Goal: Information Seeking & Learning: Learn about a topic

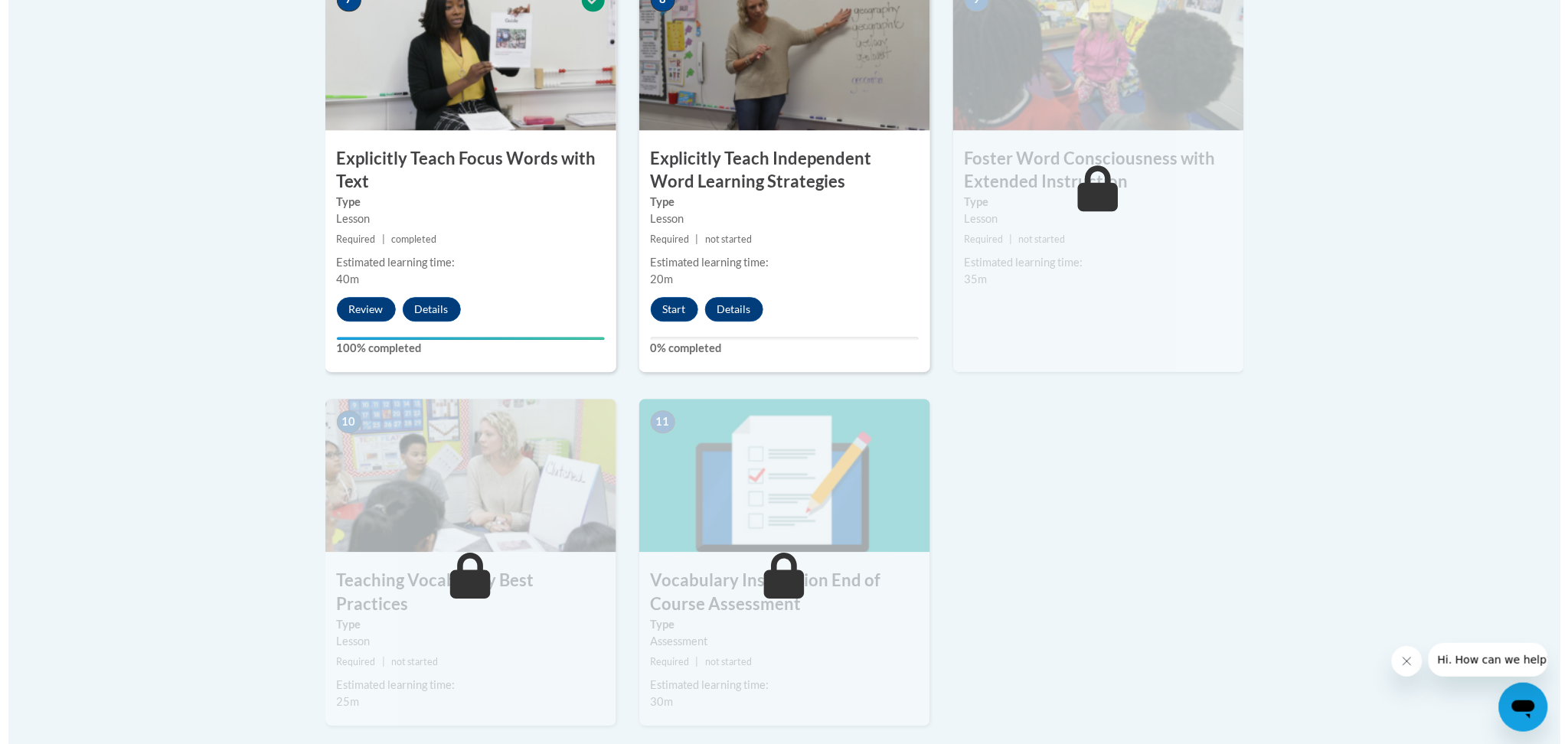
scroll to position [1429, 0]
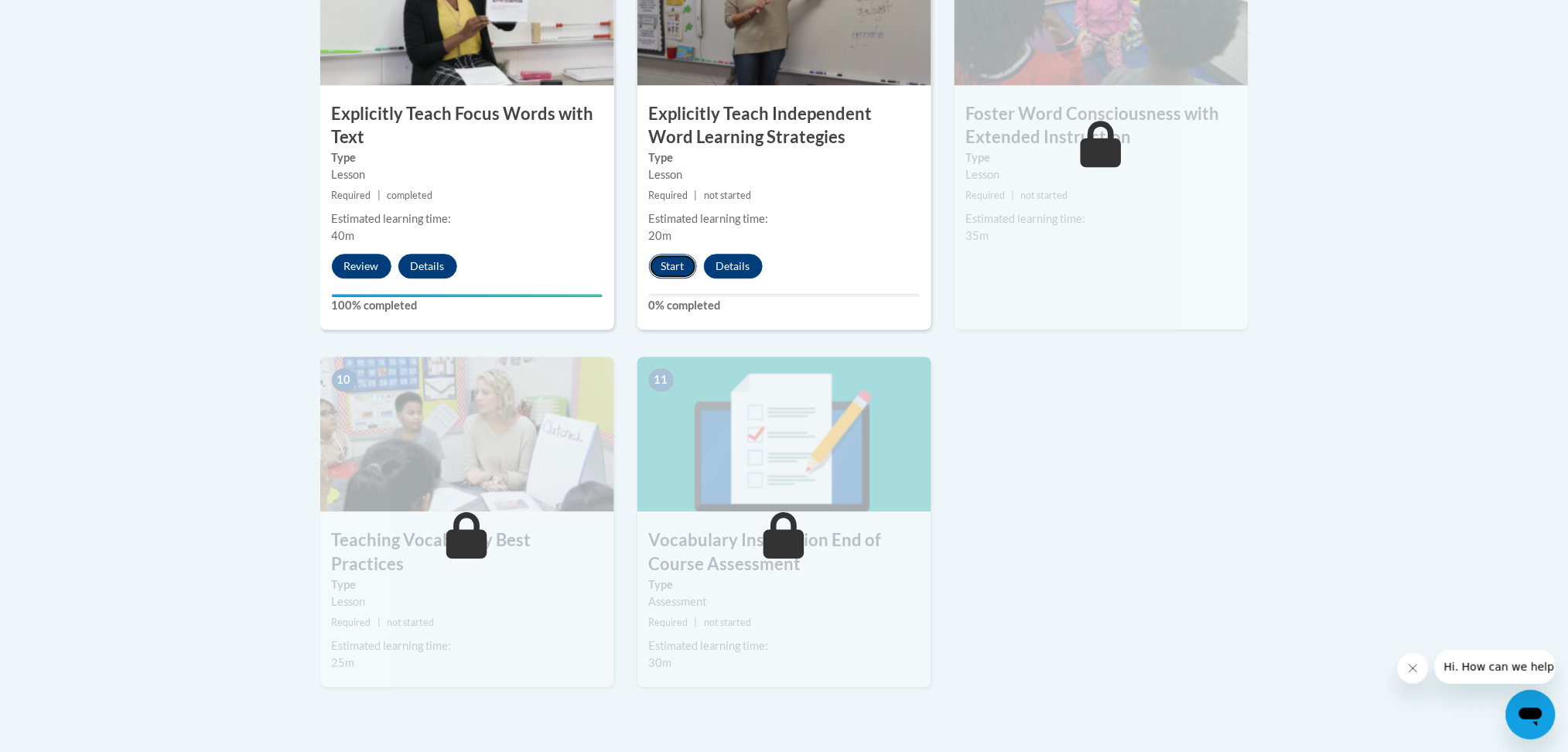
click at [678, 267] on button "Start" at bounding box center [672, 265] width 48 height 24
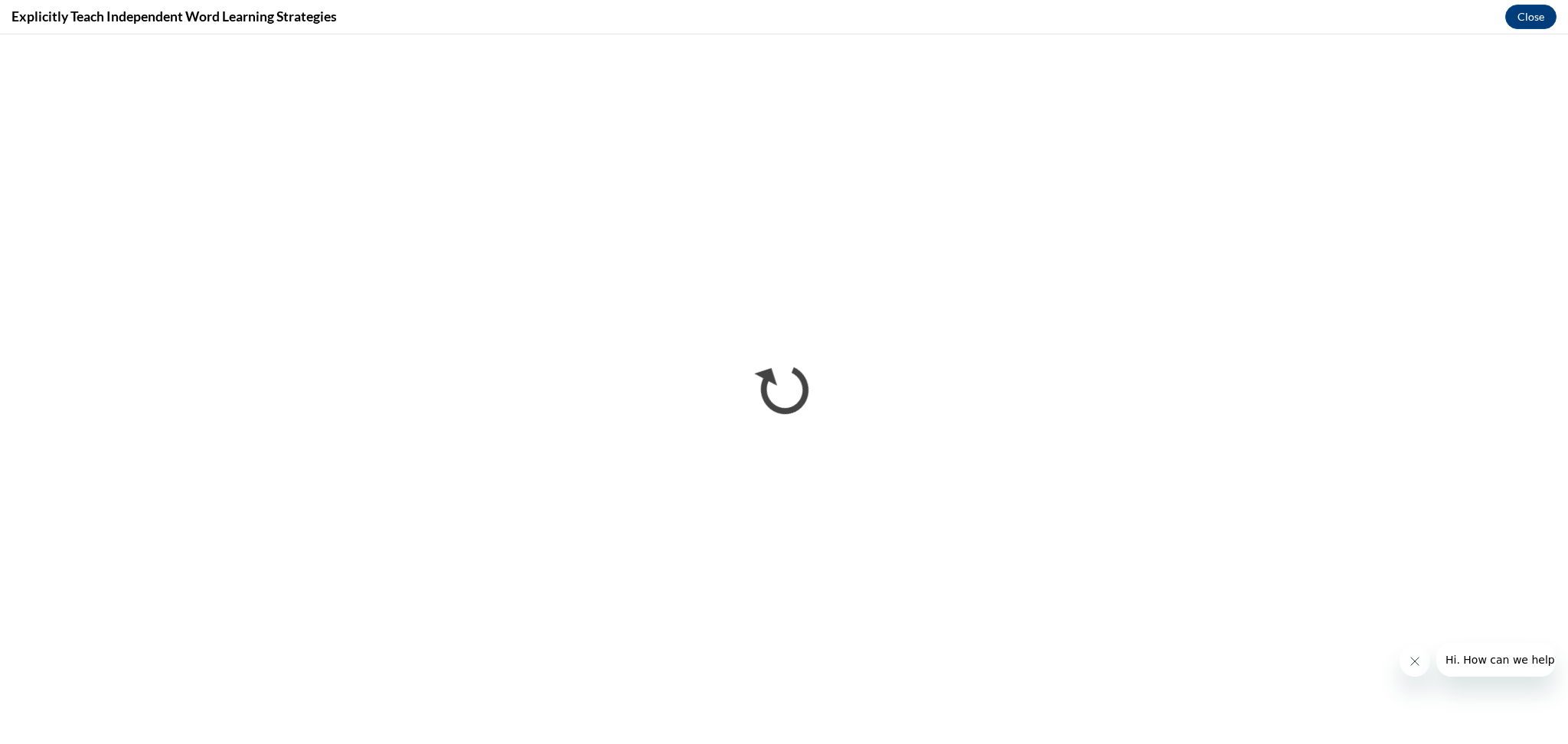
scroll to position [0, 0]
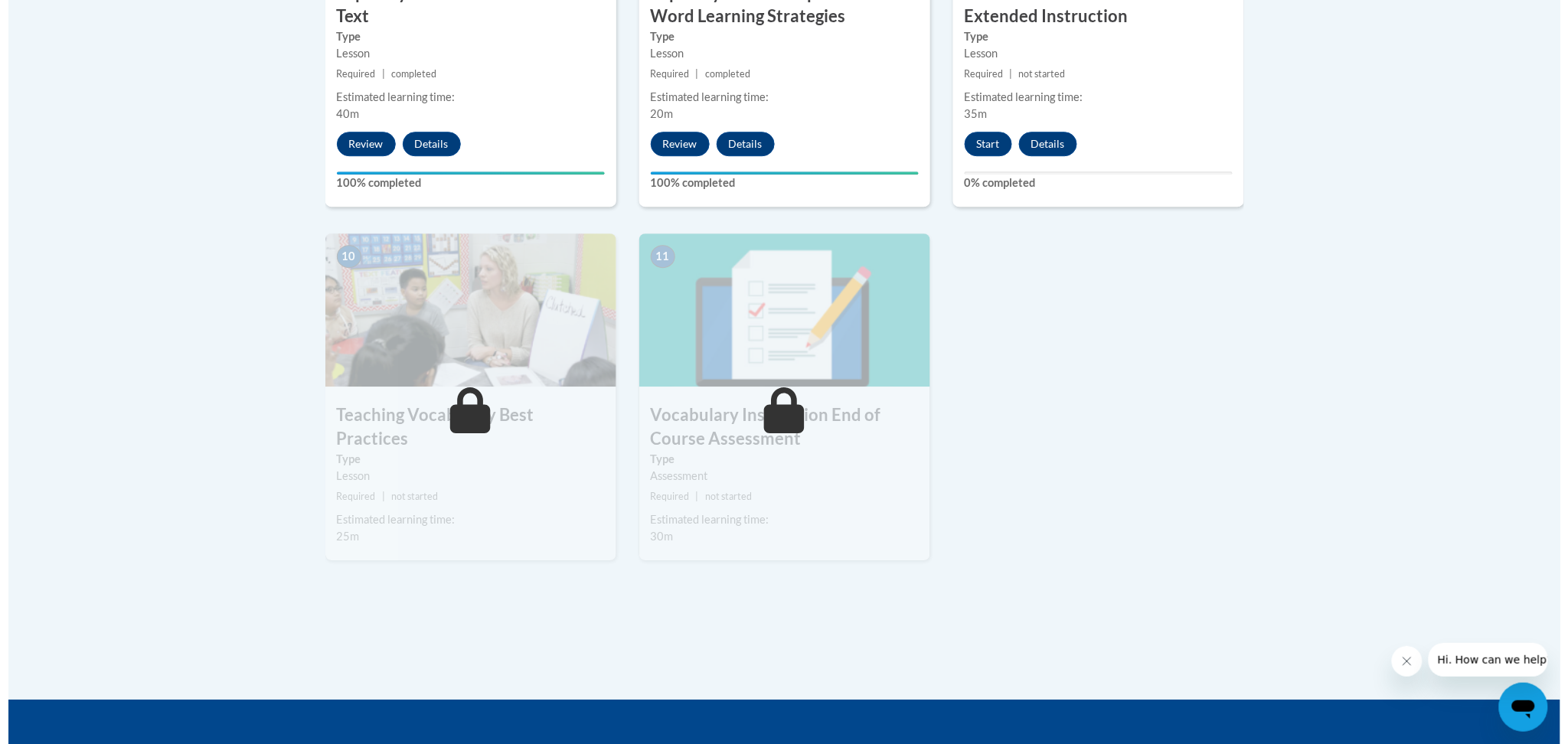
scroll to position [1429, 0]
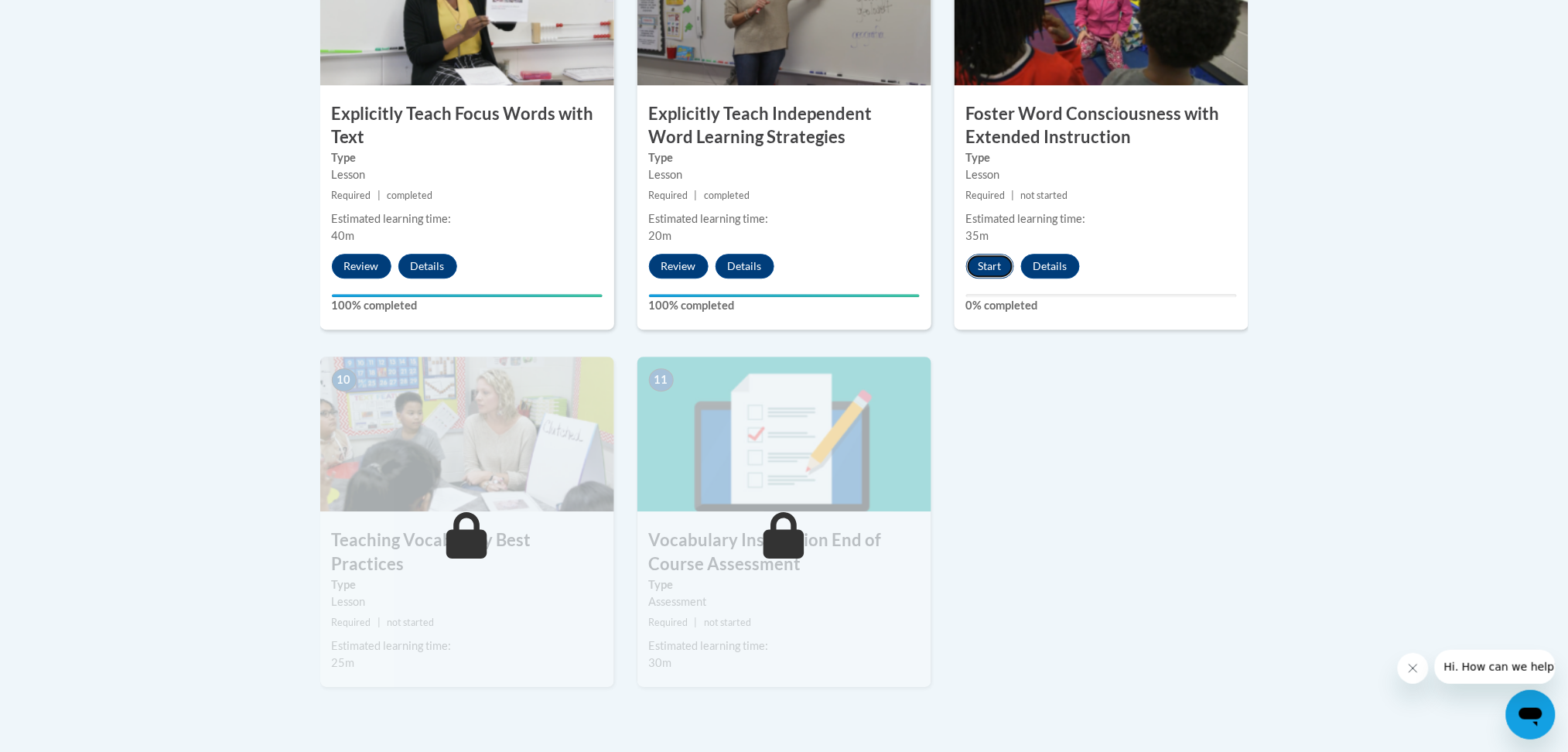
click at [980, 264] on button "Start" at bounding box center [990, 265] width 48 height 24
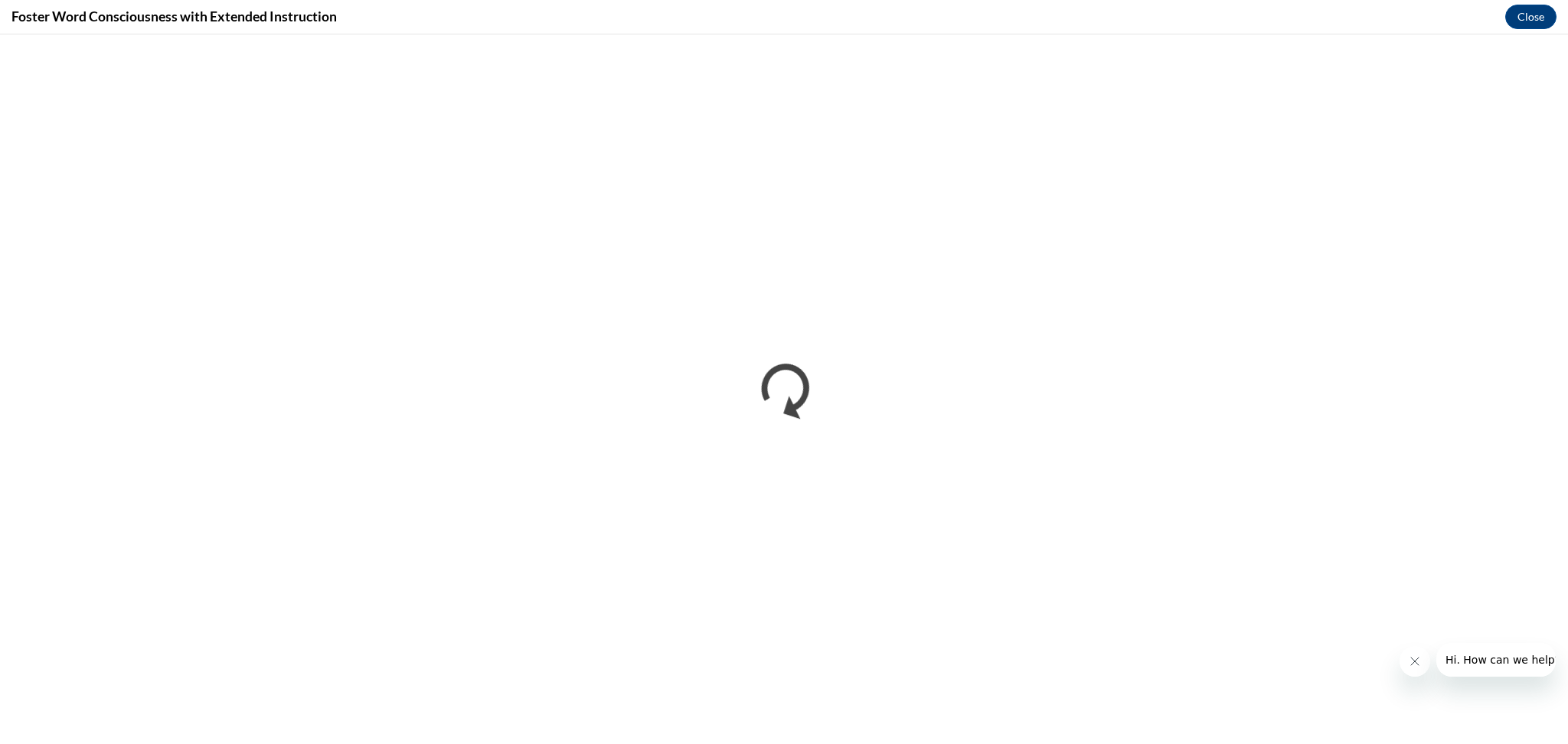
scroll to position [0, 0]
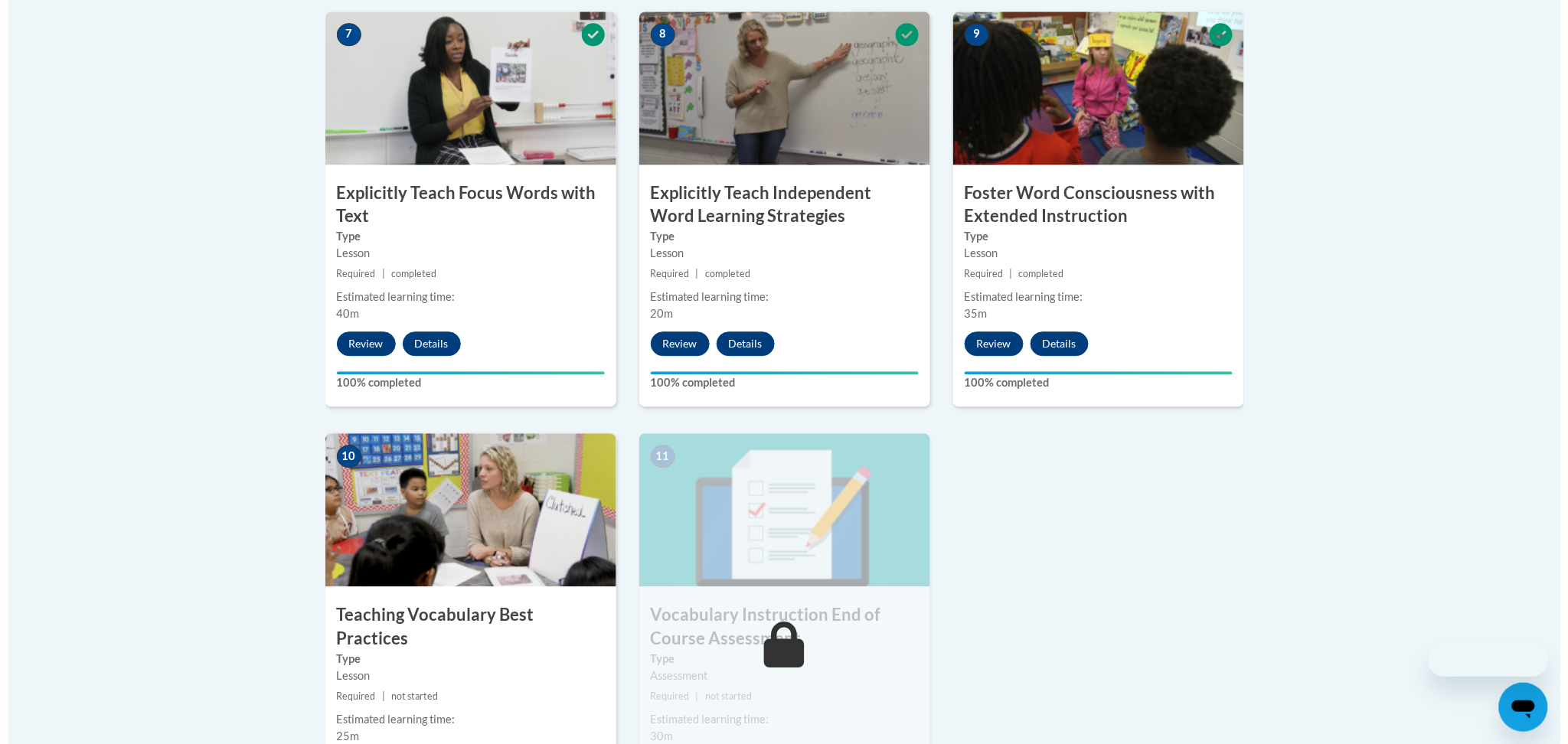
scroll to position [1600, 0]
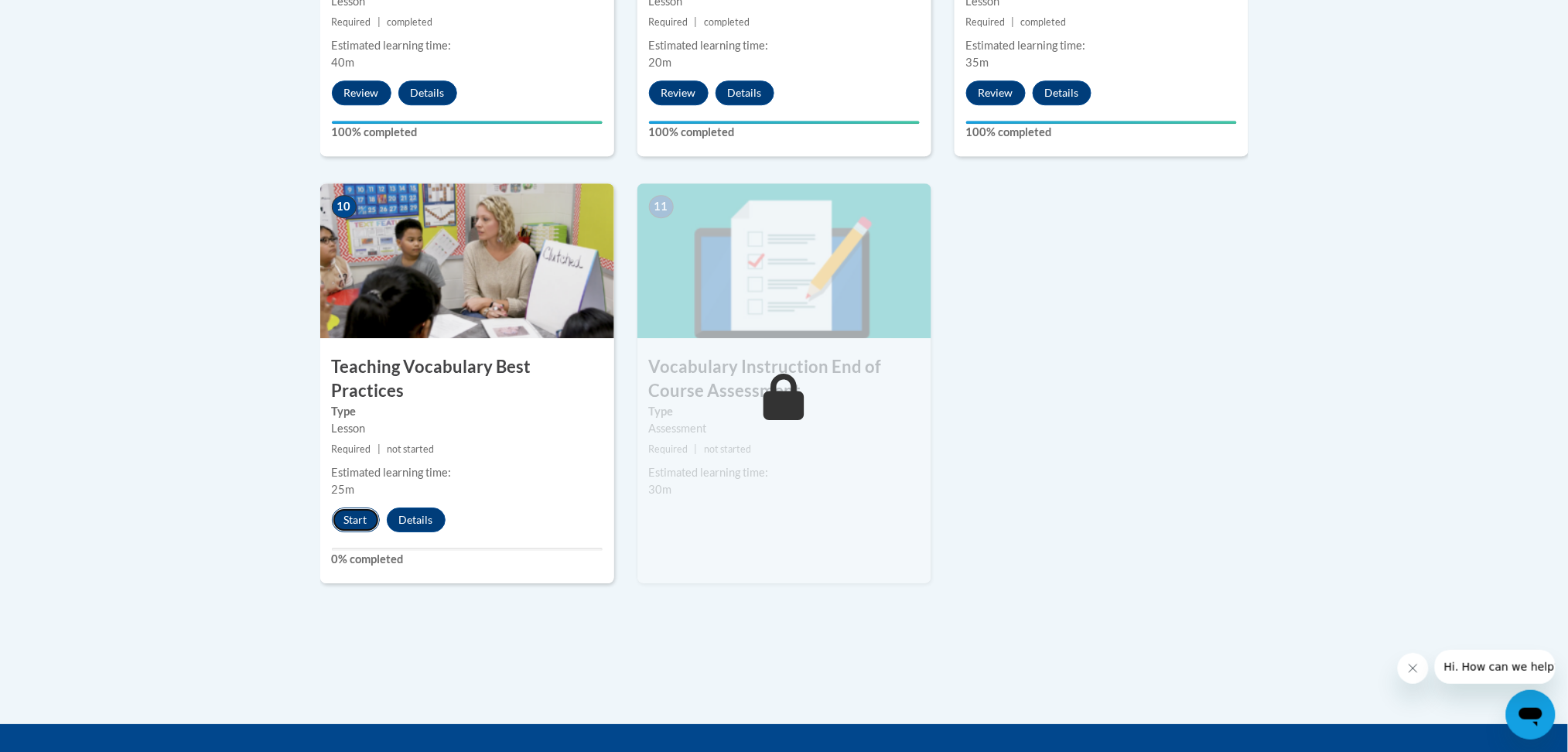
click at [350, 508] on button "Start" at bounding box center [355, 520] width 48 height 24
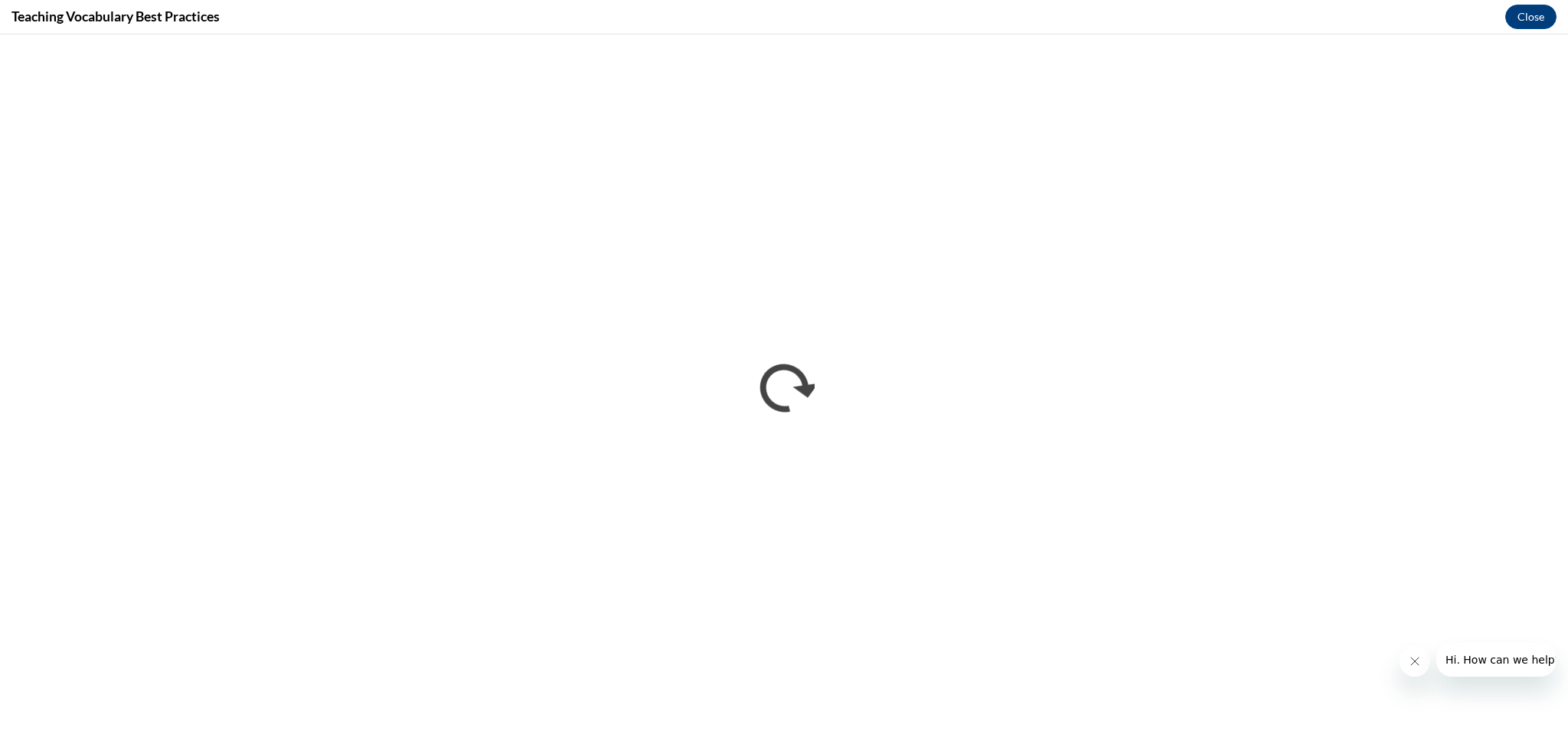
scroll to position [0, 0]
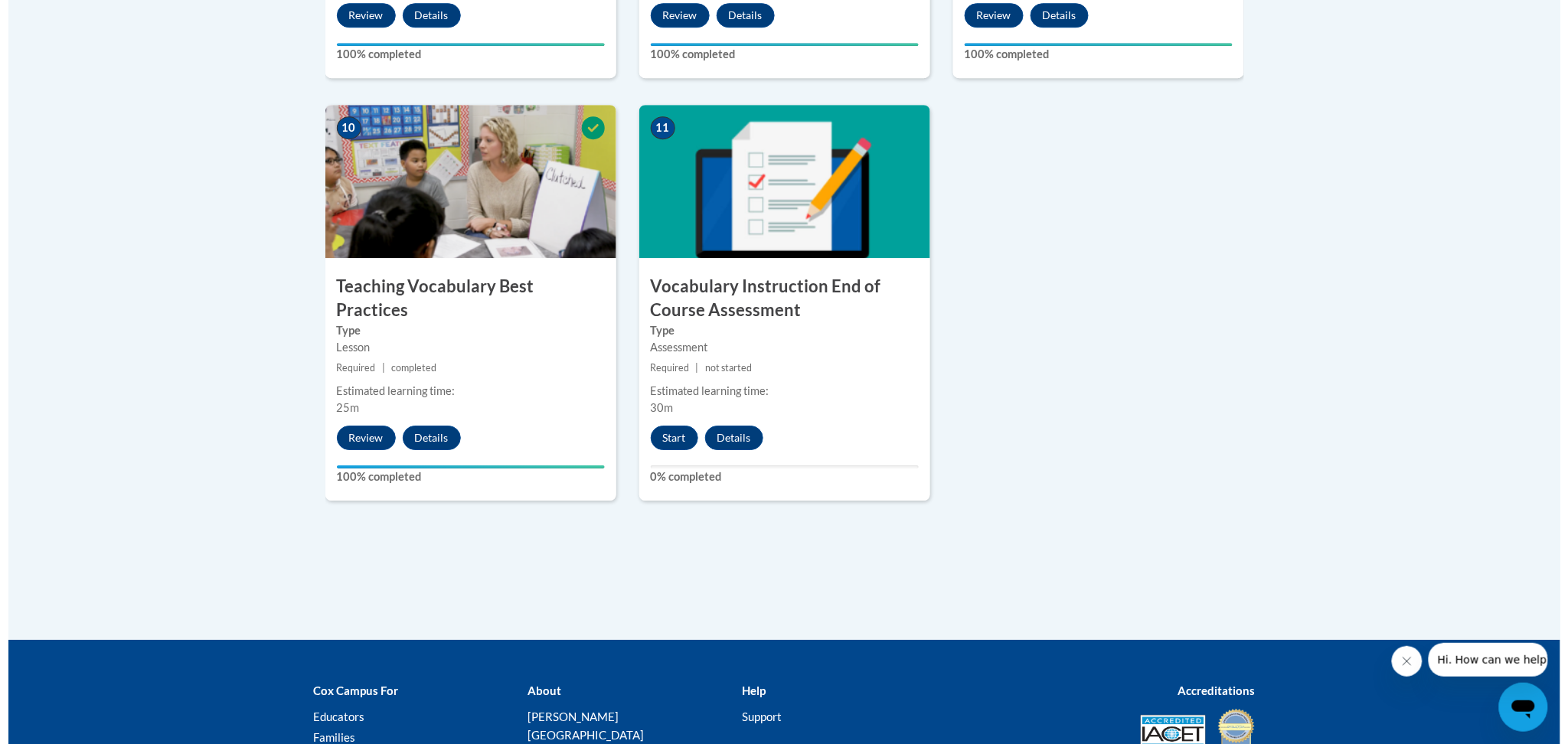
scroll to position [1824, 0]
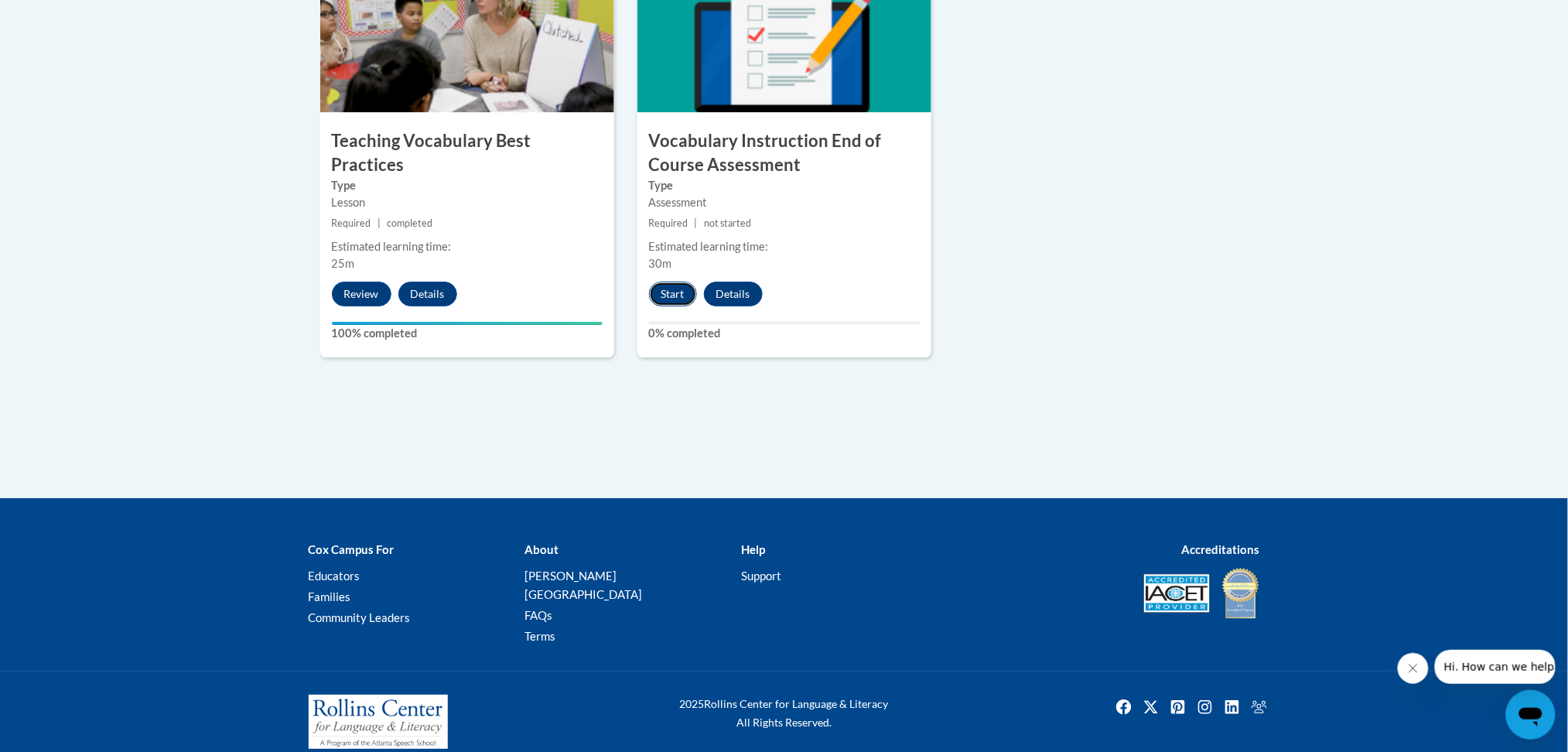
click at [673, 292] on button "Start" at bounding box center [672, 294] width 48 height 24
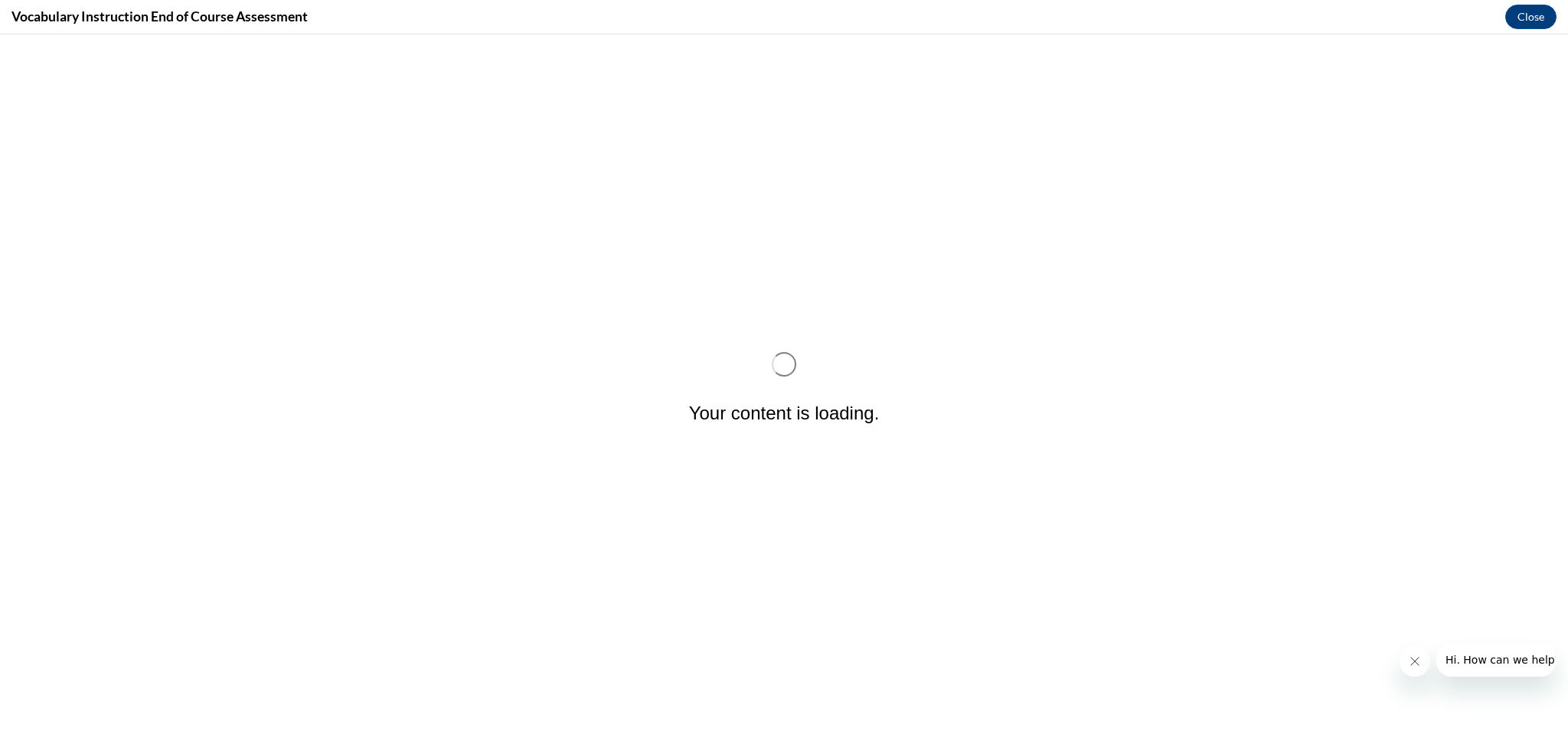
scroll to position [0, 0]
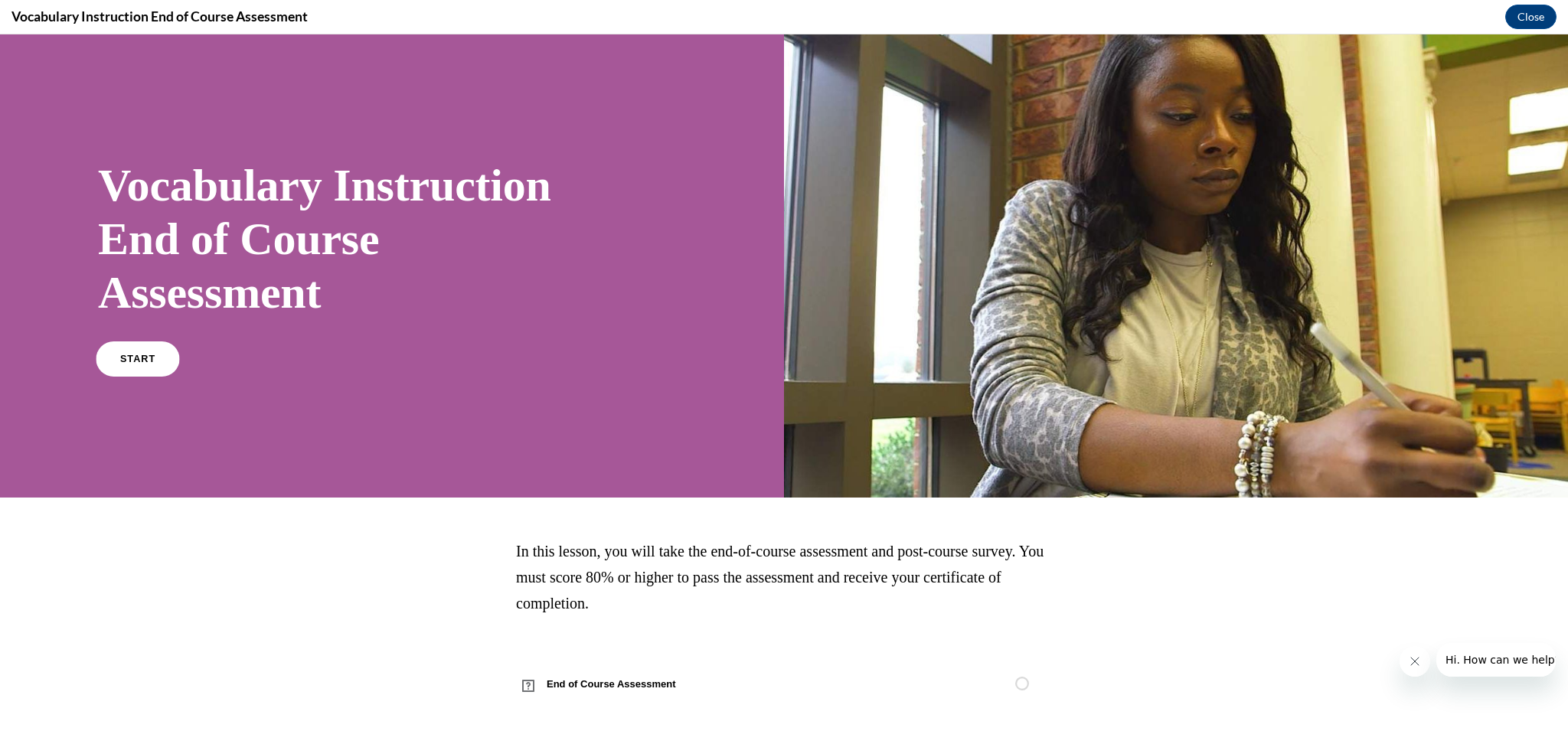
click at [143, 367] on link "START" at bounding box center [137, 359] width 83 height 35
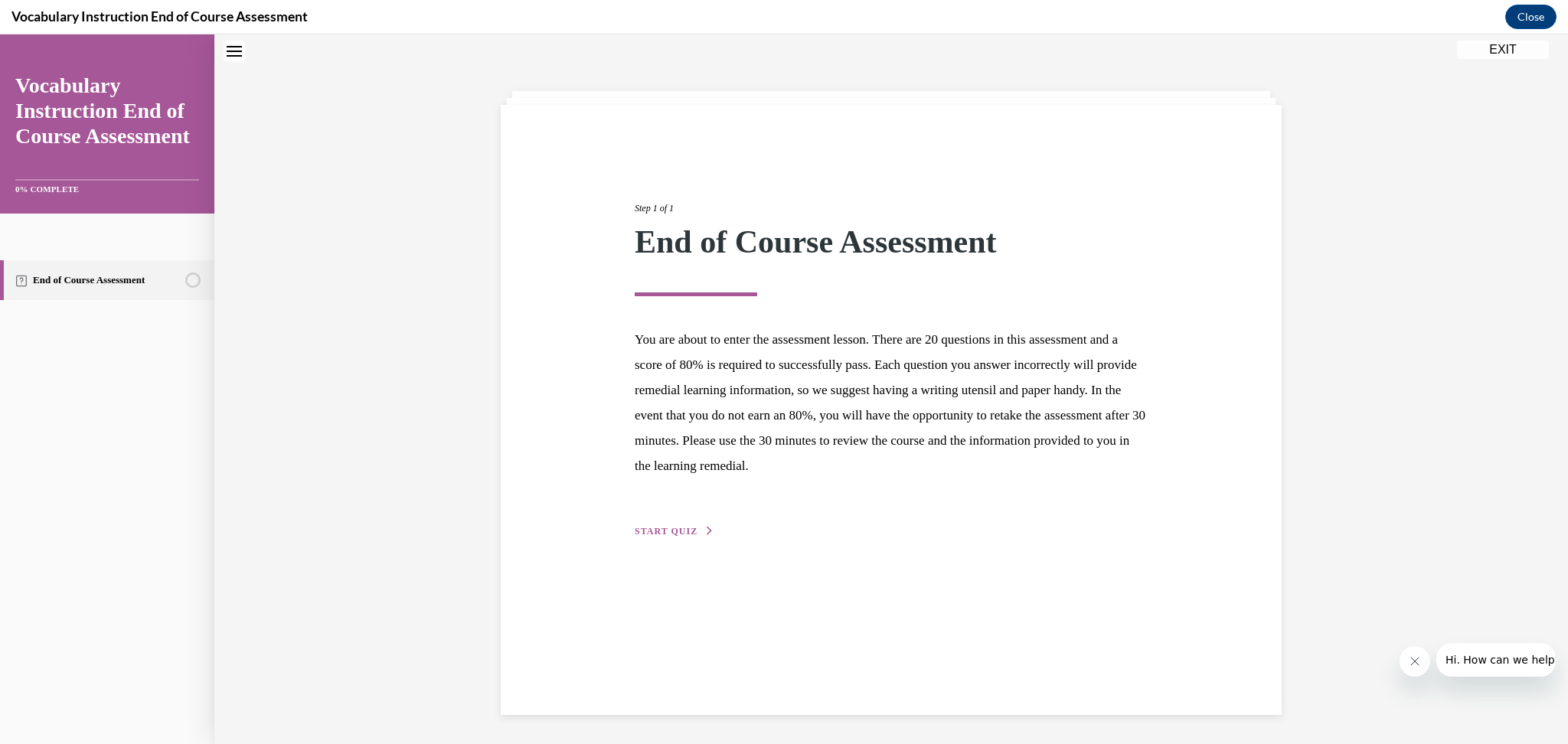
scroll to position [47, 0]
click at [667, 526] on span "START QUIZ" at bounding box center [666, 531] width 62 height 11
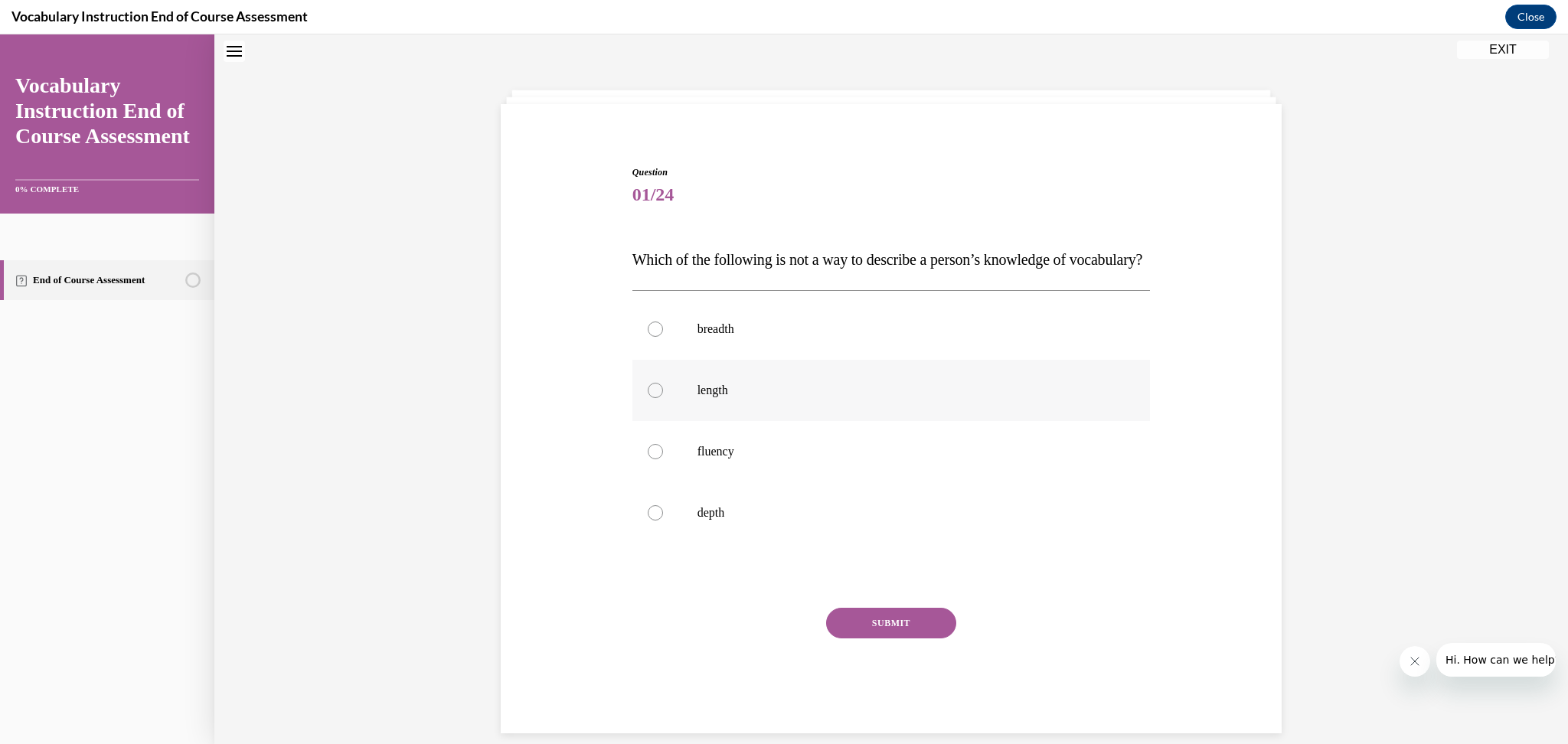
click at [702, 398] on p "length" at bounding box center [905, 391] width 415 height 15
click at [663, 398] on input "length" at bounding box center [656, 391] width 15 height 15
radio input "true"
drag, startPoint x: 890, startPoint y: 652, endPoint x: 908, endPoint y: 630, distance: 28.4
click at [890, 639] on button "SUBMIT" at bounding box center [891, 623] width 130 height 31
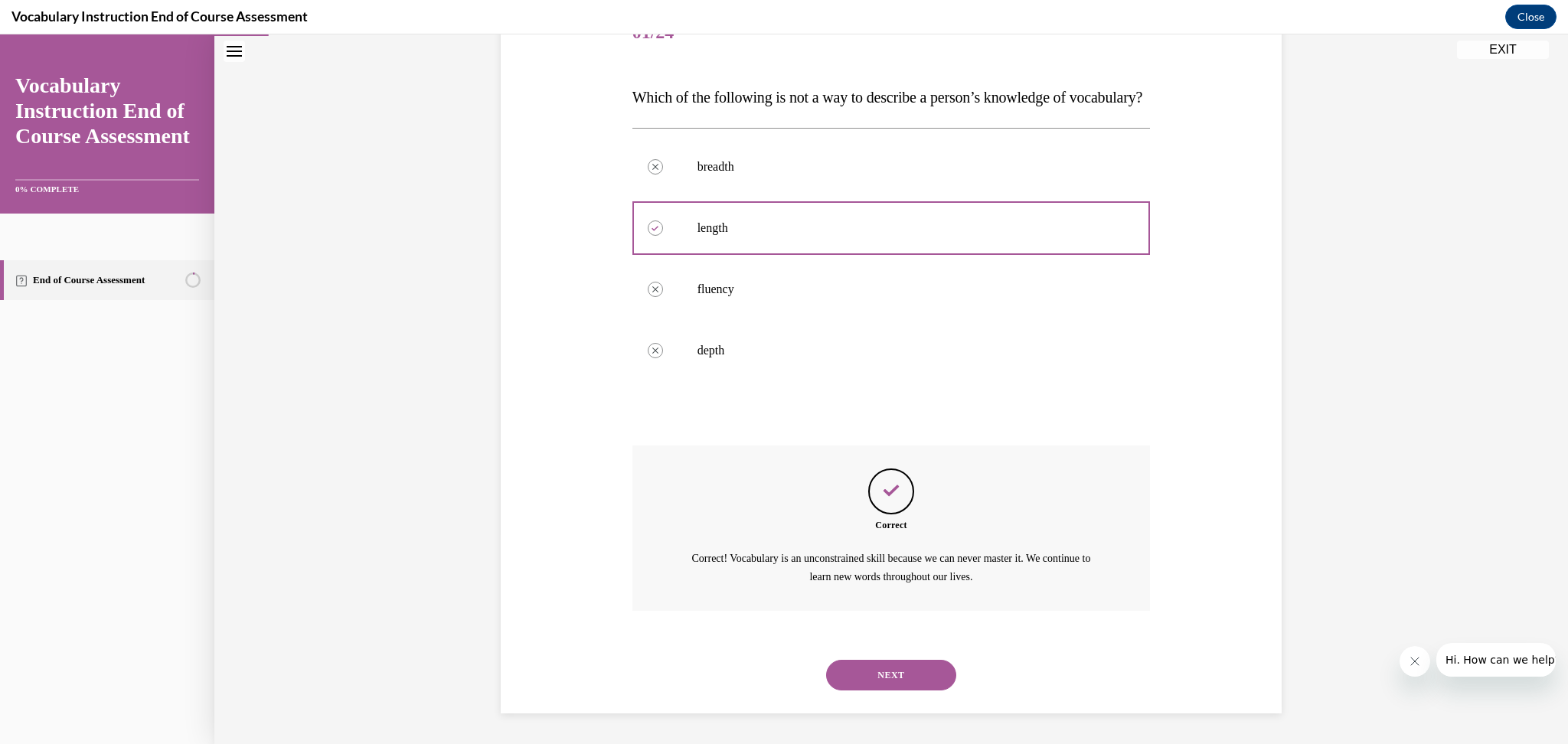
scroll to position [239, 0]
click at [893, 677] on button "NEXT" at bounding box center [891, 675] width 130 height 31
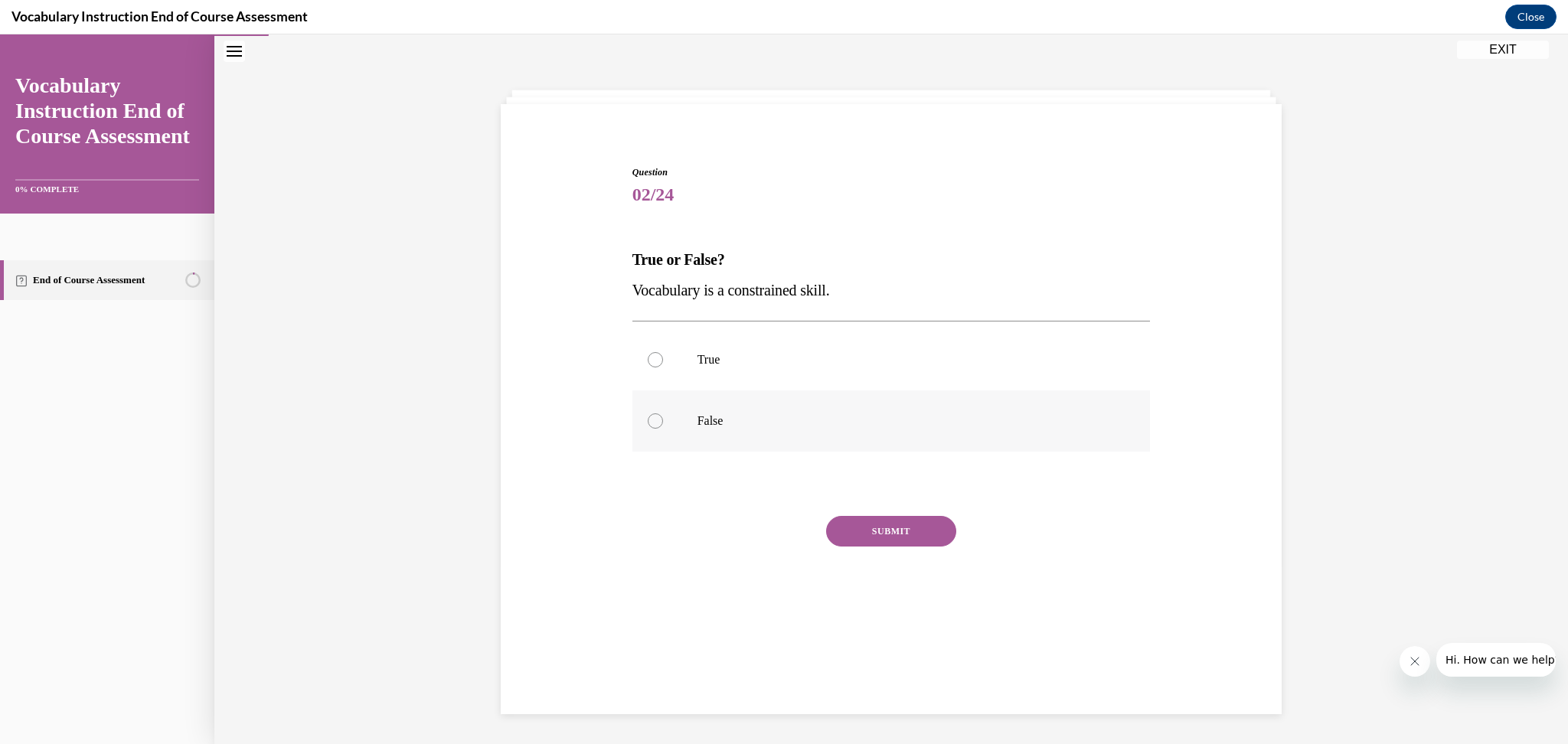
click at [657, 418] on label "False" at bounding box center [891, 422] width 518 height 62
click at [657, 418] on input "False" at bounding box center [656, 421] width 15 height 15
radio input "true"
click at [888, 537] on button "SUBMIT" at bounding box center [891, 531] width 130 height 31
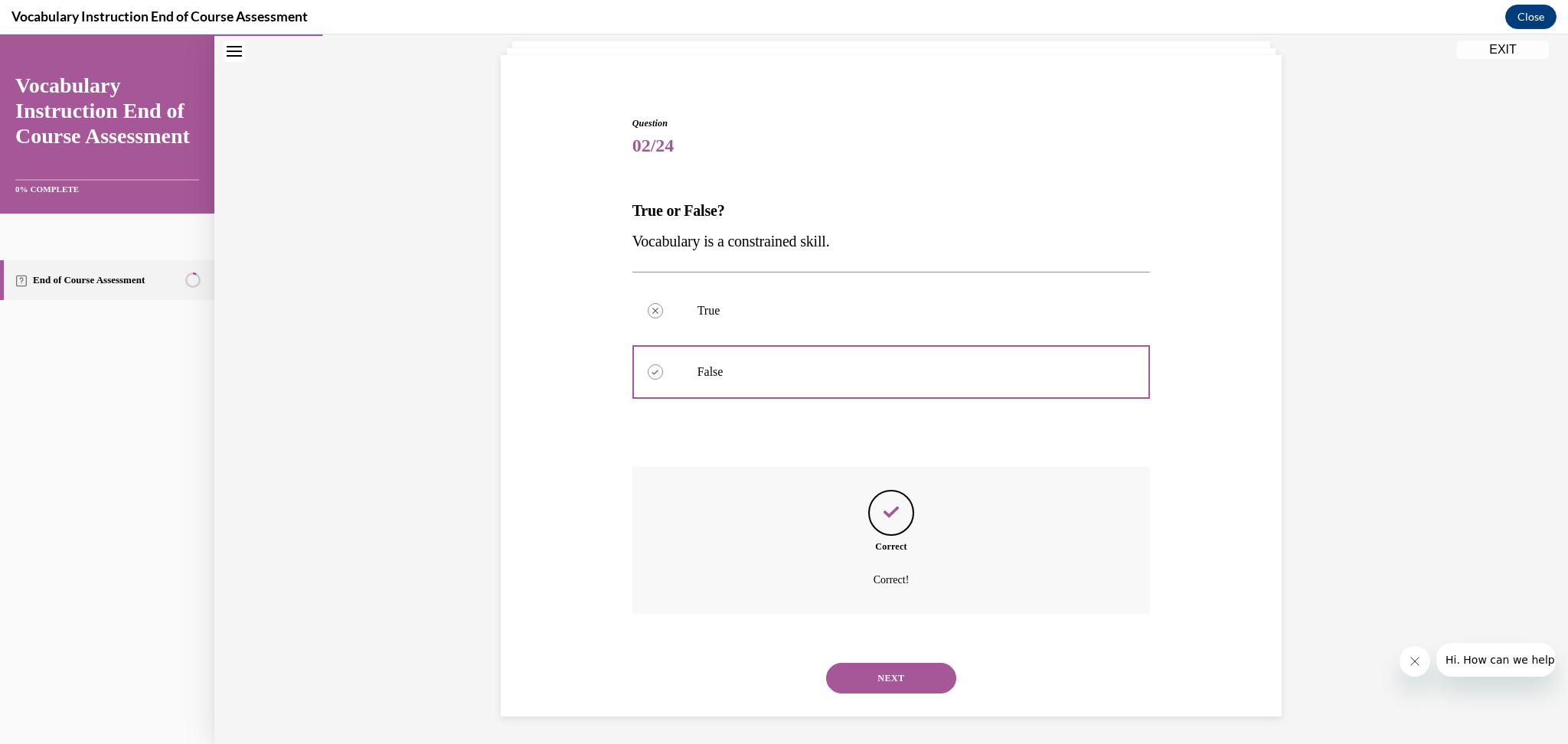
scroll to position [99, 0]
click at [892, 687] on button "NEXT" at bounding box center [891, 676] width 130 height 31
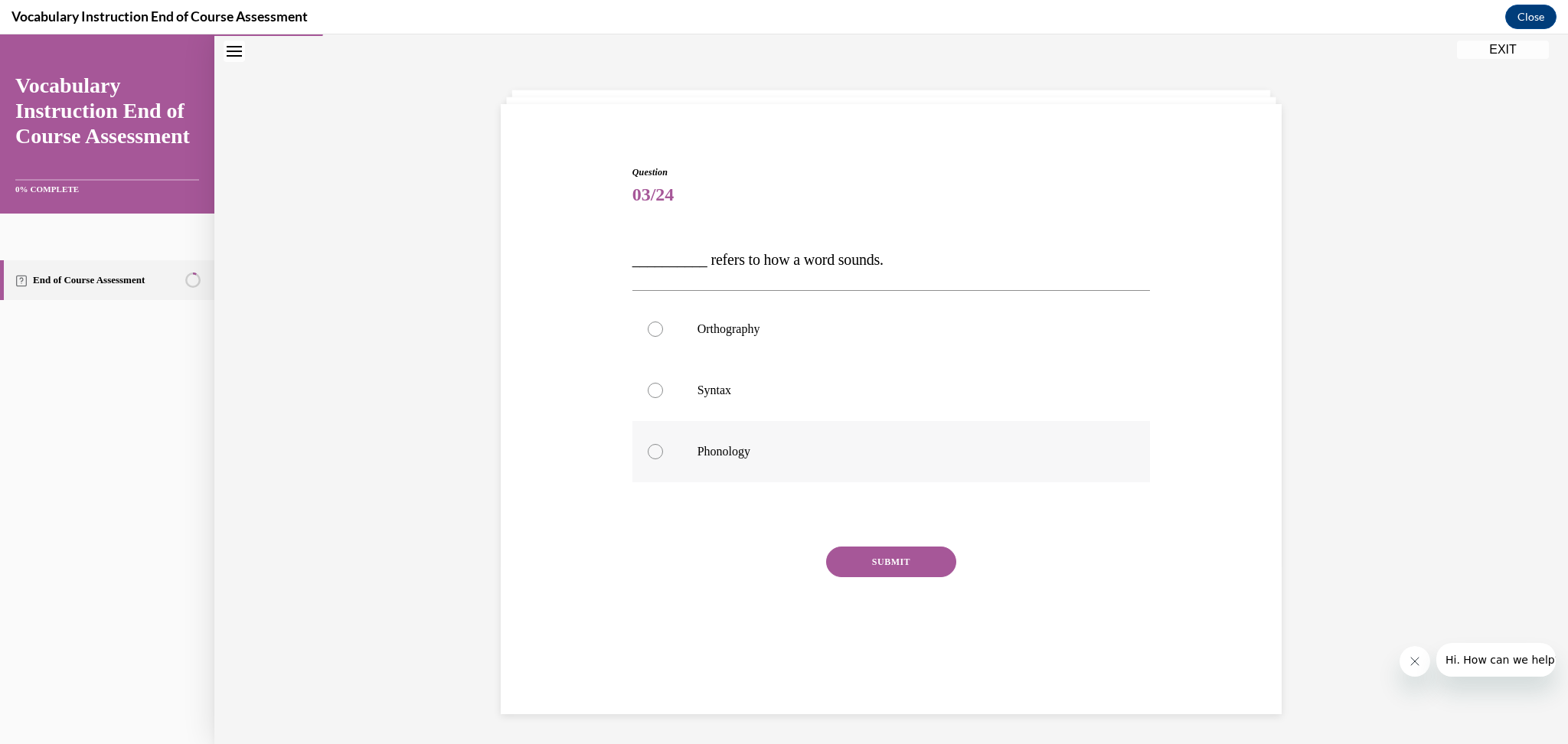
click at [703, 463] on label "Phonology" at bounding box center [891, 452] width 518 height 62
click at [663, 459] on input "Phonology" at bounding box center [656, 452] width 15 height 15
radio input "true"
click at [921, 557] on button "SUBMIT" at bounding box center [891, 562] width 130 height 31
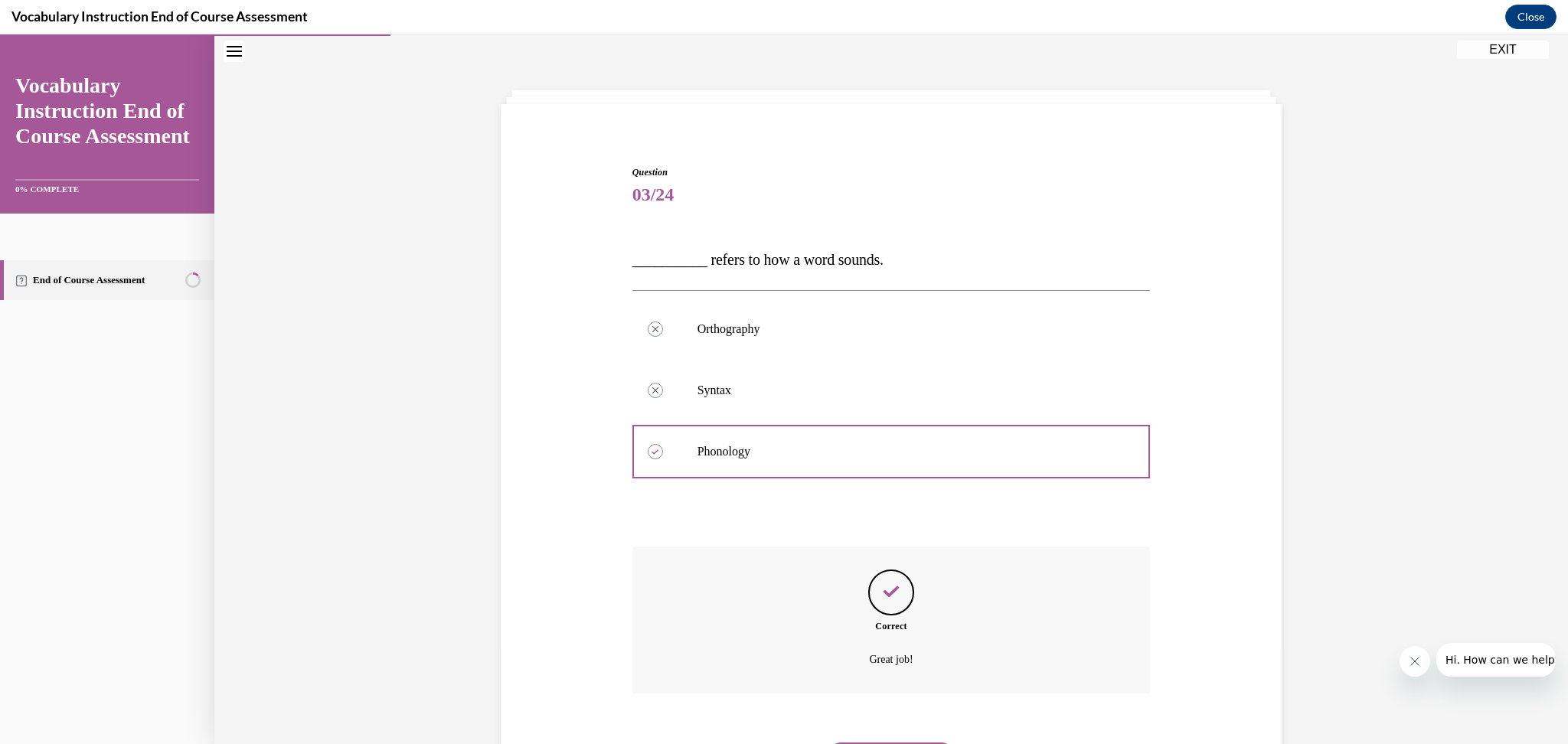
scroll to position [128, 0]
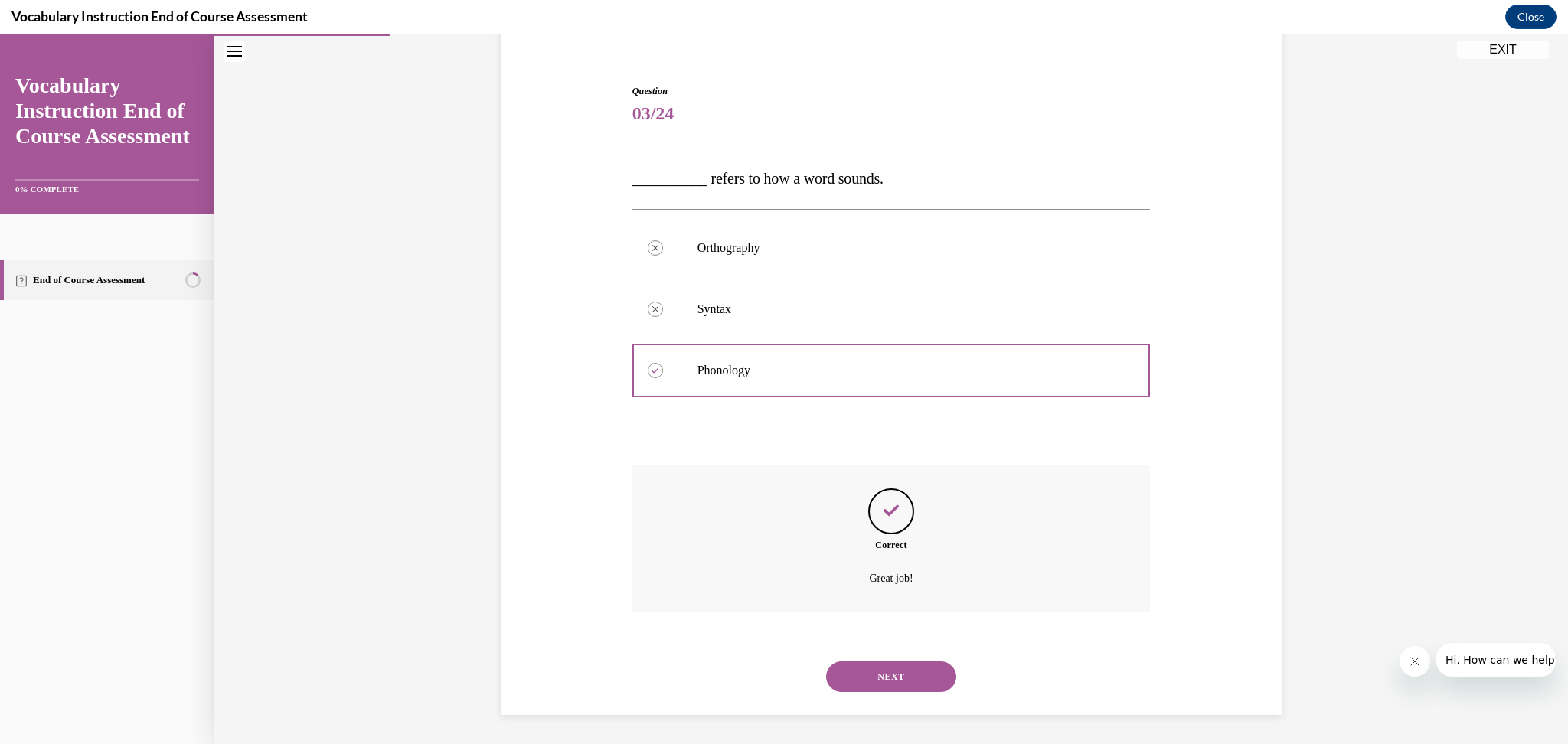
click at [904, 673] on button "NEXT" at bounding box center [891, 677] width 130 height 31
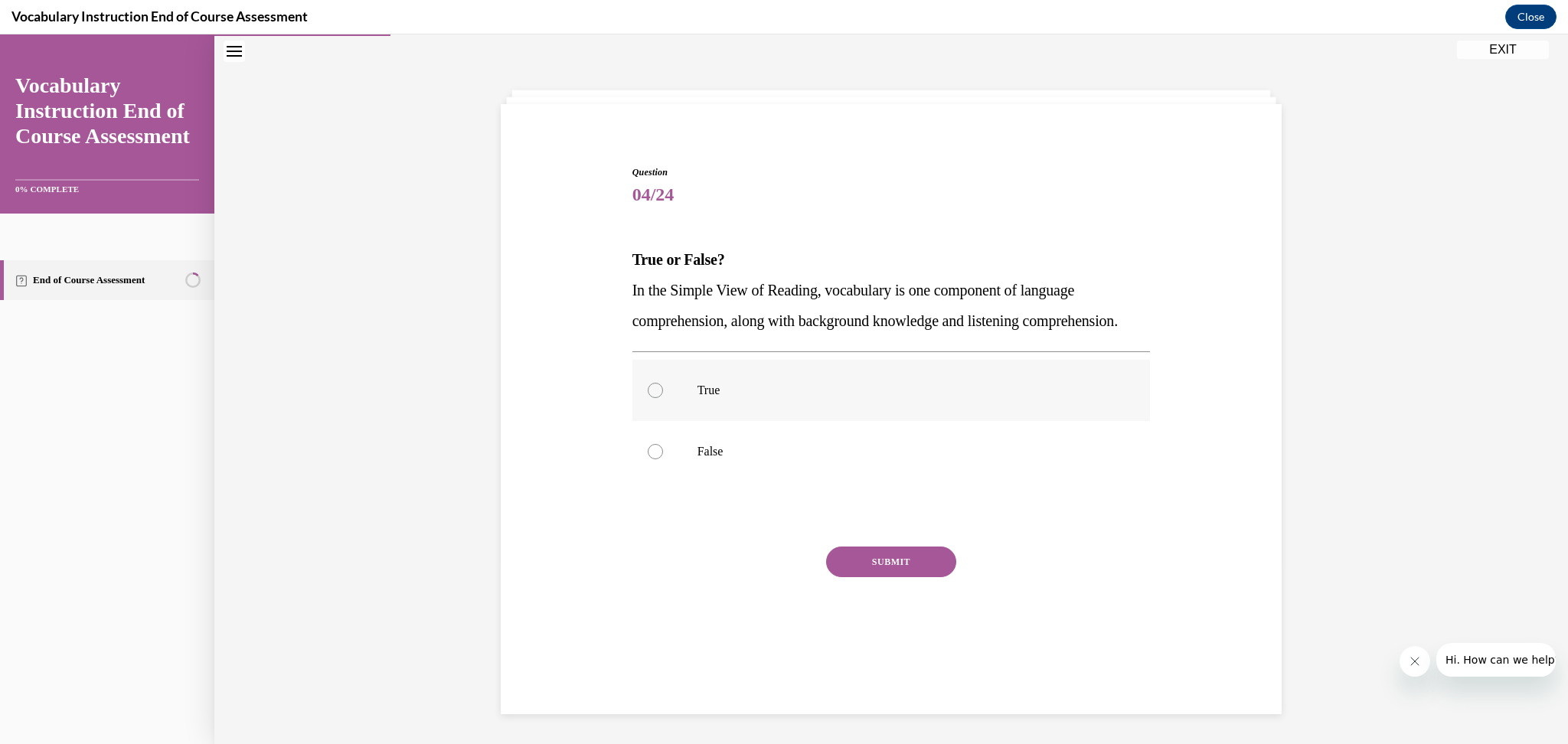
click at [652, 398] on div at bounding box center [656, 391] width 15 height 15
click at [652, 398] on input "True" at bounding box center [656, 391] width 15 height 15
radio input "true"
click at [860, 577] on button "SUBMIT" at bounding box center [891, 562] width 130 height 31
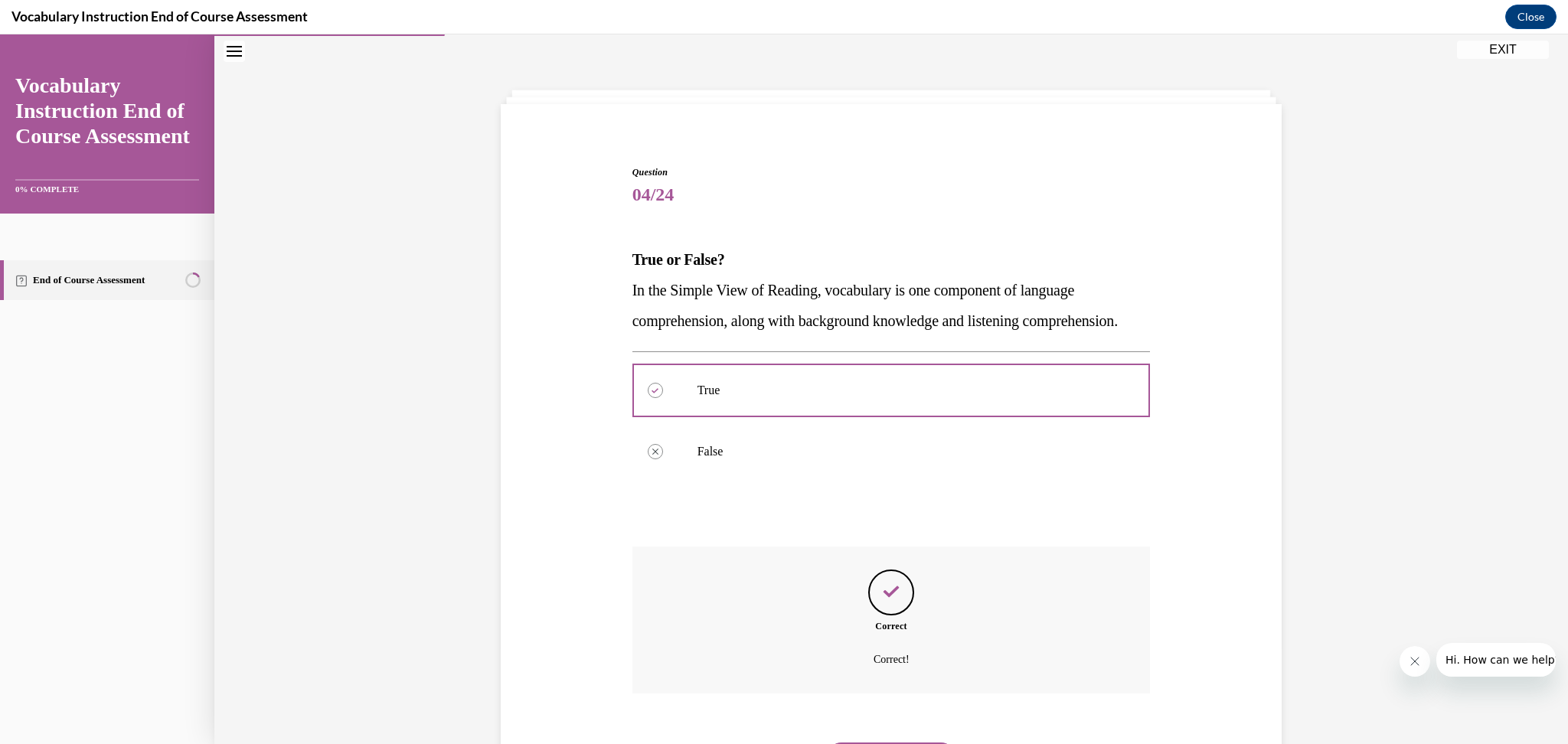
scroll to position [160, 0]
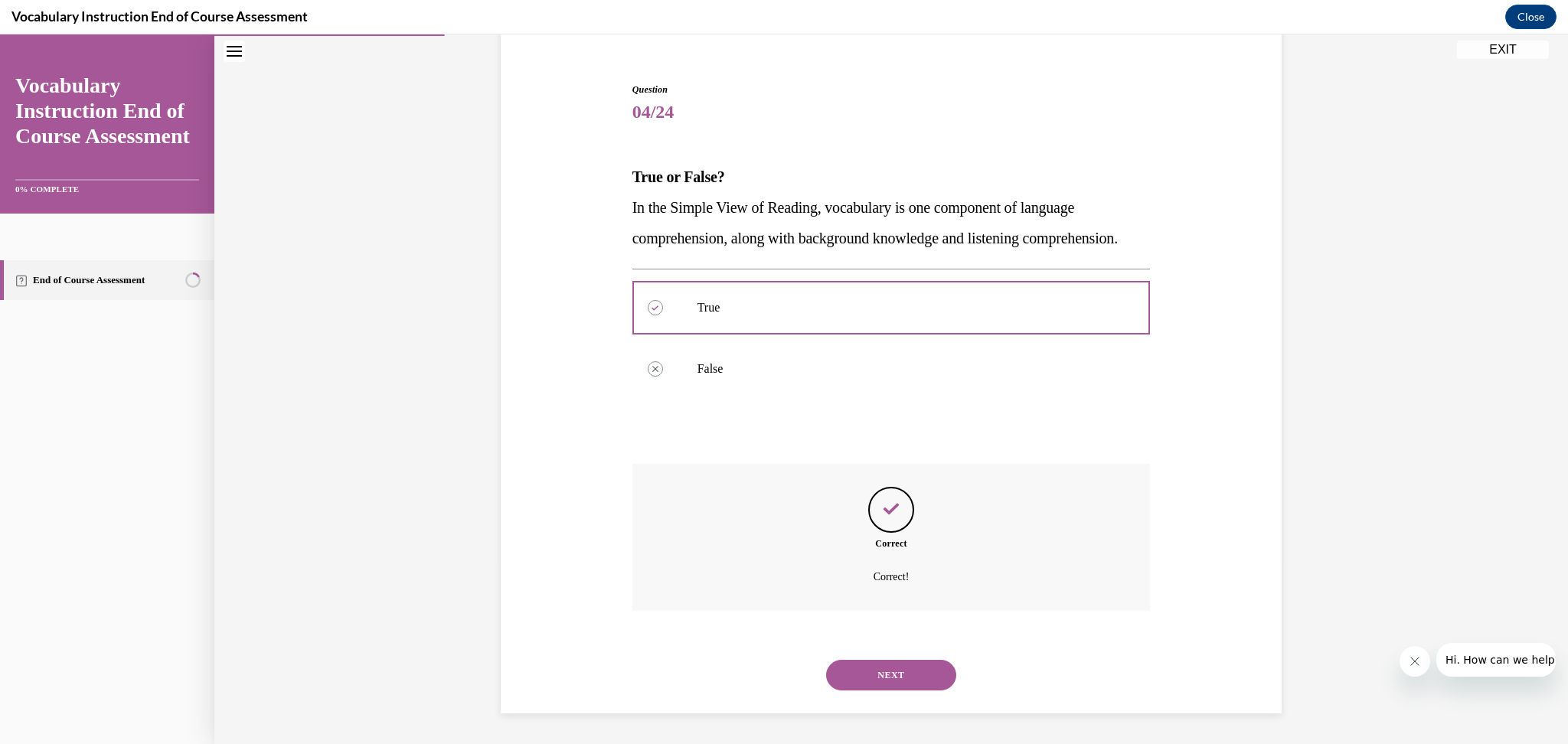
click at [923, 677] on button "NEXT" at bounding box center [891, 675] width 130 height 31
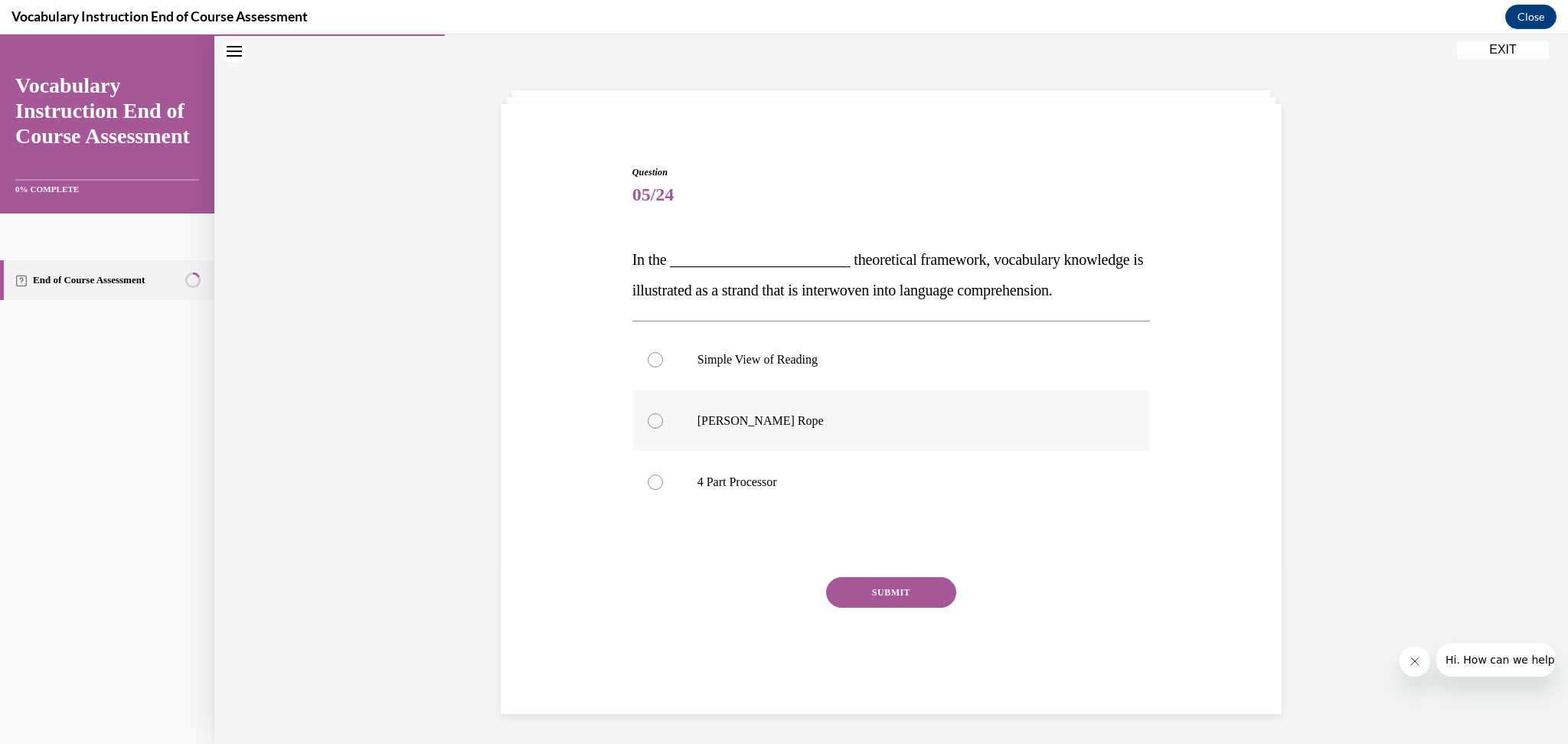
click at [800, 420] on p "Scarborough's Rope" at bounding box center [905, 421] width 415 height 15
click at [663, 420] on input "Scarborough's Rope" at bounding box center [656, 421] width 15 height 15
radio input "true"
click at [901, 593] on button "SUBMIT" at bounding box center [891, 592] width 130 height 31
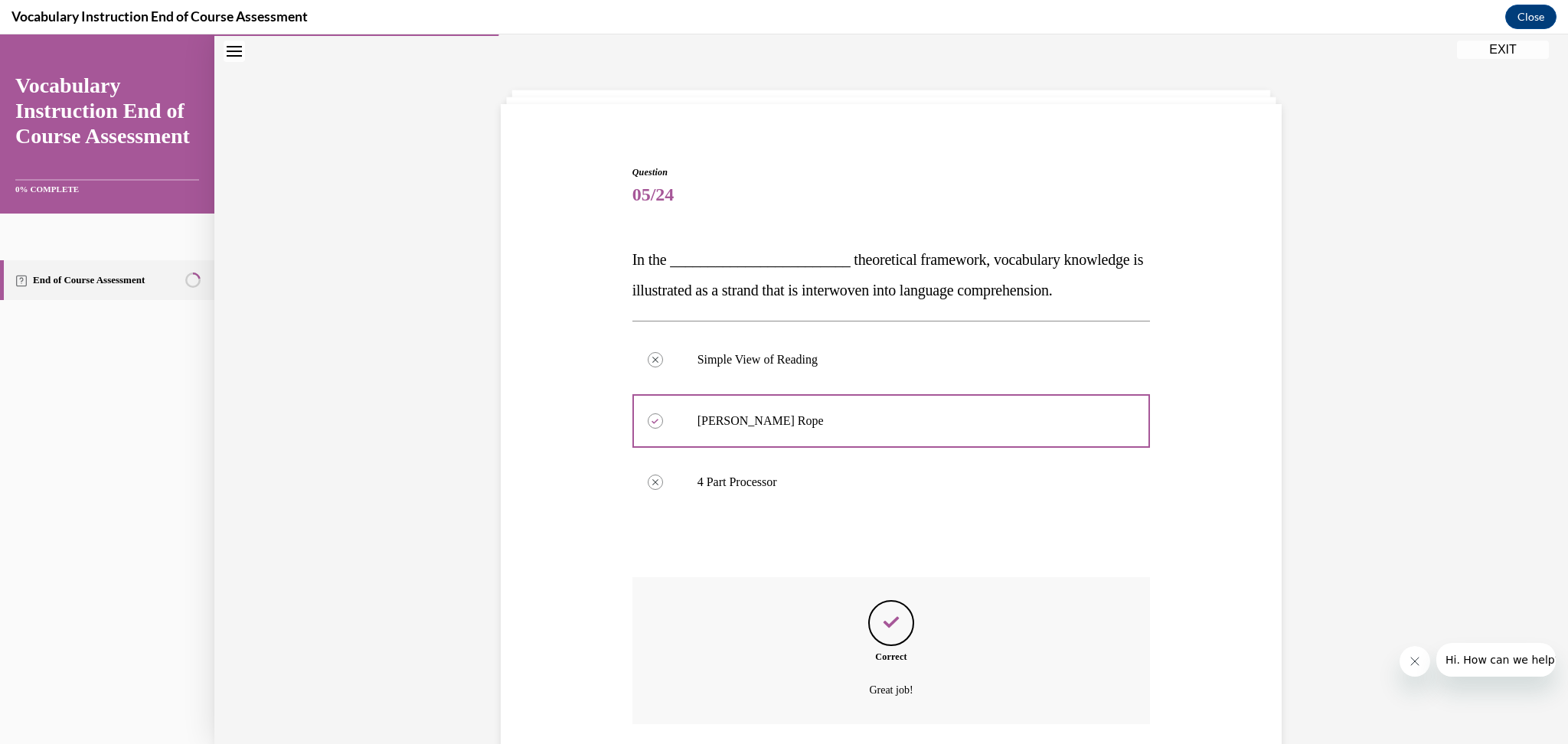
scroll to position [160, 0]
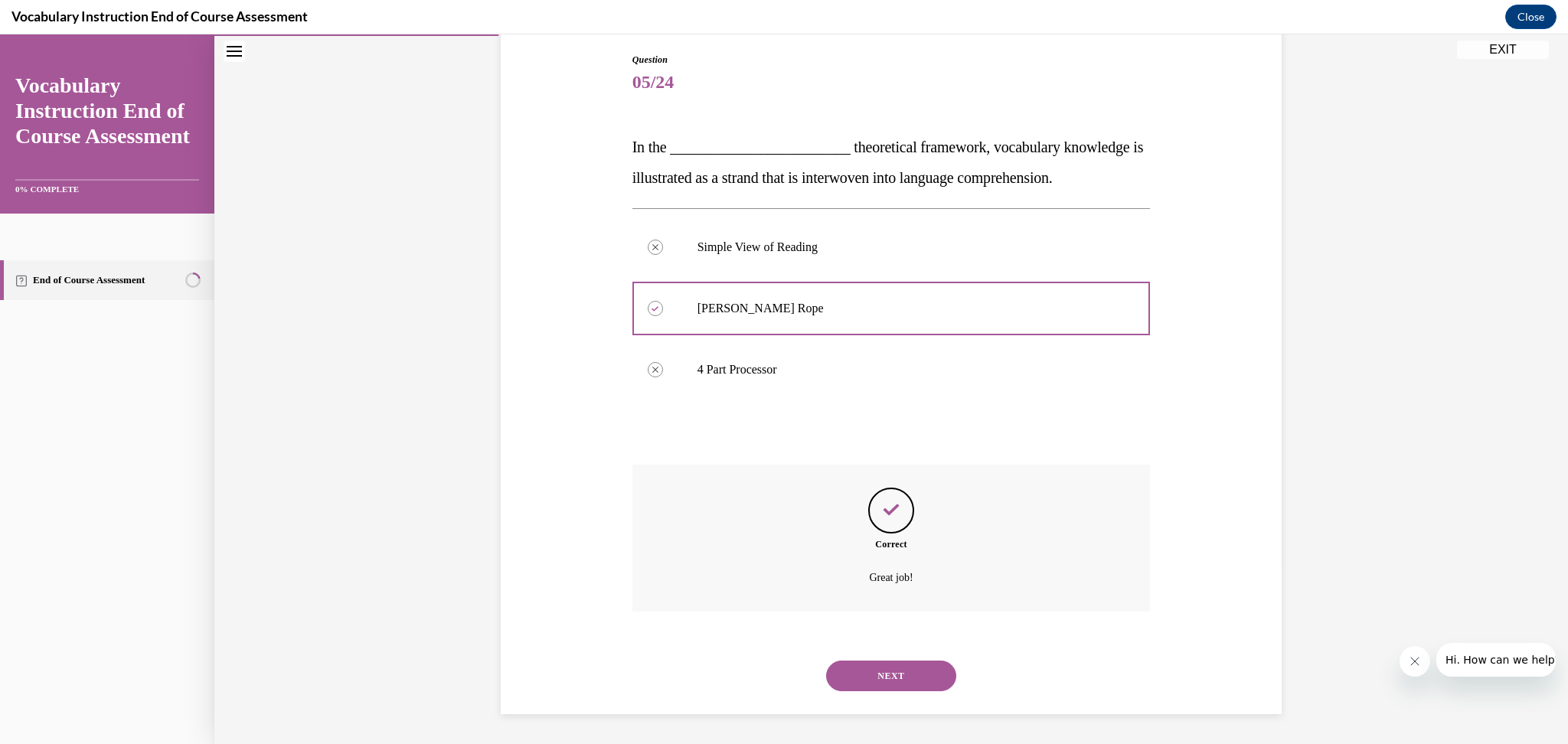
click at [891, 681] on button "NEXT" at bounding box center [891, 676] width 130 height 31
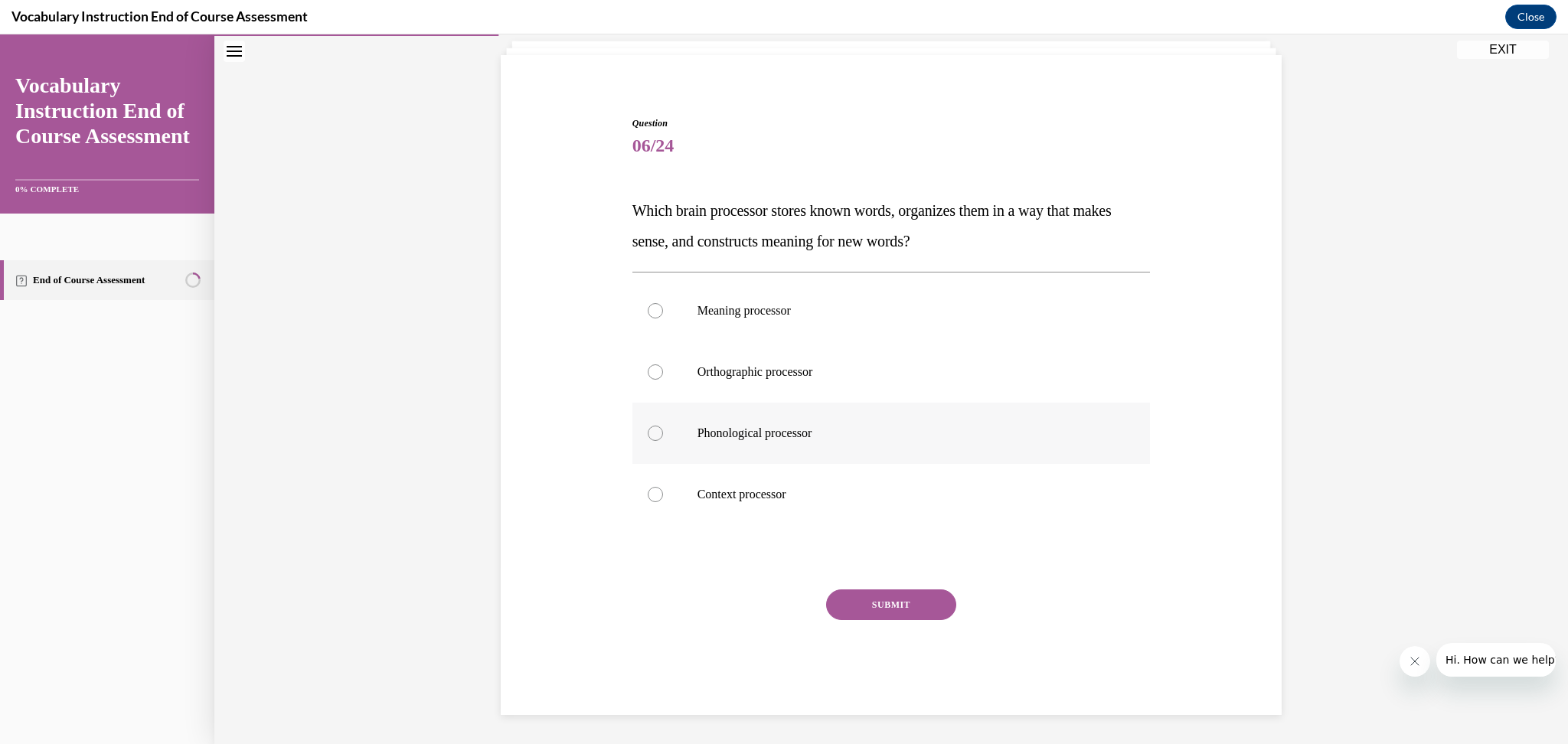
click at [791, 423] on label "Phonological processor" at bounding box center [891, 433] width 518 height 62
click at [663, 426] on input "Phonological processor" at bounding box center [656, 433] width 15 height 15
radio input "true"
click at [905, 602] on button "SUBMIT" at bounding box center [891, 605] width 130 height 31
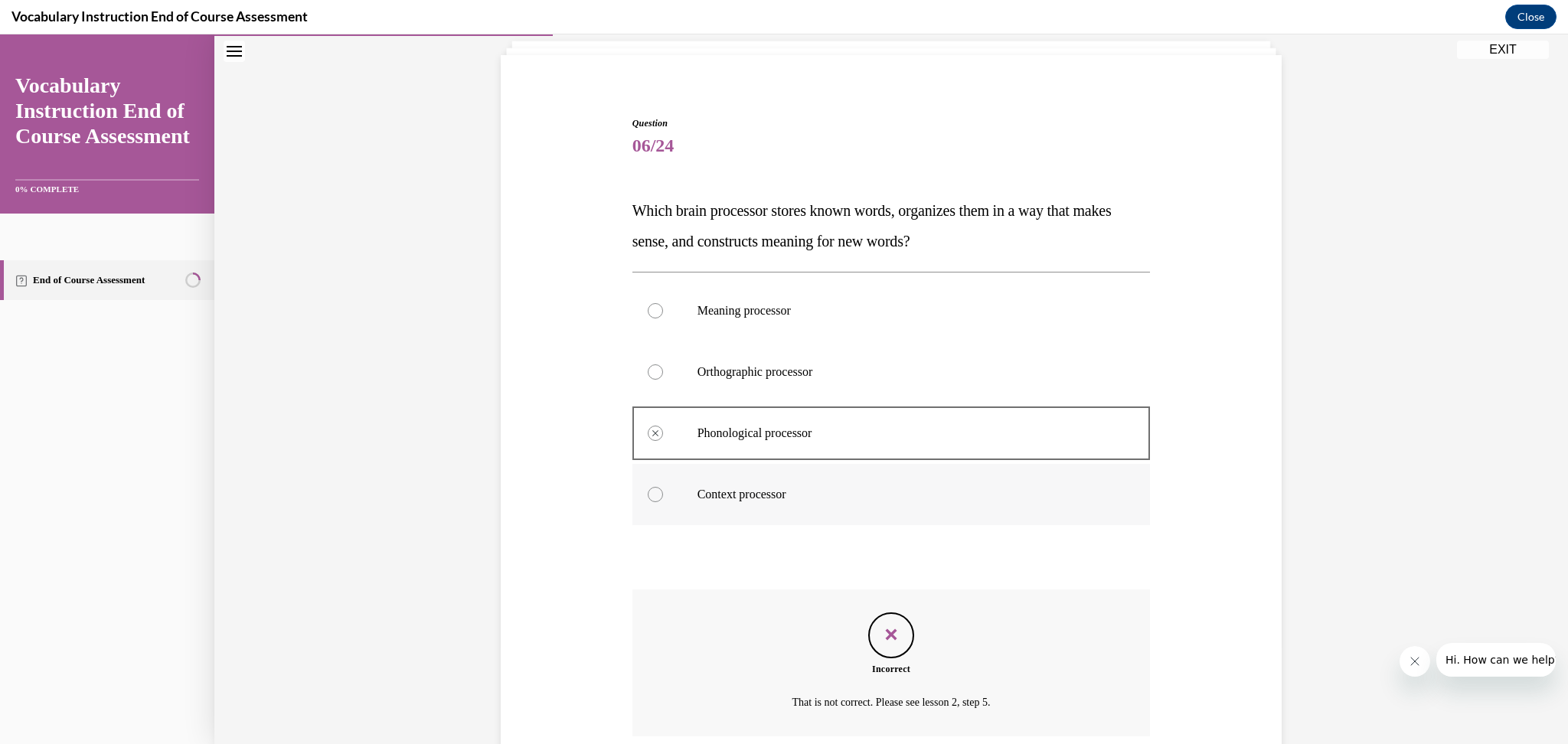
scroll to position [222, 0]
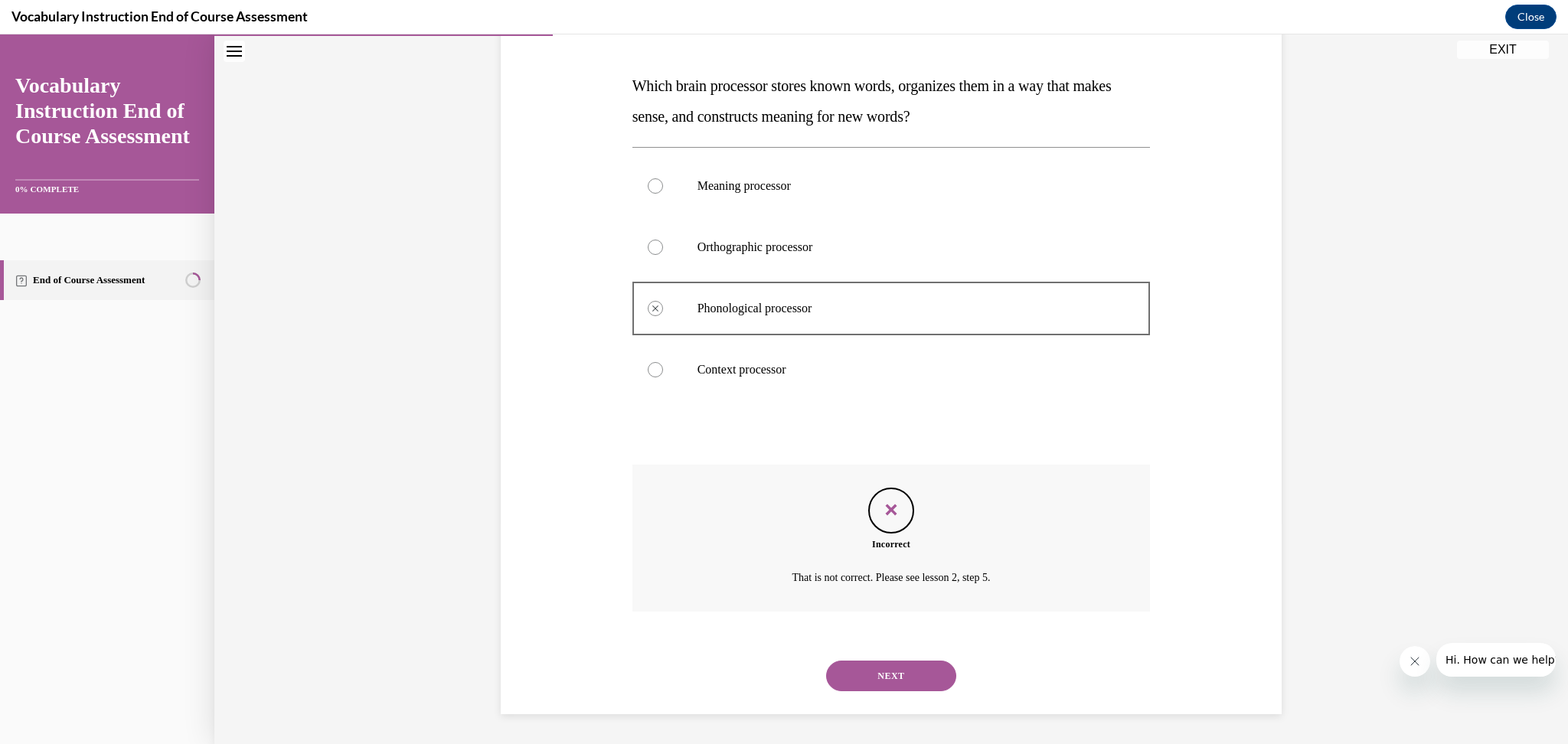
click at [911, 682] on button "NEXT" at bounding box center [891, 676] width 130 height 31
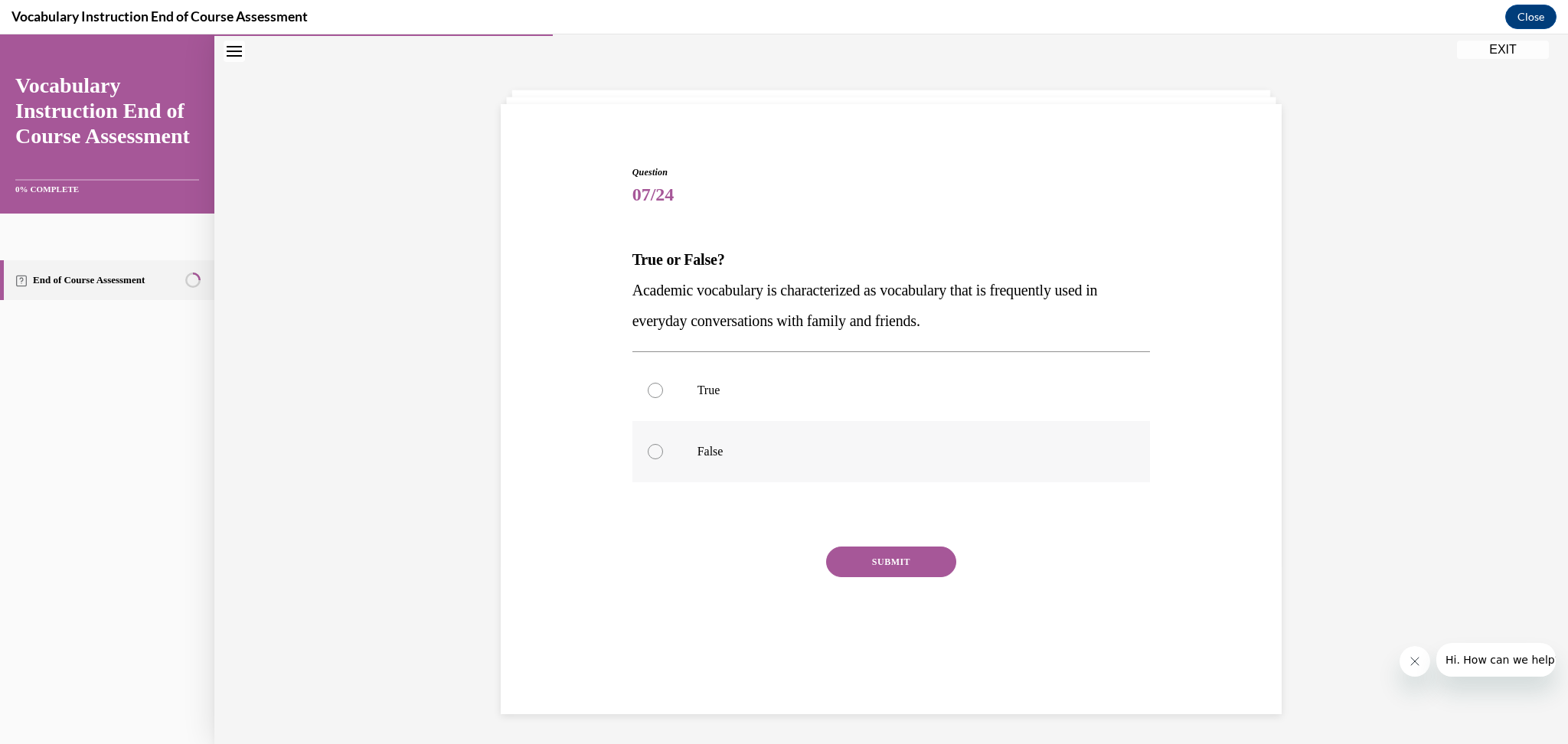
click at [684, 448] on label "False" at bounding box center [891, 452] width 518 height 62
click at [663, 448] on input "False" at bounding box center [656, 452] width 15 height 15
radio input "true"
click at [871, 562] on button "SUBMIT" at bounding box center [891, 562] width 130 height 31
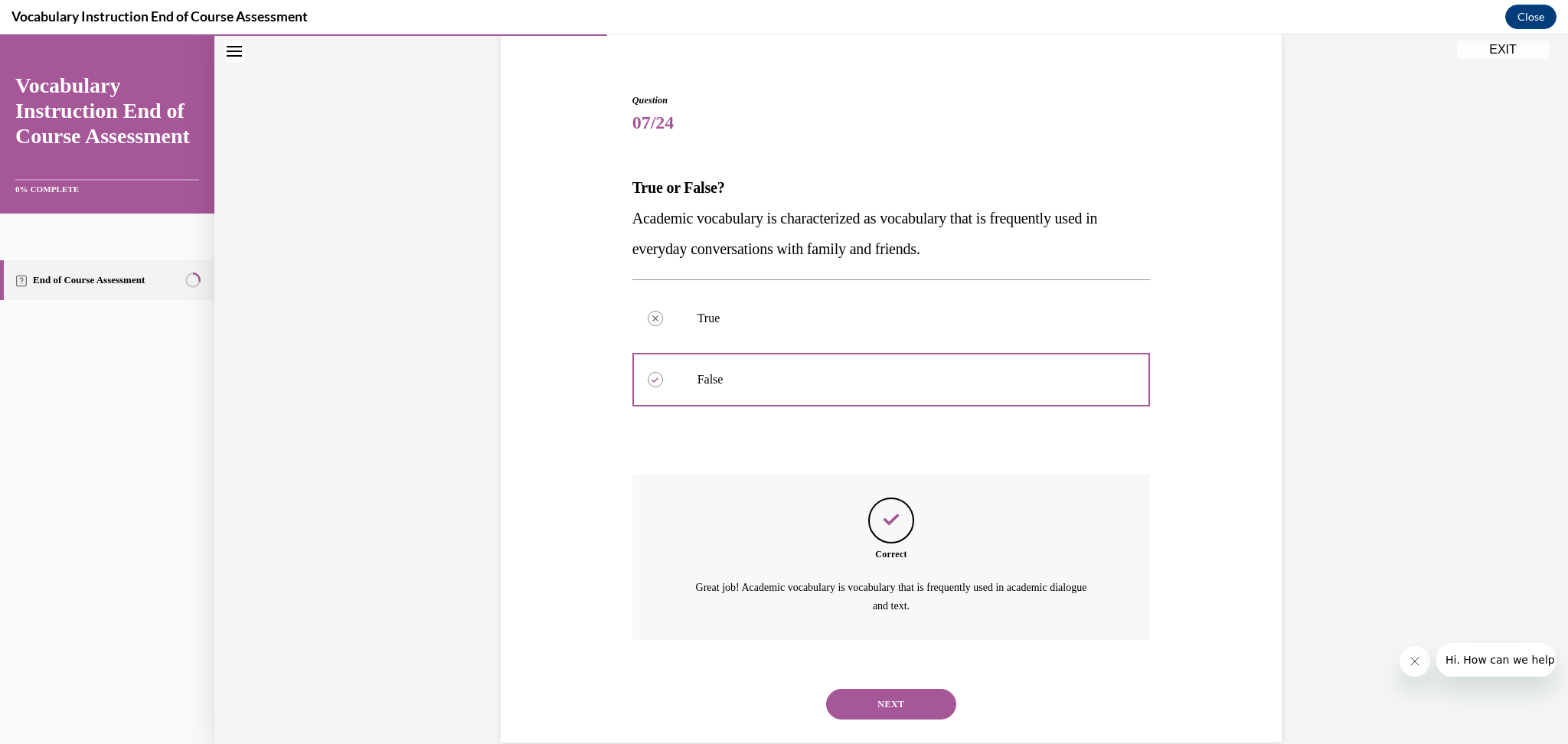
scroll to position [147, 0]
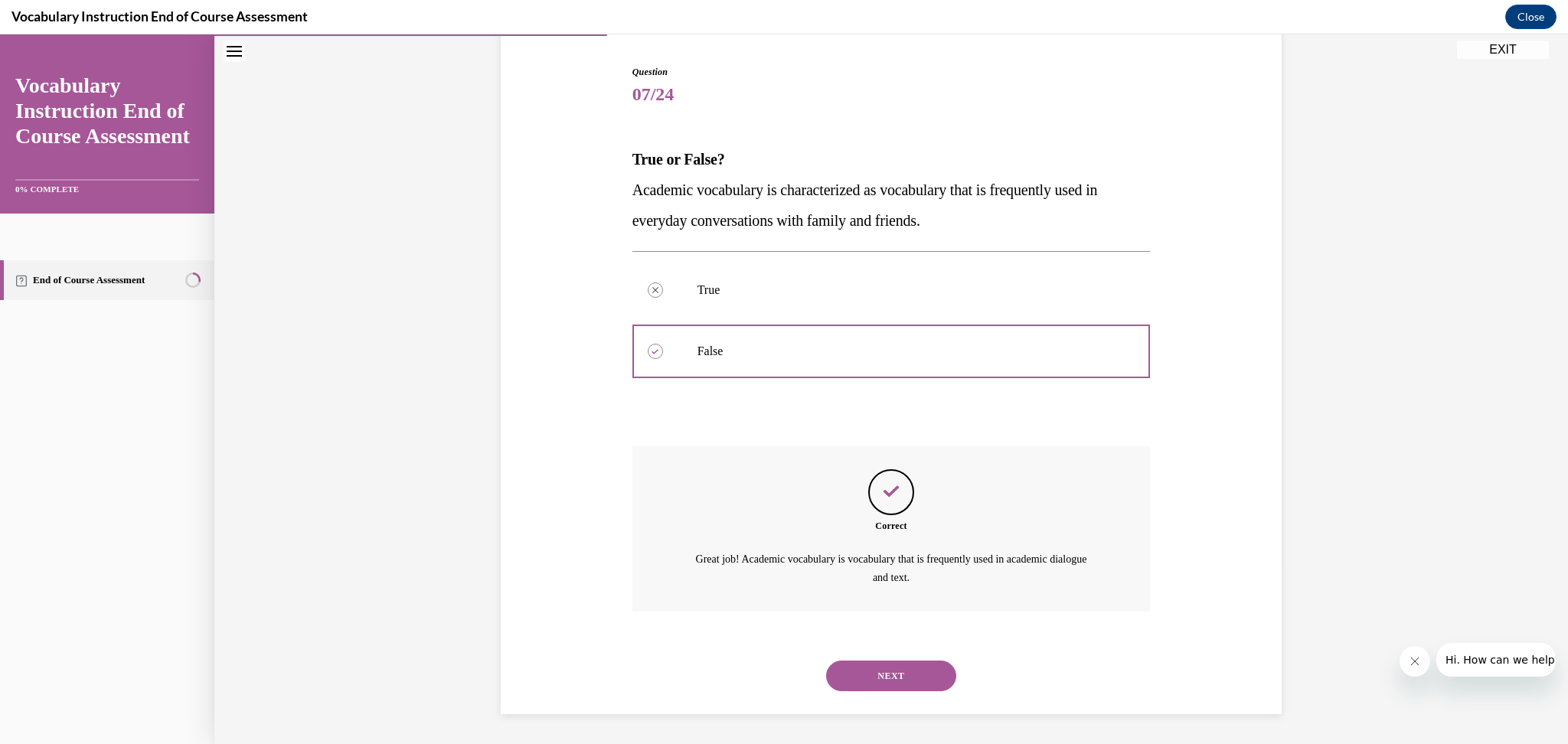
click at [917, 680] on button "NEXT" at bounding box center [891, 676] width 130 height 31
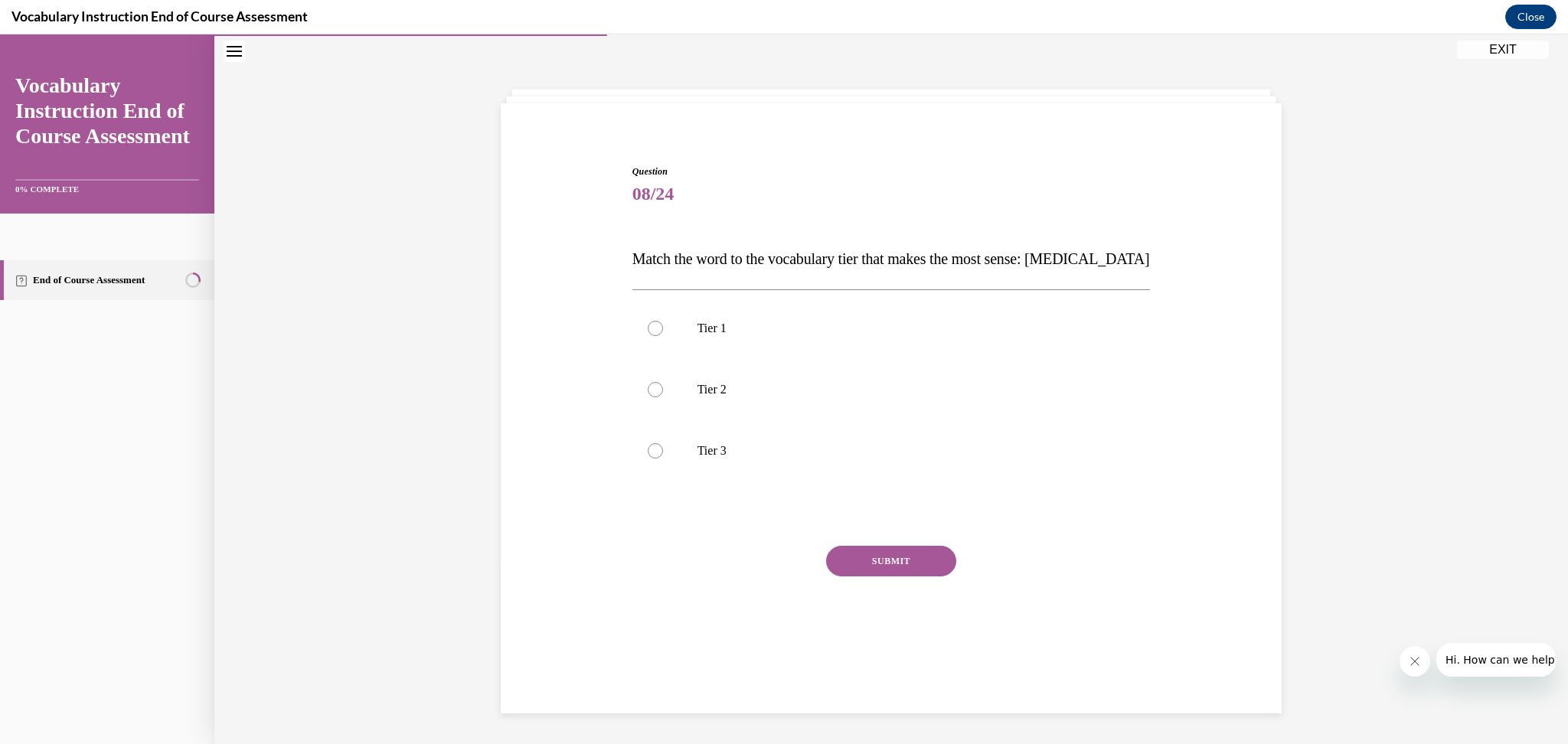
scroll to position [47, 0]
click at [677, 447] on label "Tier 3" at bounding box center [891, 452] width 518 height 62
click at [663, 447] on input "Tier 3" at bounding box center [656, 452] width 15 height 15
radio input "true"
click at [866, 562] on button "SUBMIT" at bounding box center [891, 562] width 130 height 31
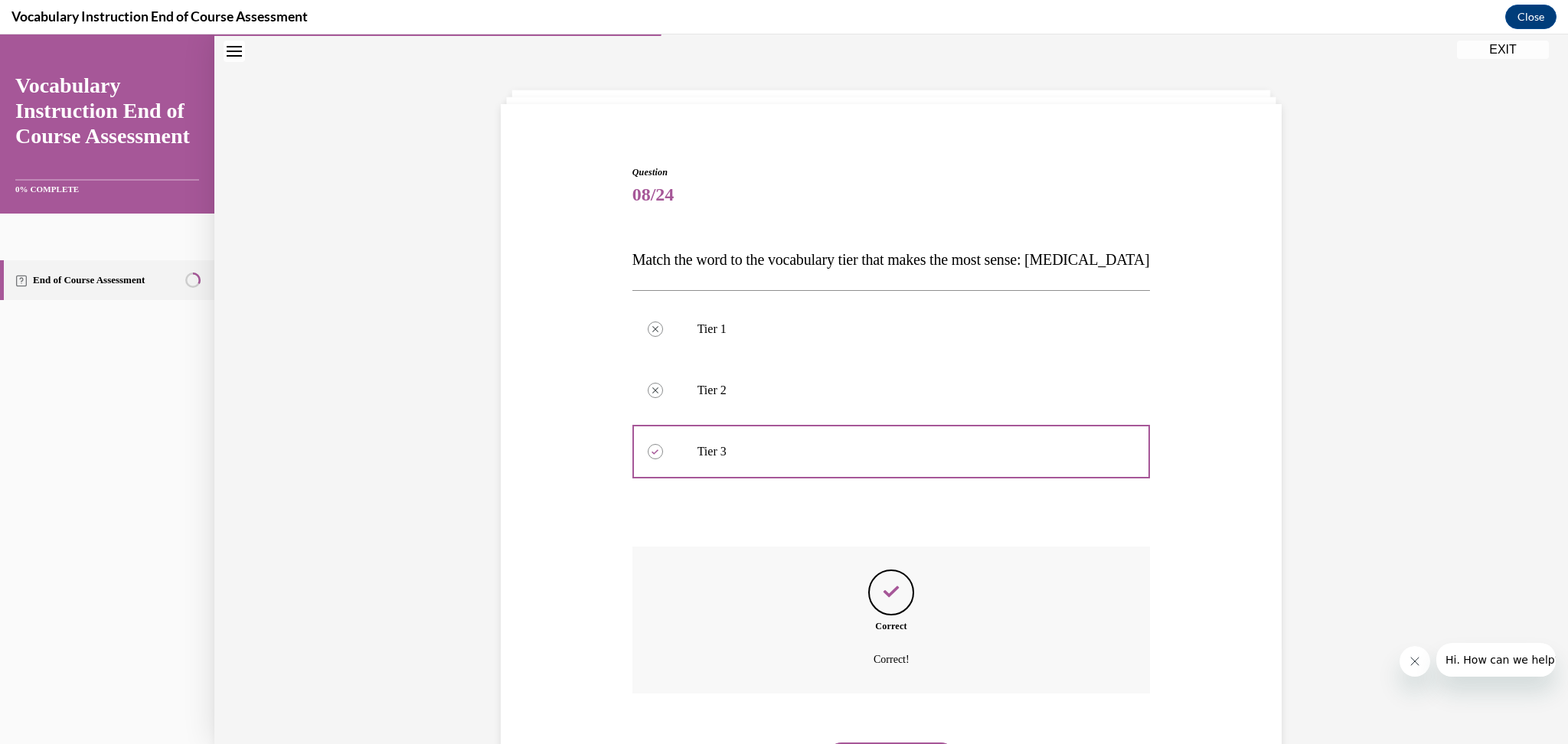
scroll to position [128, 0]
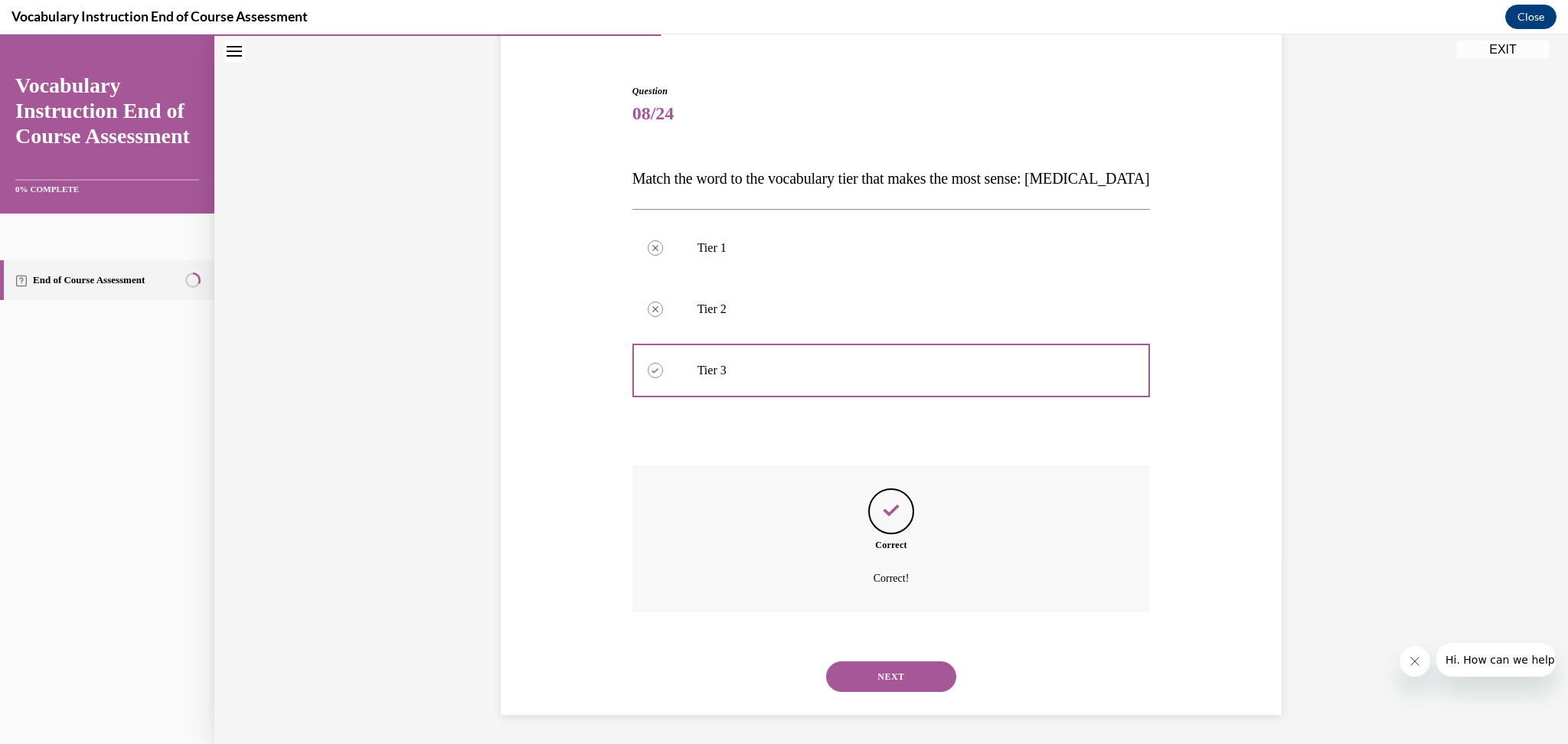
click at [890, 687] on button "NEXT" at bounding box center [891, 677] width 130 height 31
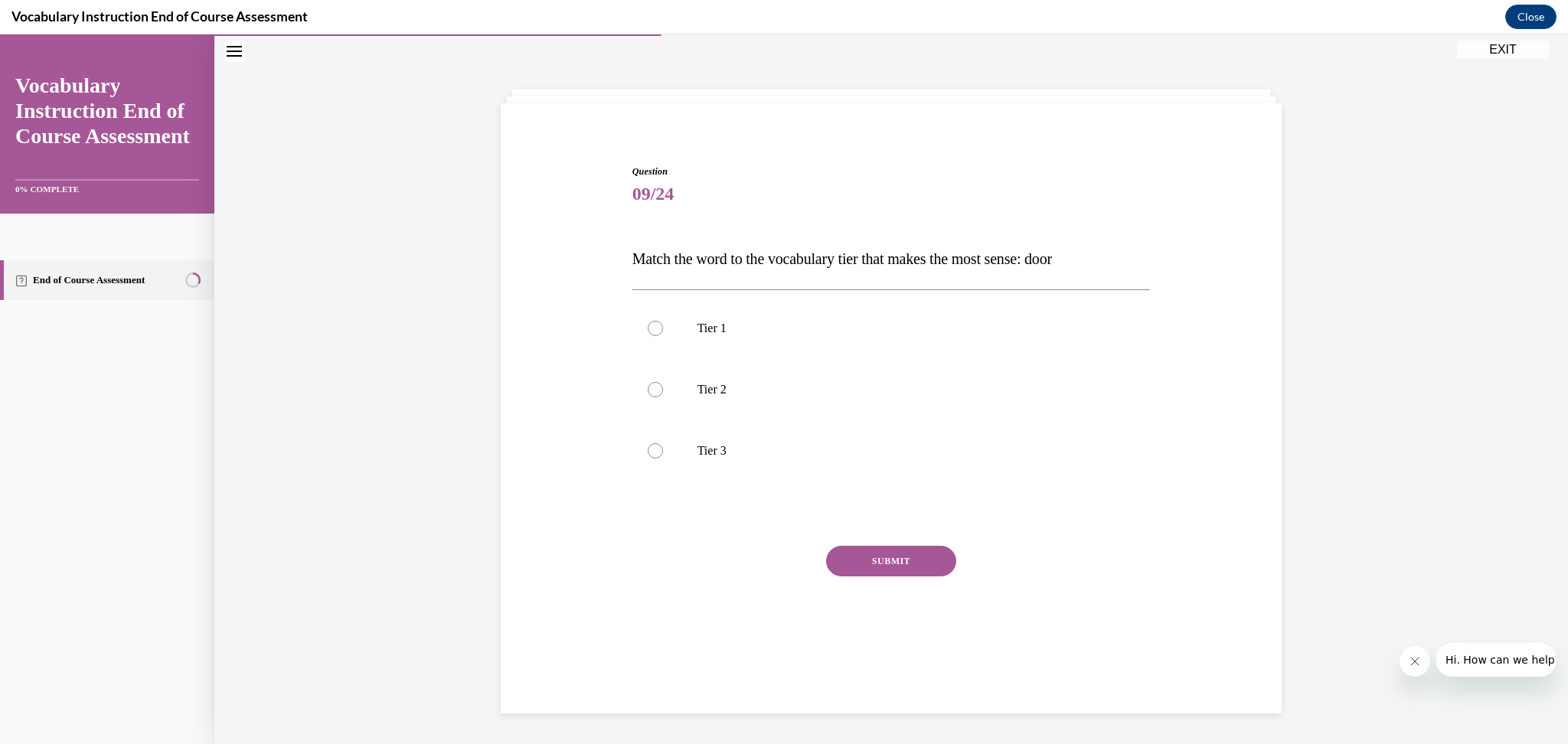
scroll to position [47, 0]
click at [706, 330] on p "Tier 1" at bounding box center [905, 329] width 415 height 15
click at [663, 330] on input "Tier 1" at bounding box center [656, 329] width 15 height 15
radio input "true"
click at [910, 564] on button "SUBMIT" at bounding box center [891, 562] width 130 height 31
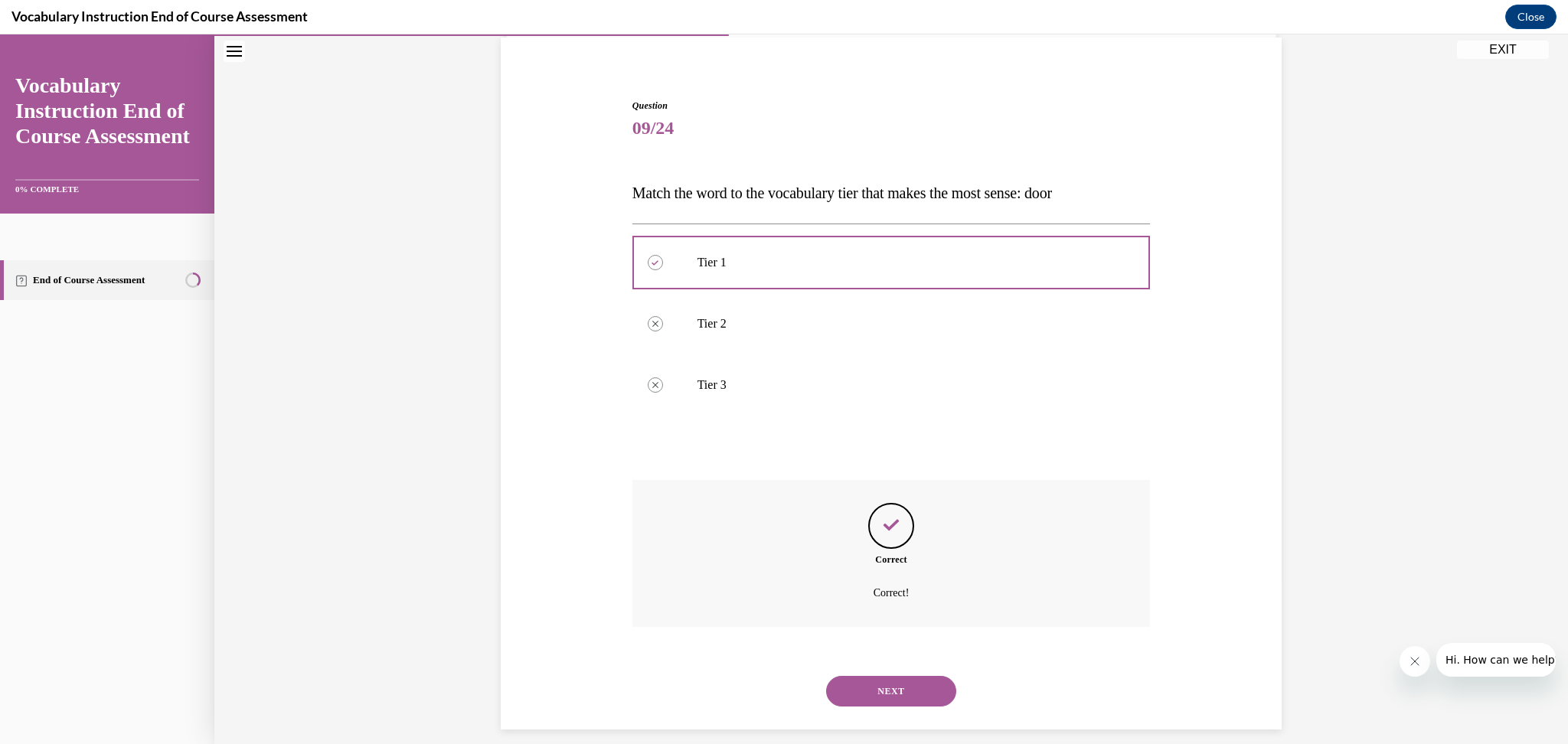
scroll to position [128, 0]
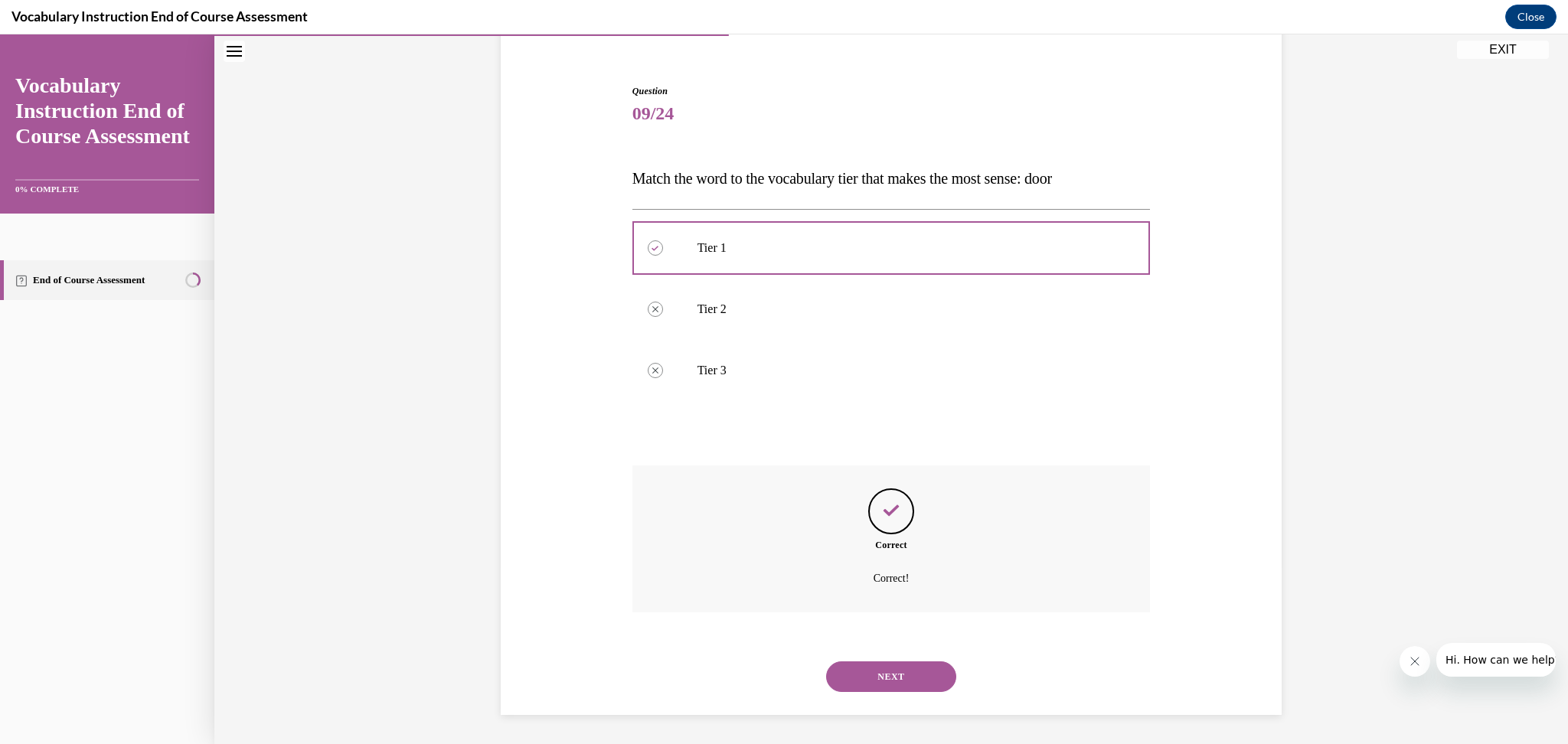
click at [864, 685] on button "NEXT" at bounding box center [891, 677] width 130 height 31
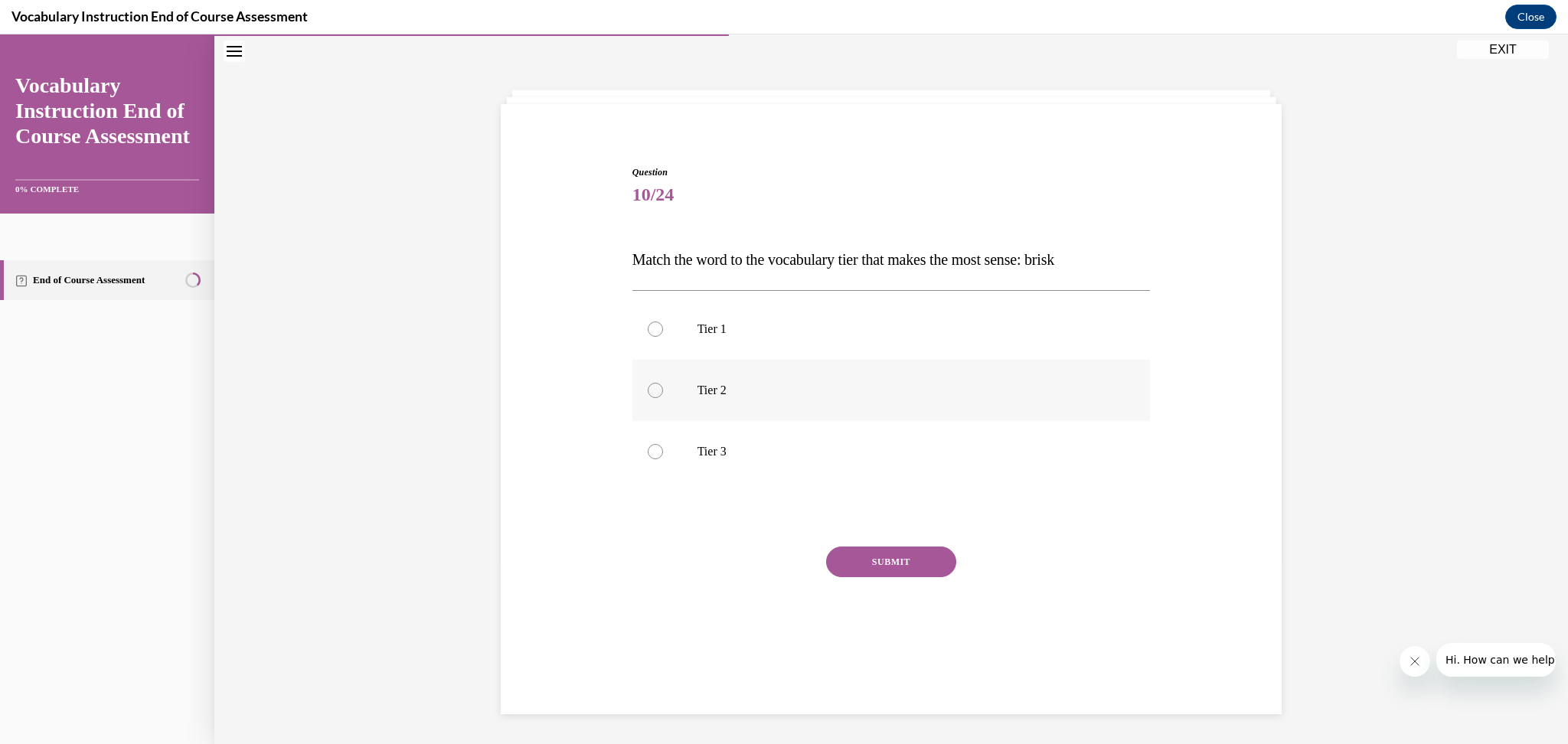
click at [711, 394] on p "Tier 2" at bounding box center [905, 391] width 415 height 15
click at [663, 394] on input "Tier 2" at bounding box center [656, 391] width 15 height 15
radio input "true"
click at [874, 558] on button "SUBMIT" at bounding box center [891, 562] width 130 height 31
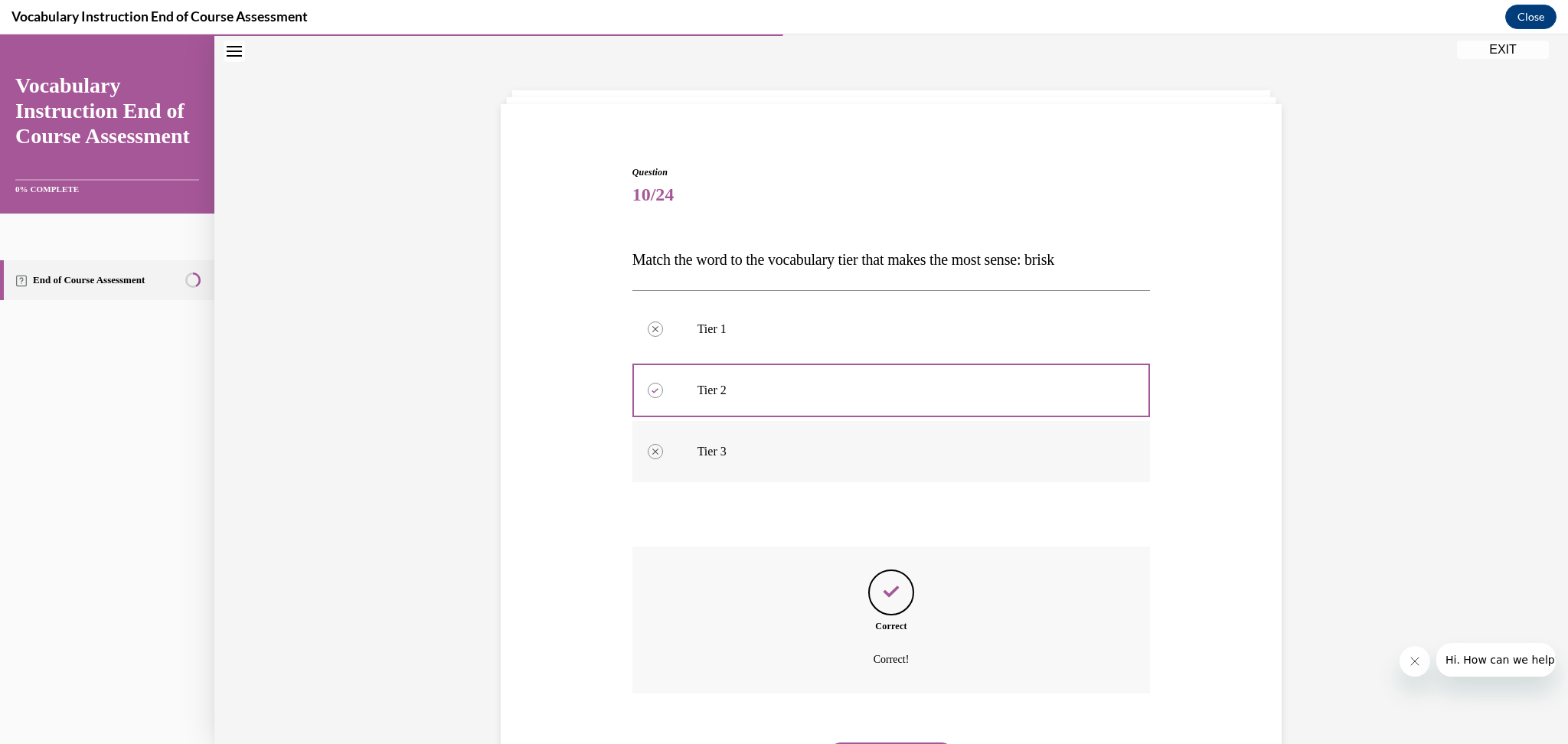
scroll to position [128, 0]
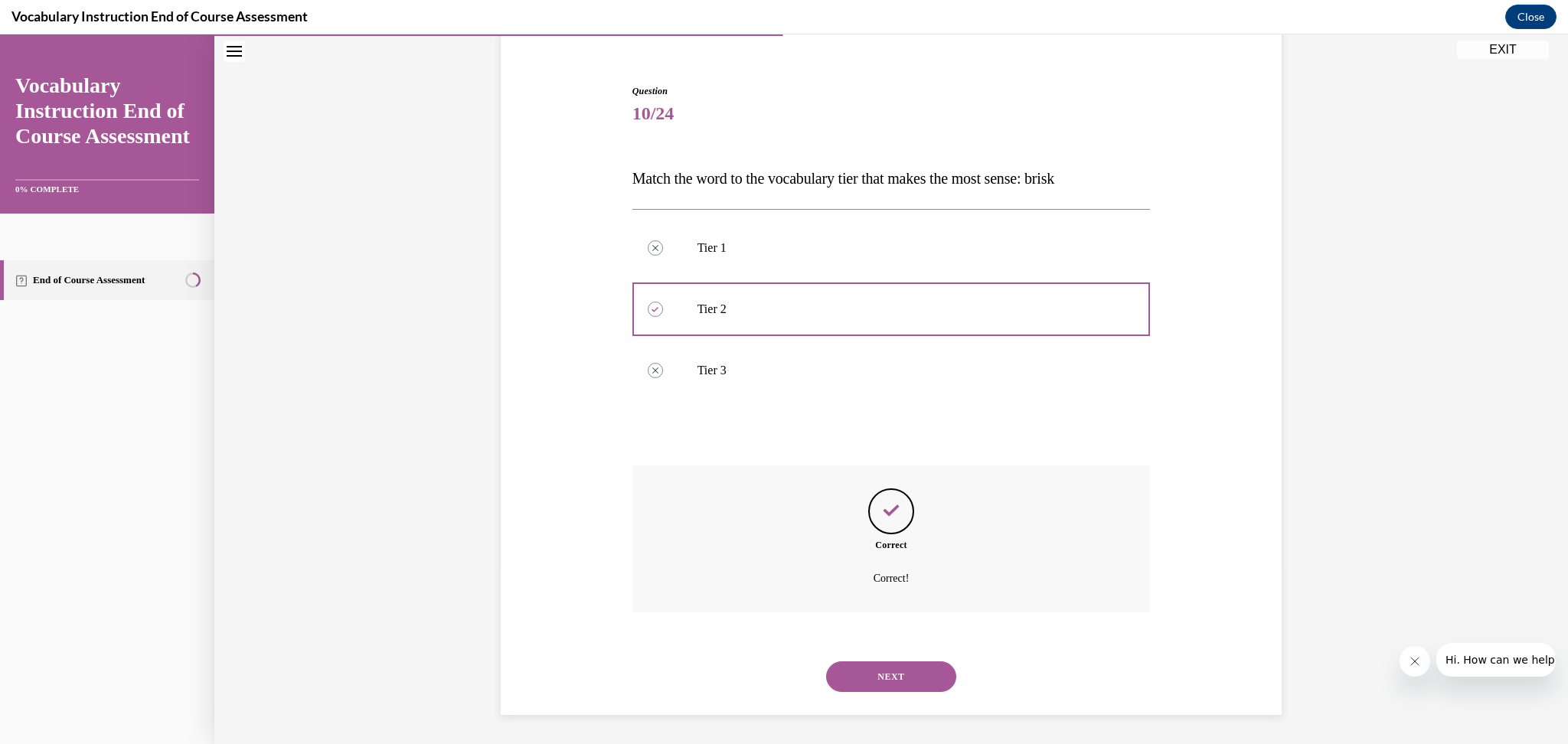
click at [875, 687] on button "NEXT" at bounding box center [891, 677] width 130 height 31
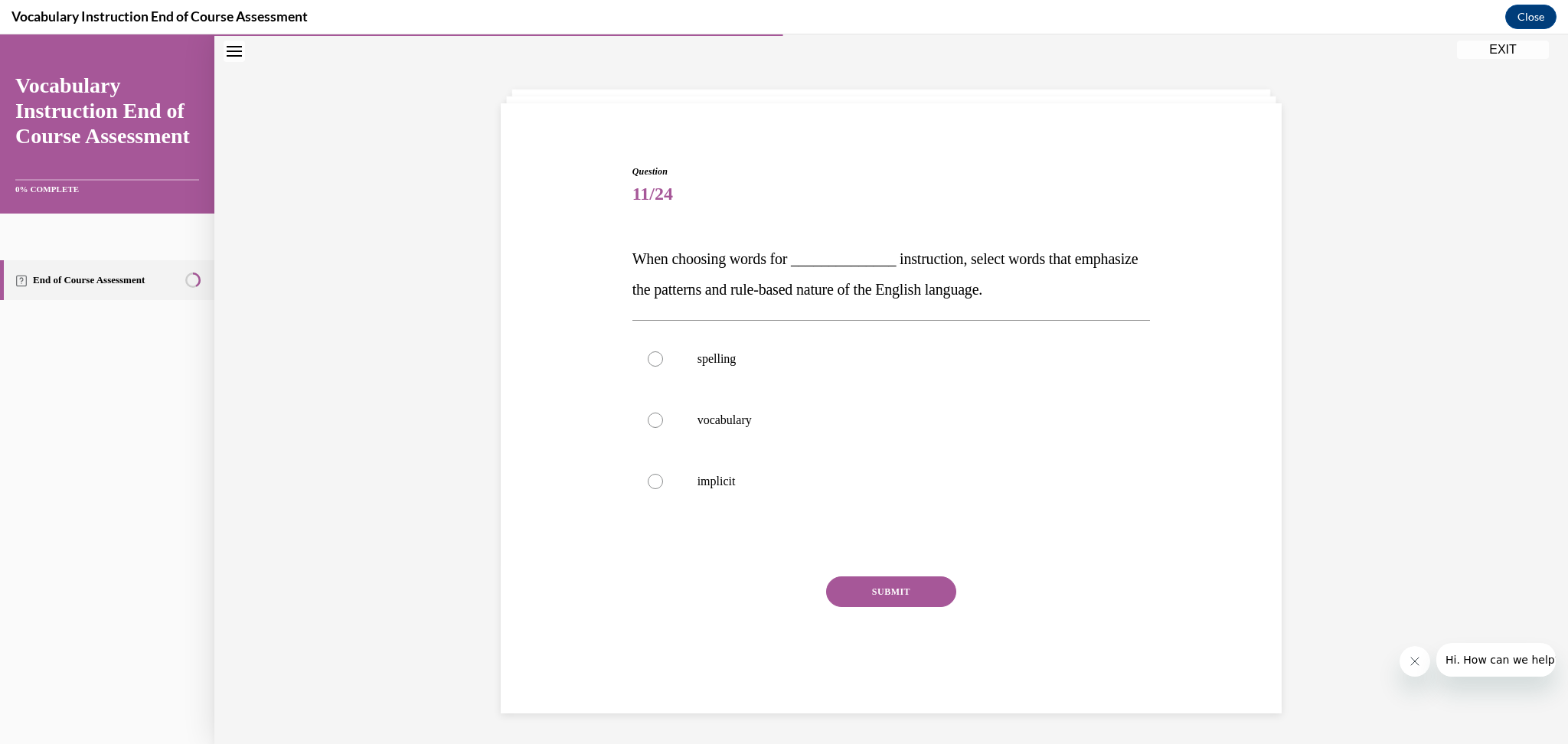
scroll to position [47, 0]
click at [920, 355] on p "spelling" at bounding box center [905, 360] width 415 height 15
click at [663, 355] on input "spelling" at bounding box center [656, 360] width 15 height 15
radio input "true"
click at [723, 419] on p "vocabulary" at bounding box center [905, 421] width 415 height 15
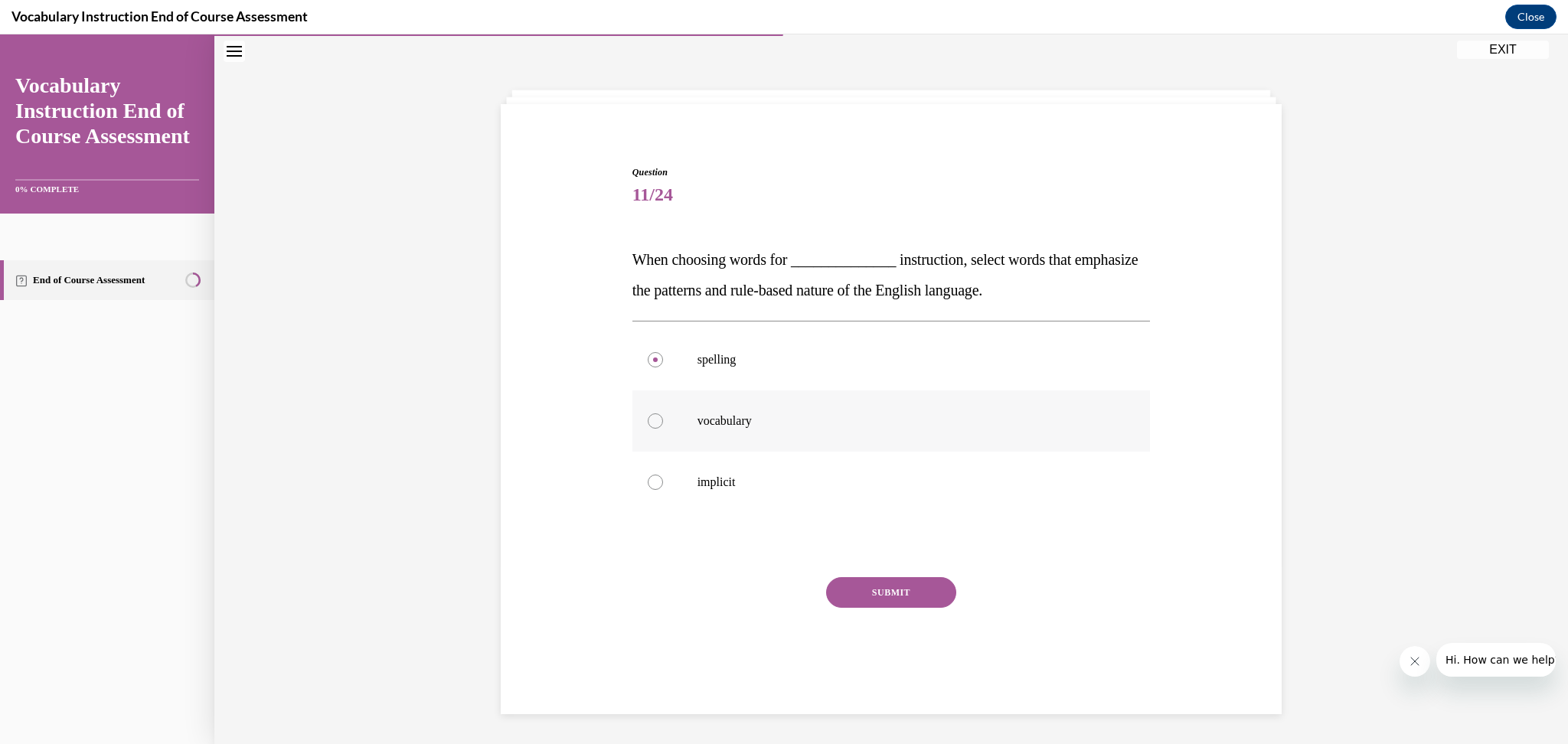
click at [663, 419] on input "vocabulary" at bounding box center [656, 421] width 15 height 15
radio input "true"
click at [719, 476] on p "implicit" at bounding box center [905, 482] width 415 height 15
click at [663, 476] on input "implicit" at bounding box center [656, 482] width 15 height 15
radio input "true"
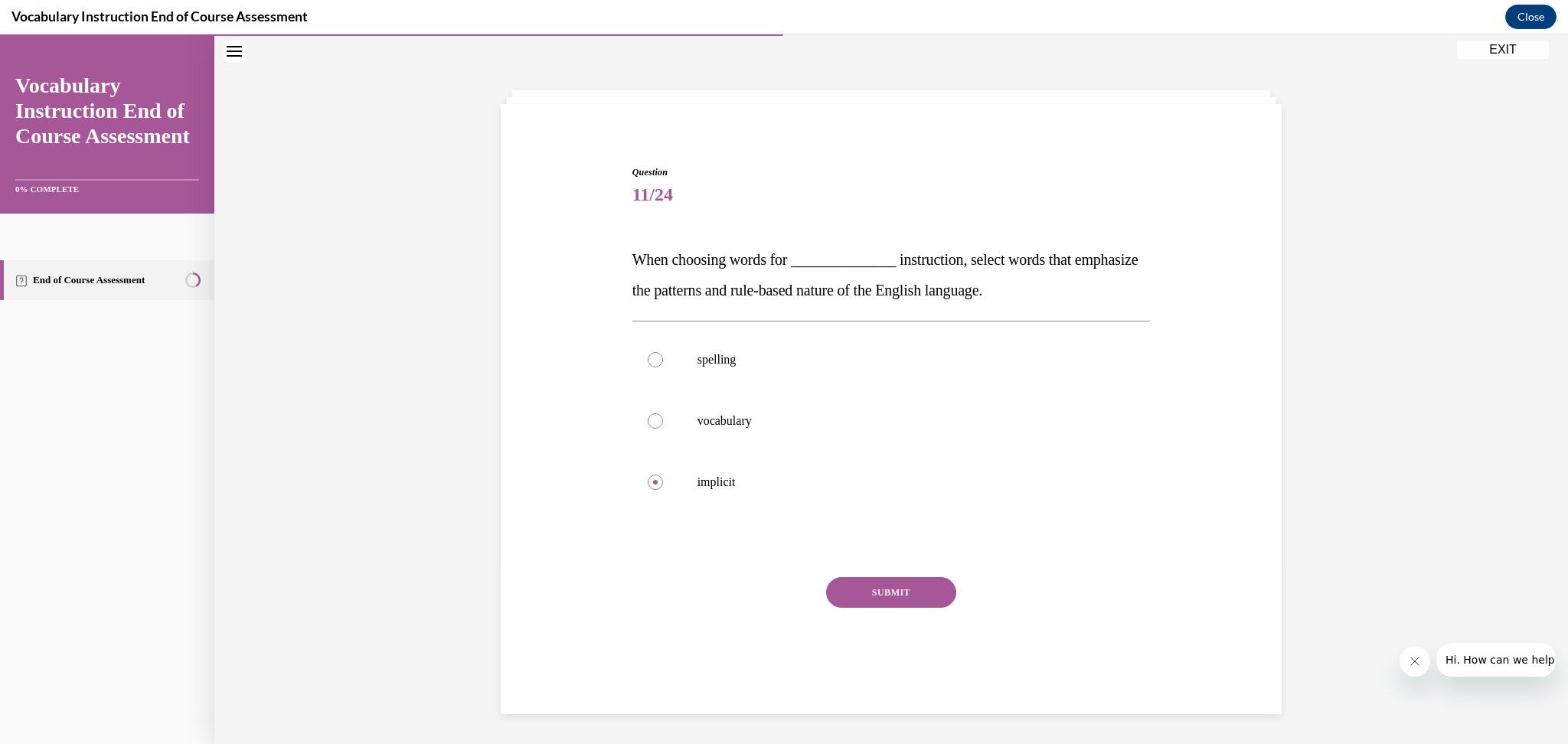
click at [891, 600] on button "SUBMIT" at bounding box center [891, 592] width 130 height 31
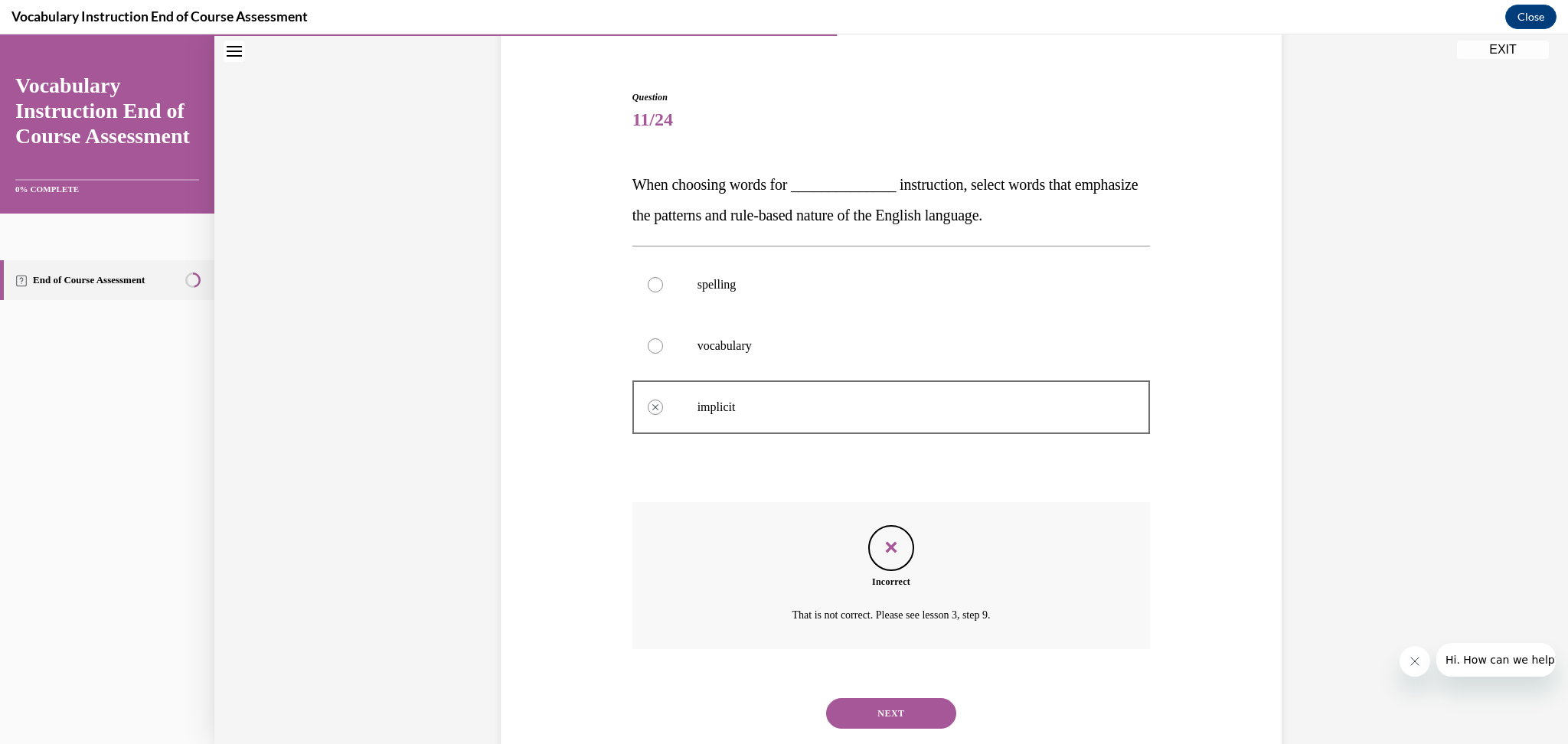
scroll to position [160, 0]
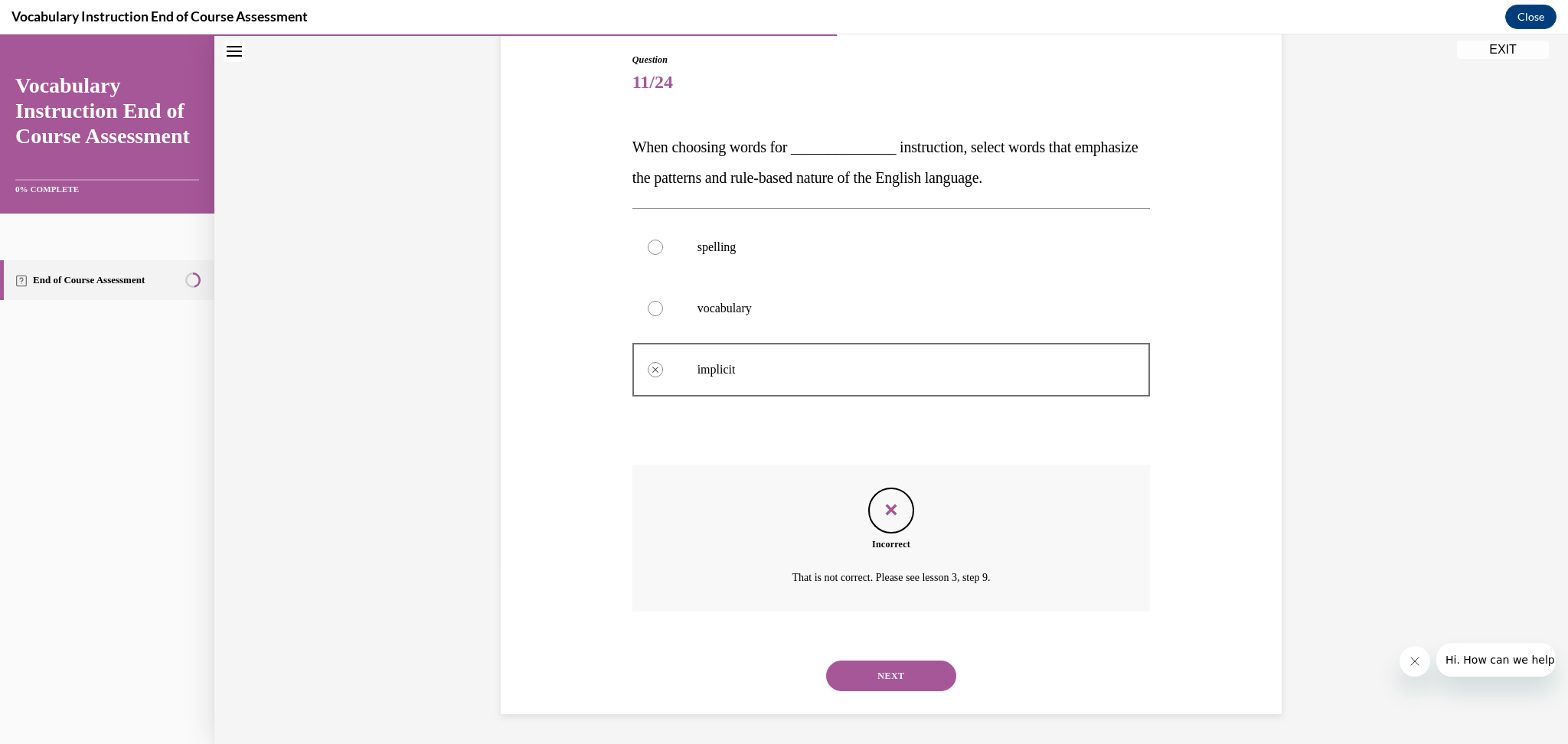
click at [901, 675] on button "NEXT" at bounding box center [891, 676] width 130 height 31
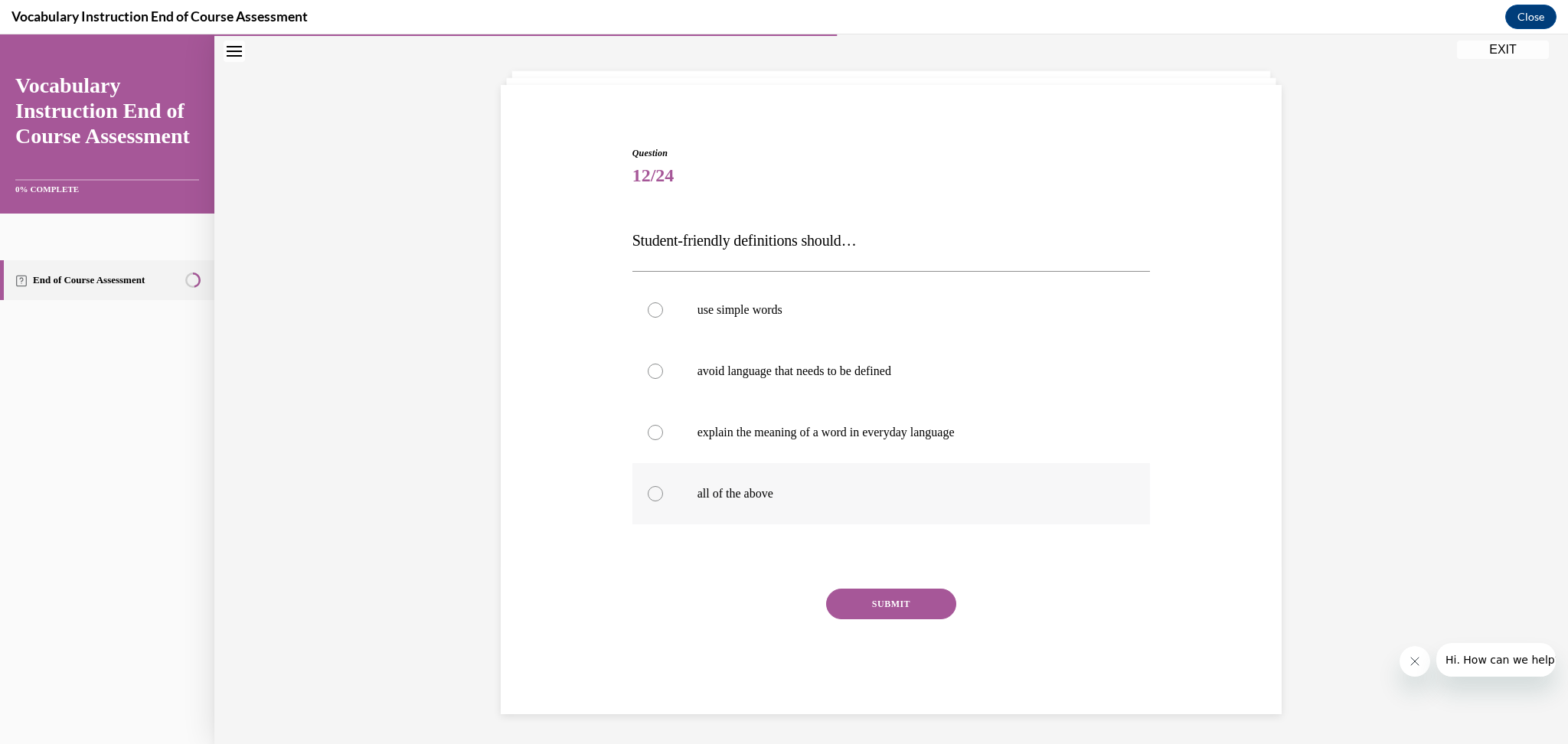
click at [727, 490] on p "all of the above" at bounding box center [905, 494] width 415 height 15
click at [663, 490] on input "all of the above" at bounding box center [656, 494] width 15 height 15
radio input "true"
click at [907, 608] on button "SUBMIT" at bounding box center [891, 604] width 130 height 31
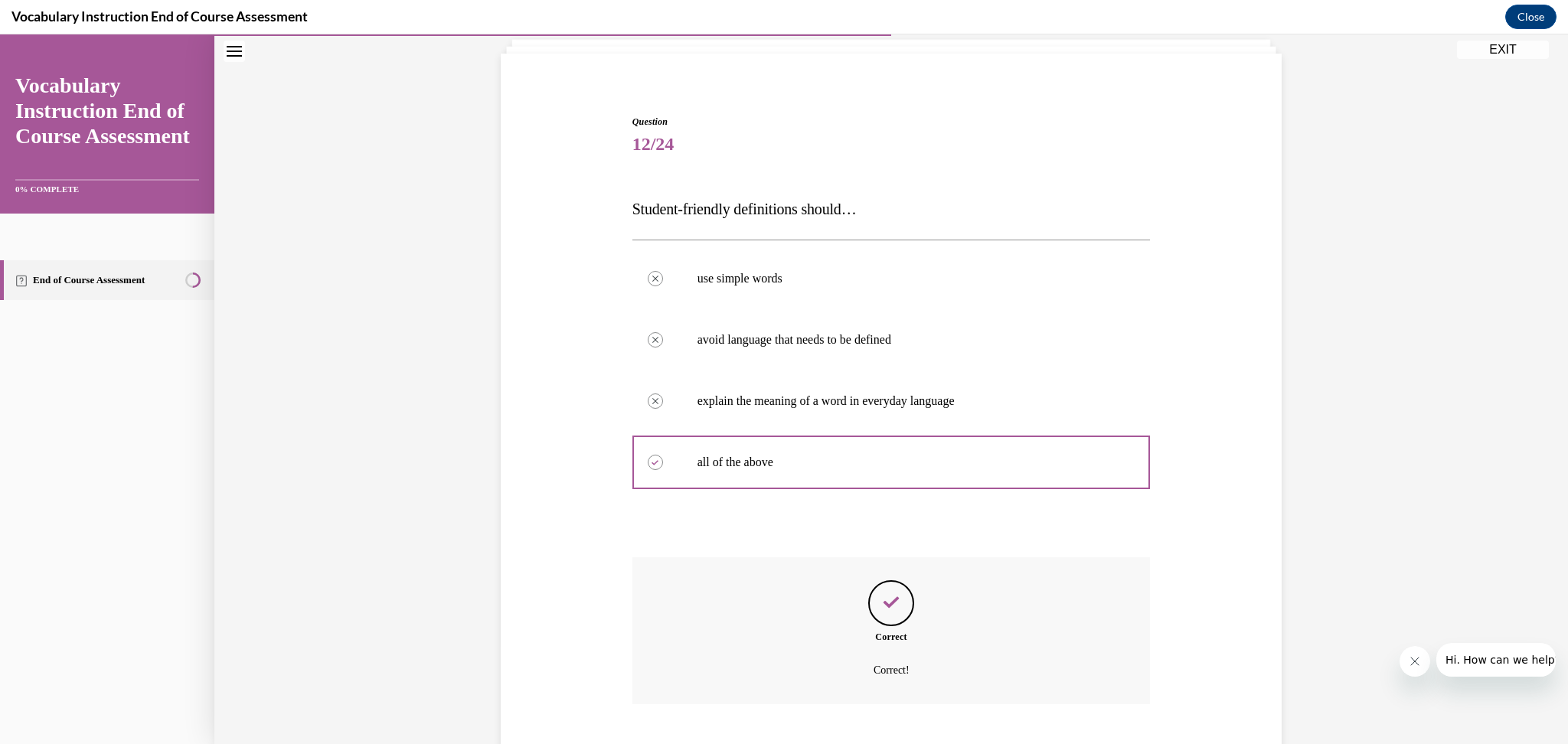
scroll to position [190, 0]
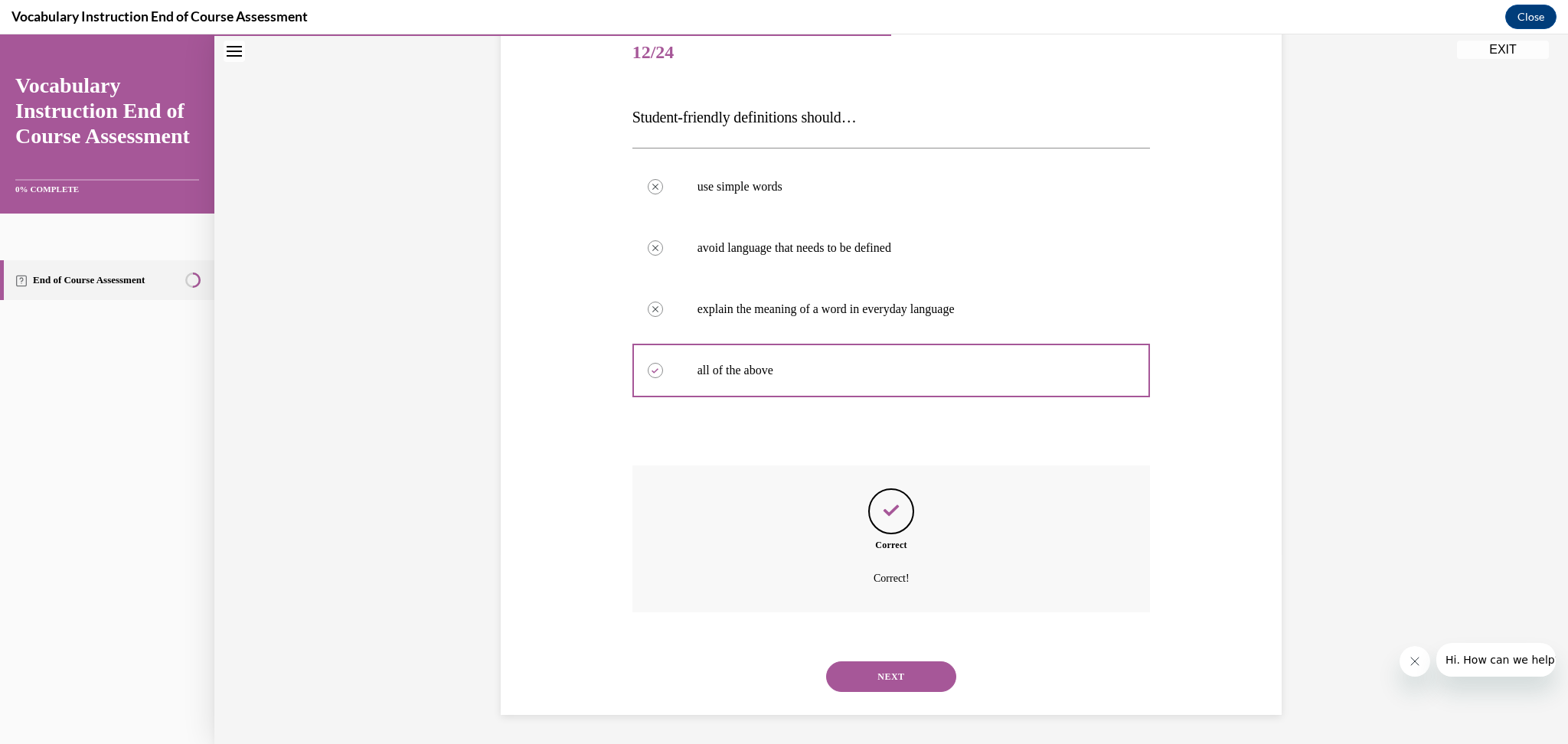
drag, startPoint x: 900, startPoint y: 689, endPoint x: 905, endPoint y: 676, distance: 13.9
click at [901, 684] on button "NEXT" at bounding box center [891, 677] width 130 height 31
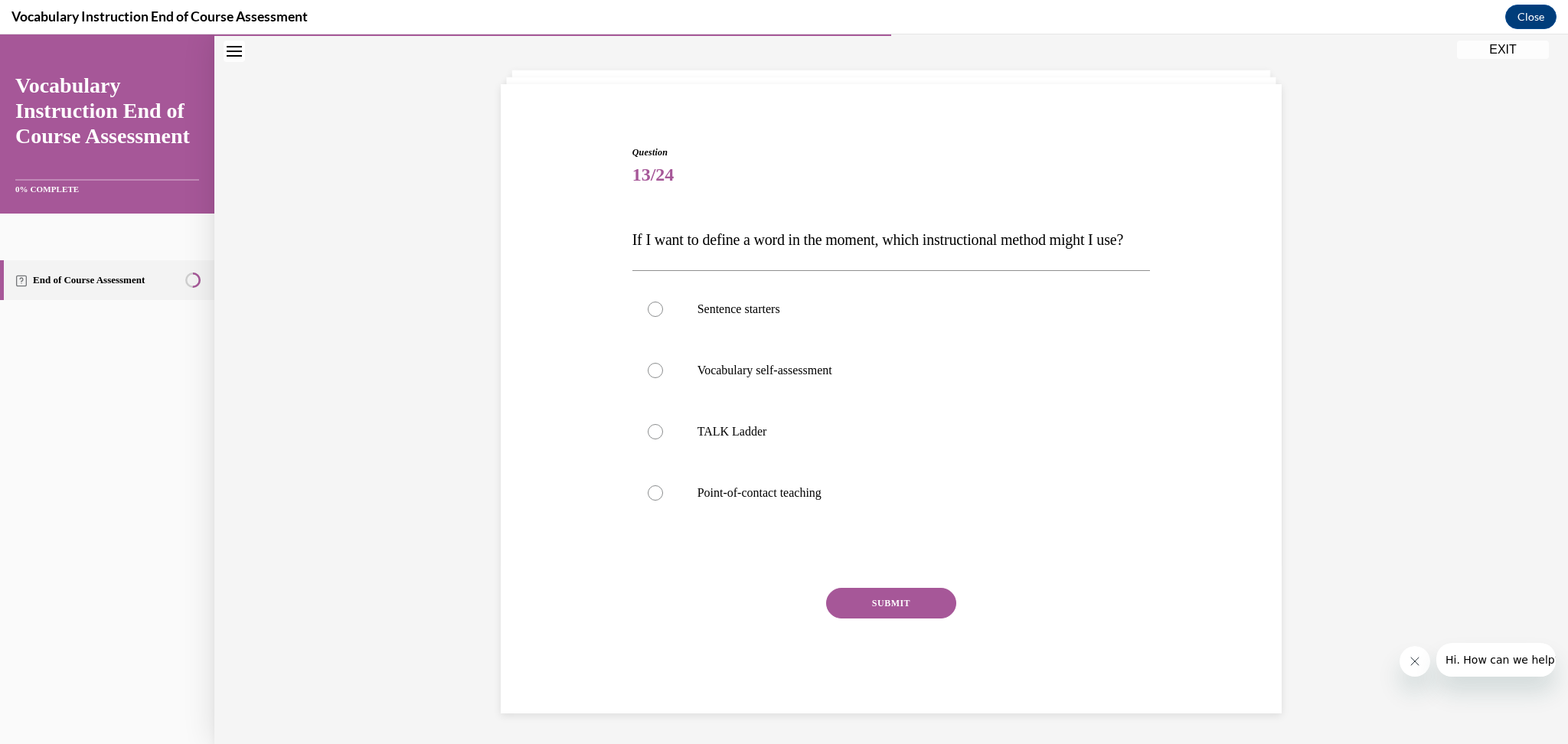
scroll to position [97, 0]
click at [859, 495] on p "Point-of-contact teaching" at bounding box center [905, 493] width 415 height 15
click at [663, 495] on input "Point-of-contact teaching" at bounding box center [656, 493] width 15 height 15
radio input "true"
click at [876, 602] on button "SUBMIT" at bounding box center [891, 603] width 130 height 31
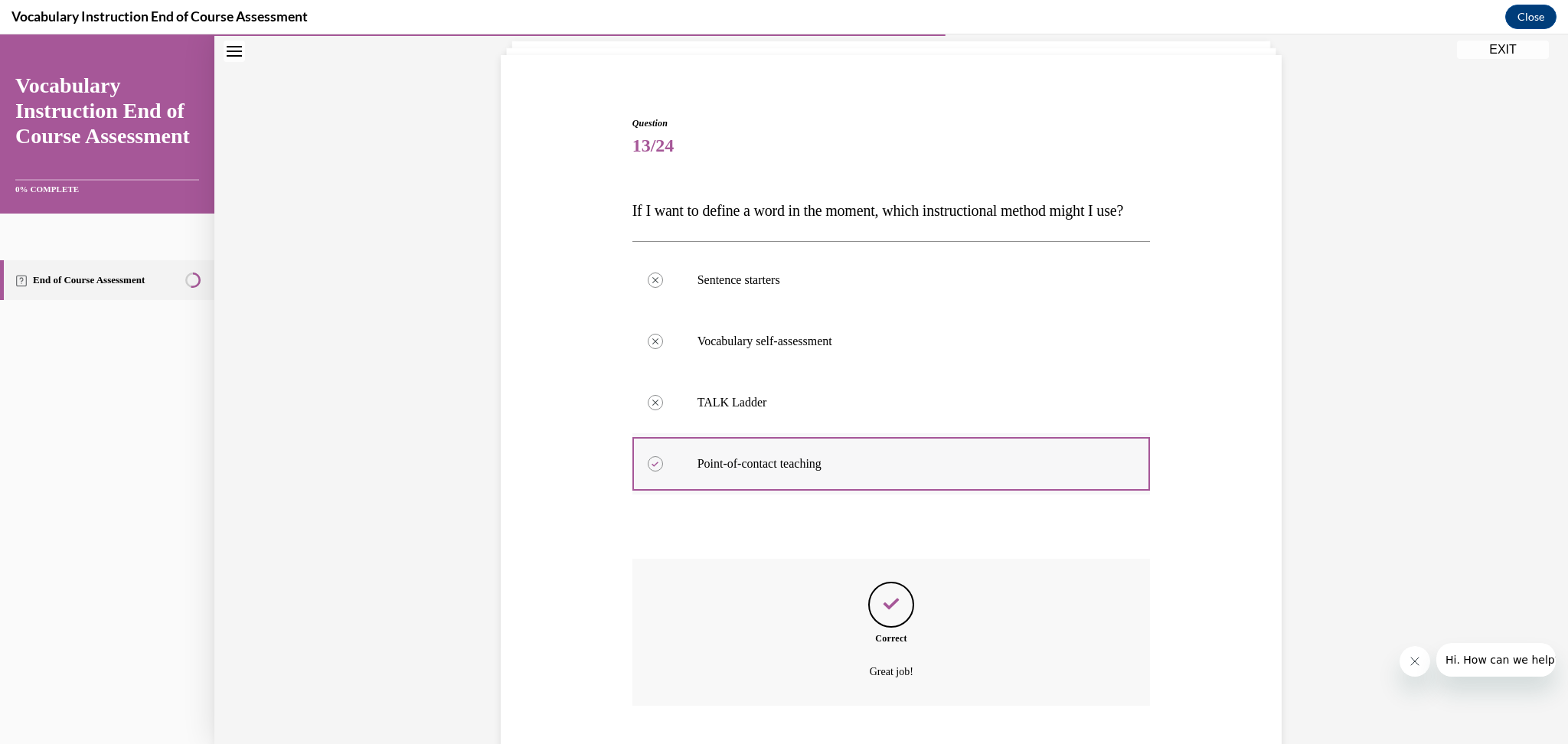
scroll to position [222, 0]
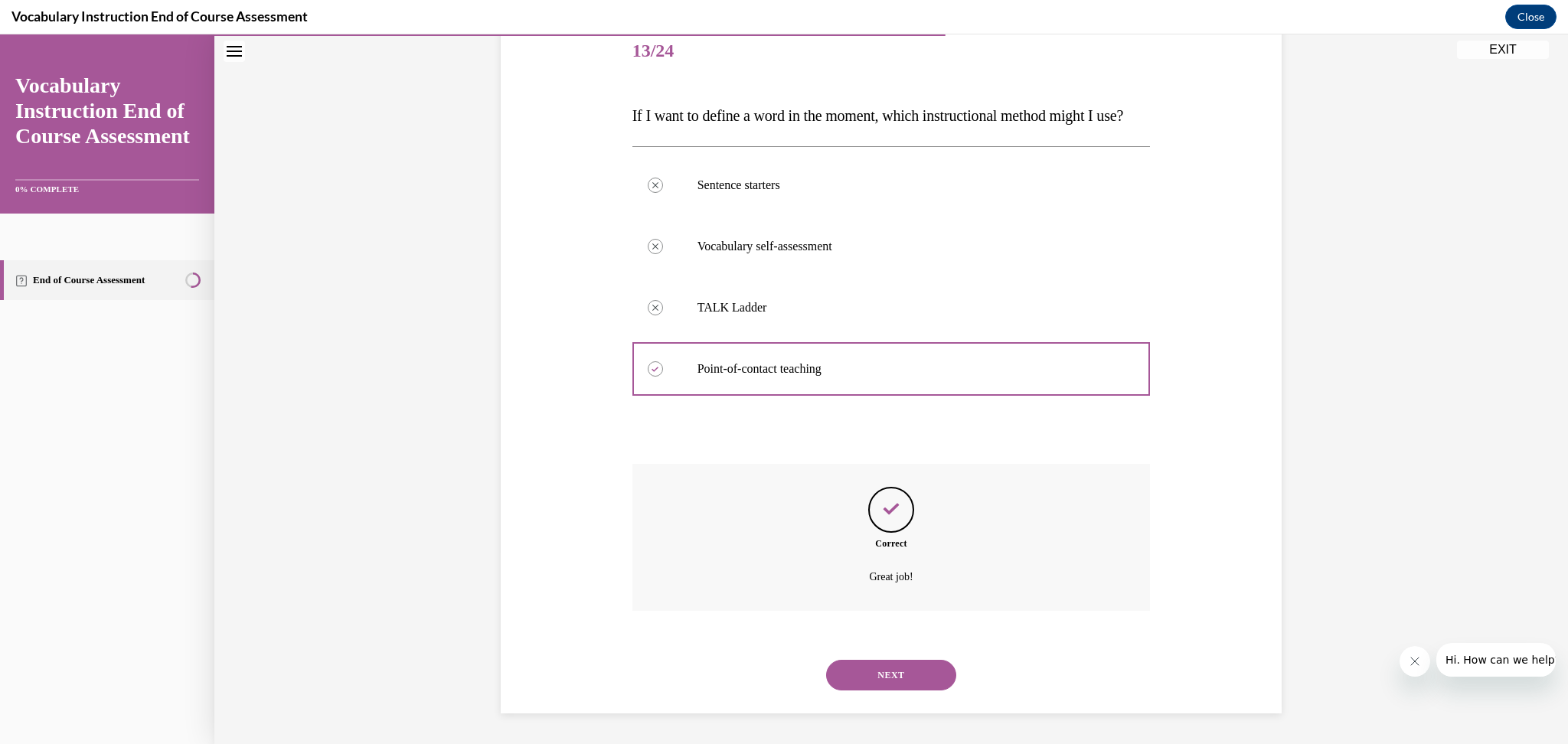
click at [927, 669] on button "NEXT" at bounding box center [891, 675] width 130 height 31
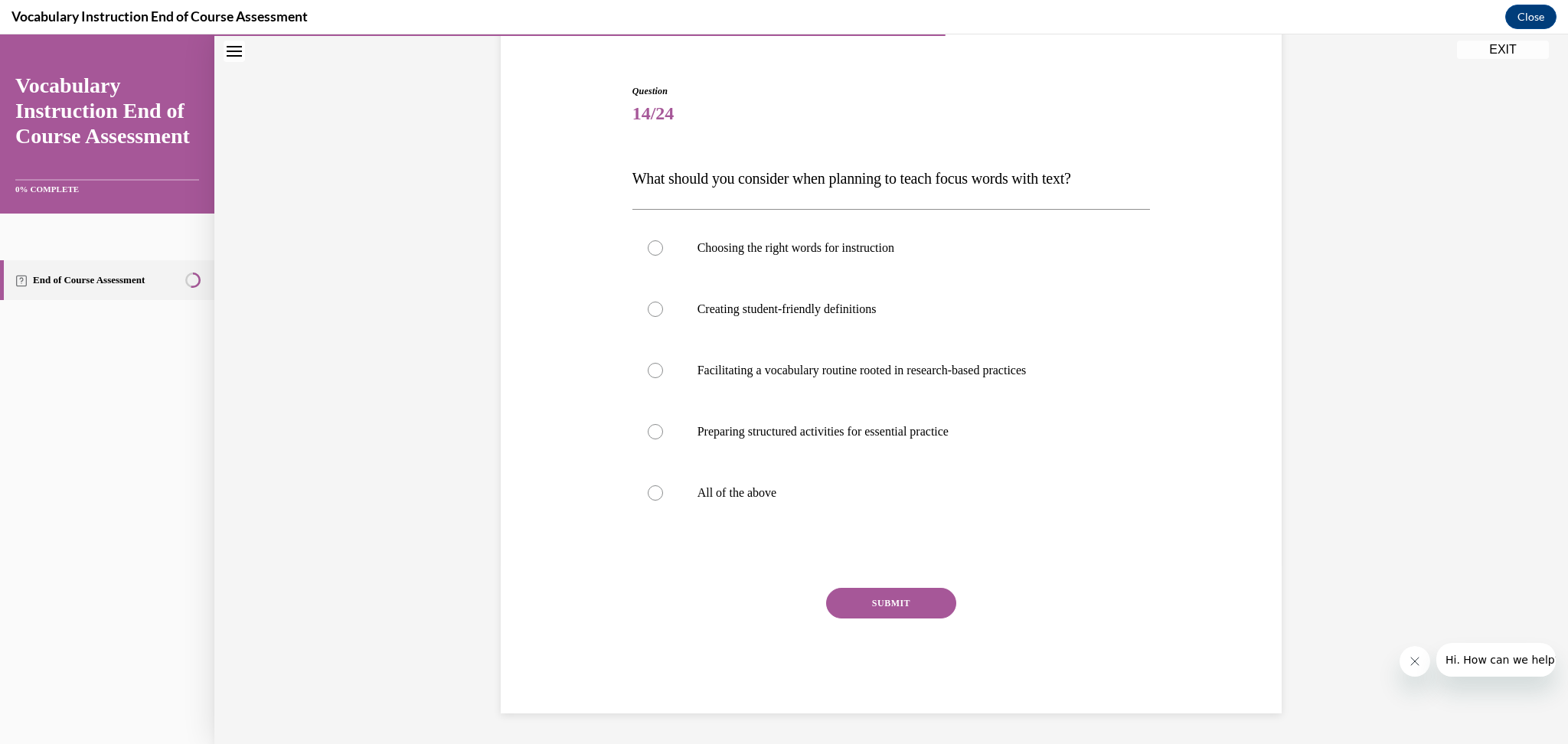
scroll to position [127, 0]
click at [737, 492] on p "All of the above" at bounding box center [905, 494] width 415 height 15
click at [663, 492] on input "All of the above" at bounding box center [656, 494] width 15 height 15
radio input "true"
click at [902, 604] on button "SUBMIT" at bounding box center [891, 604] width 130 height 31
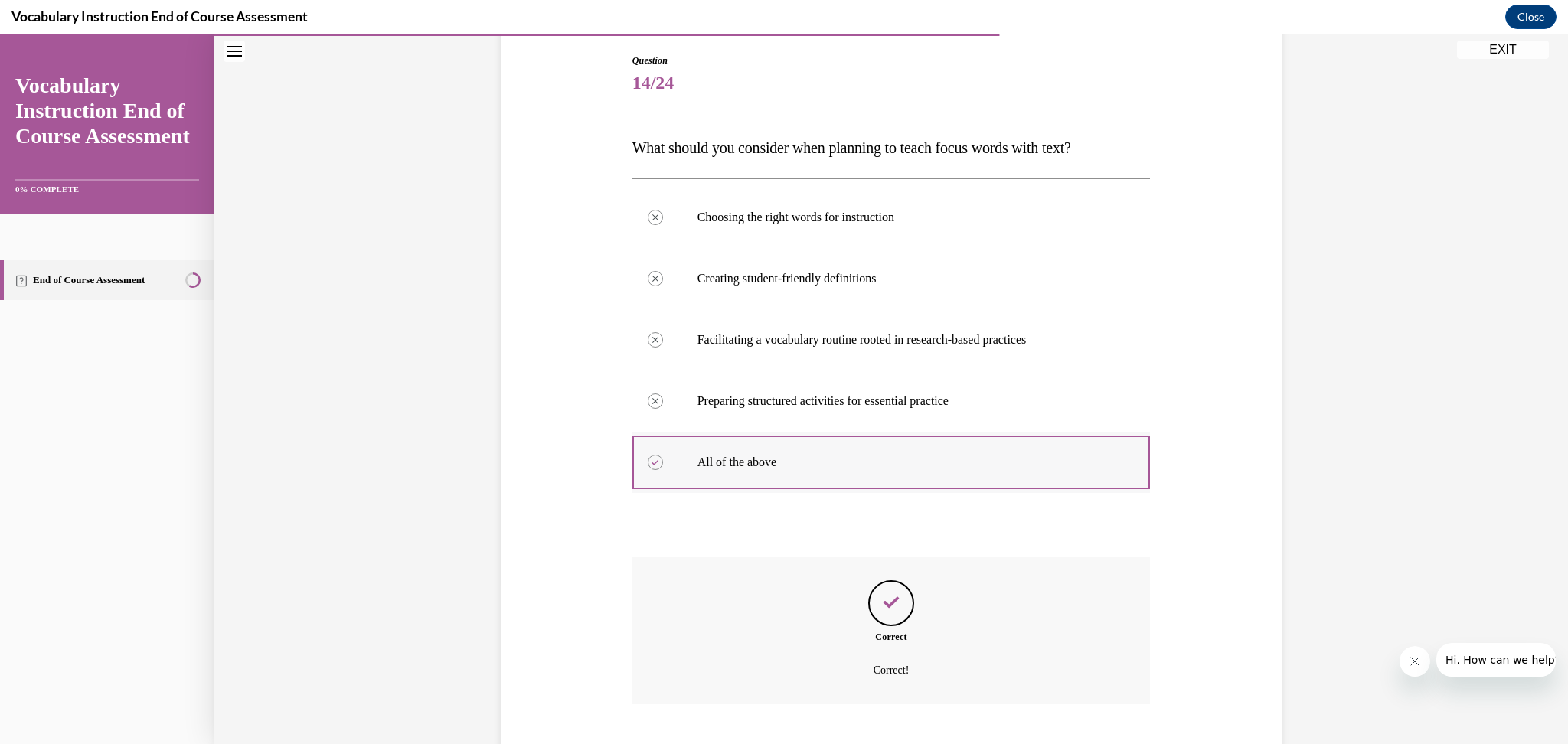
scroll to position [251, 0]
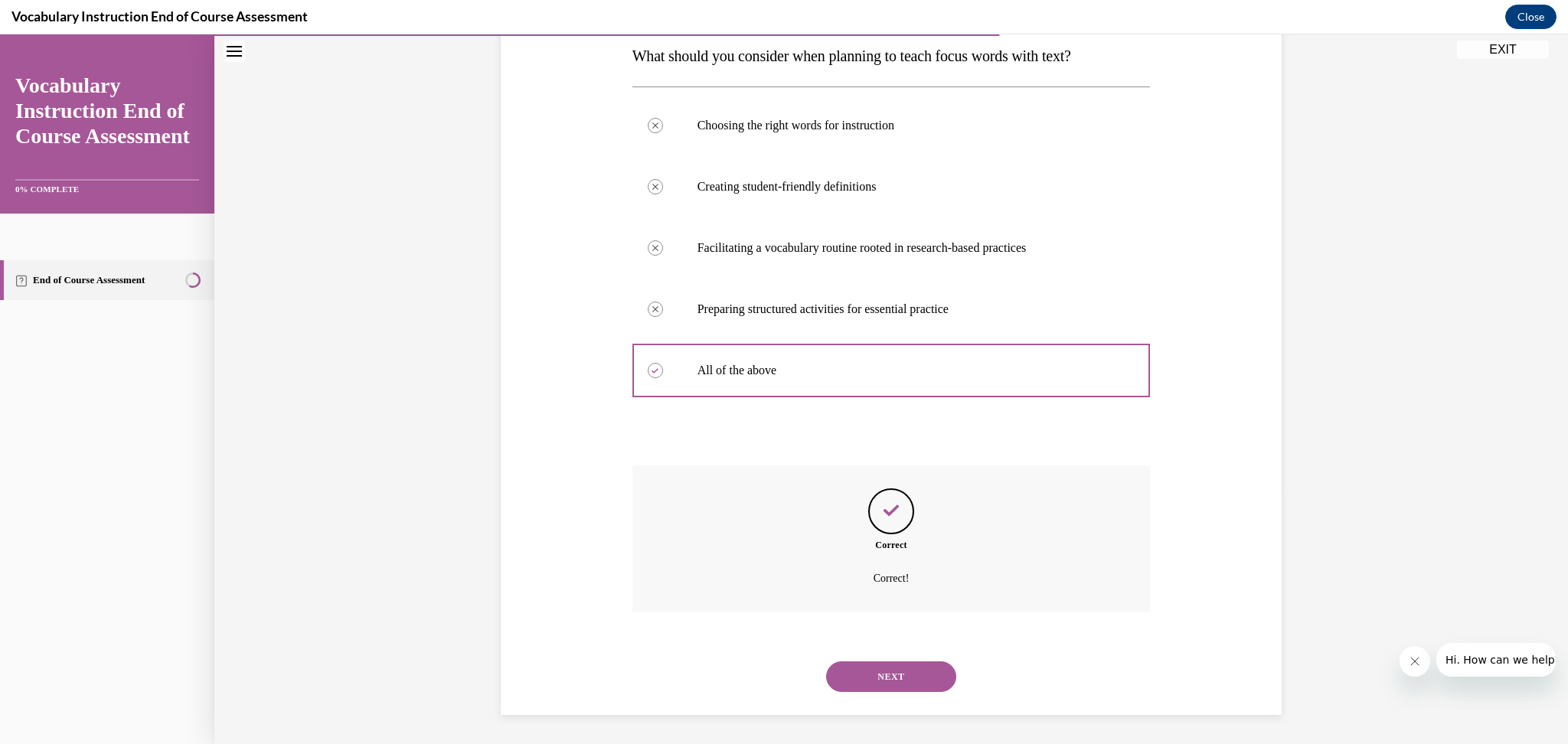
click at [915, 681] on button "NEXT" at bounding box center [891, 677] width 130 height 31
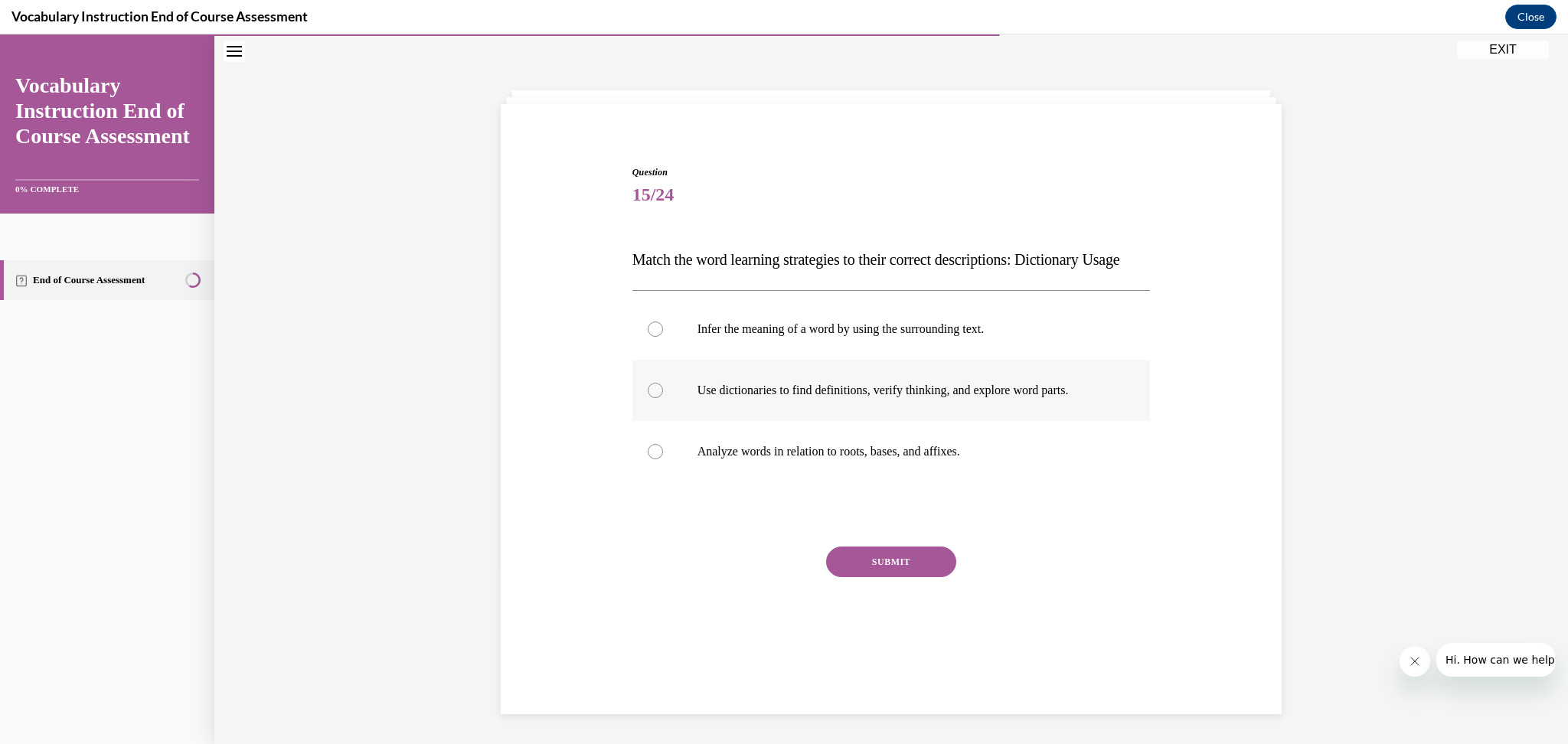
click at [1015, 398] on p "Use dictionaries to find definitions, verify thinking, and explore word parts." at bounding box center [905, 391] width 415 height 15
click at [663, 398] on input "Use dictionaries to find definitions, verify thinking, and explore word parts." at bounding box center [656, 391] width 15 height 15
radio input "true"
click at [893, 577] on button "SUBMIT" at bounding box center [891, 562] width 130 height 31
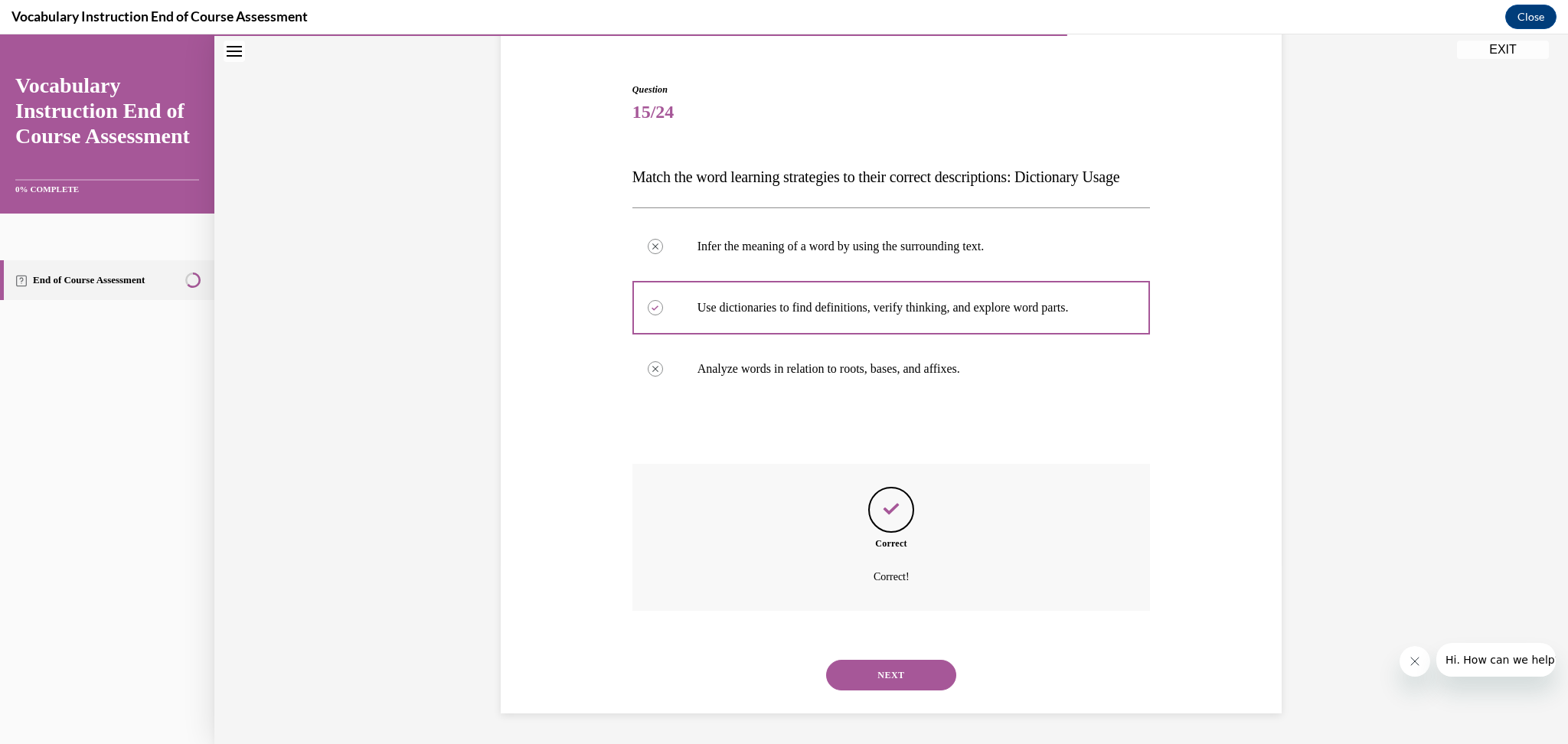
click at [891, 677] on button "NEXT" at bounding box center [891, 675] width 130 height 31
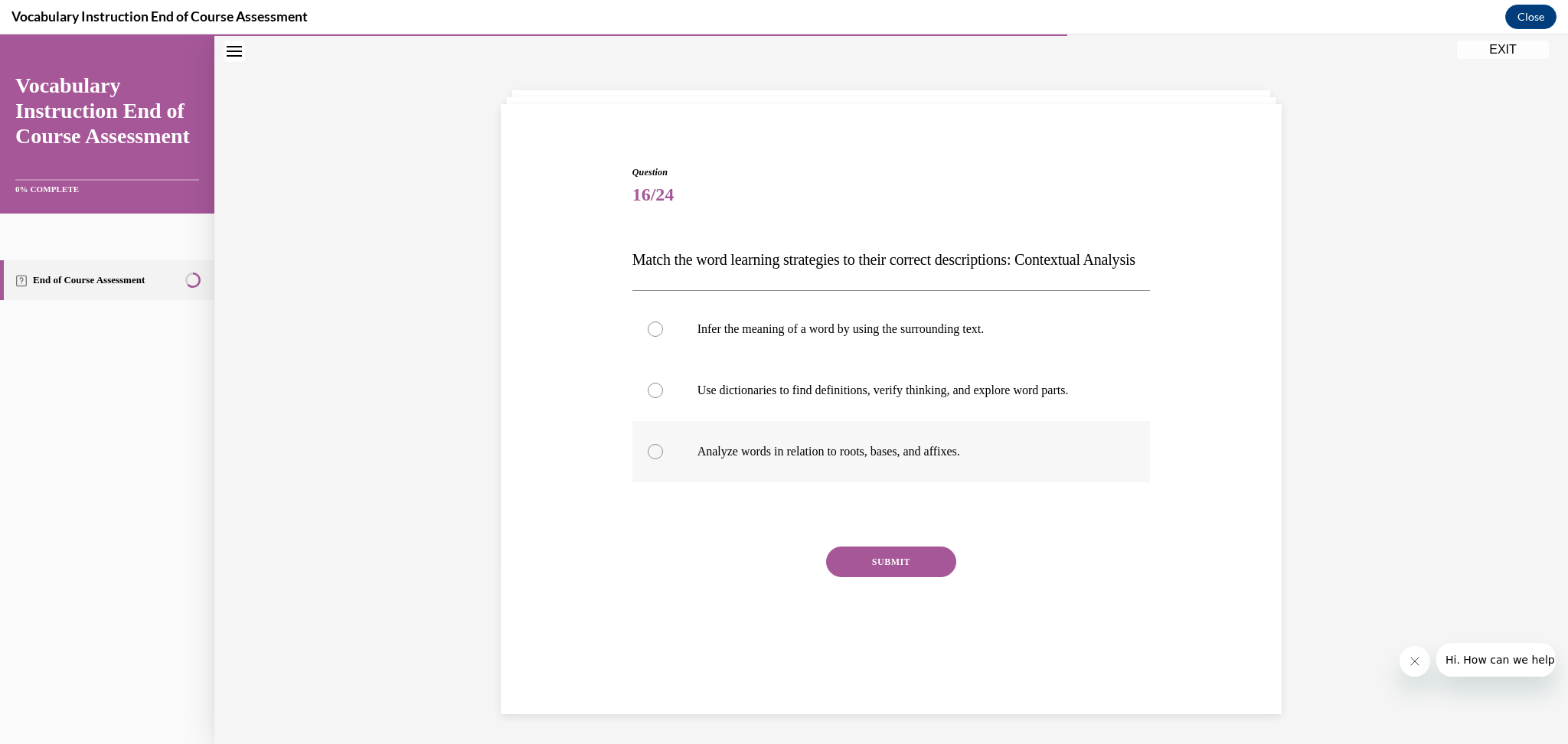
click at [855, 459] on p "Analyze words in relation to roots, bases, and affixes." at bounding box center [905, 452] width 415 height 15
click at [663, 459] on input "Analyze words in relation to roots, bases, and affixes." at bounding box center [656, 452] width 15 height 15
radio input "true"
click at [835, 337] on p "Infer the meaning of a word by using the surrounding text." at bounding box center [905, 329] width 415 height 15
click at [663, 337] on input "Infer the meaning of a word by using the surrounding text." at bounding box center [656, 329] width 15 height 15
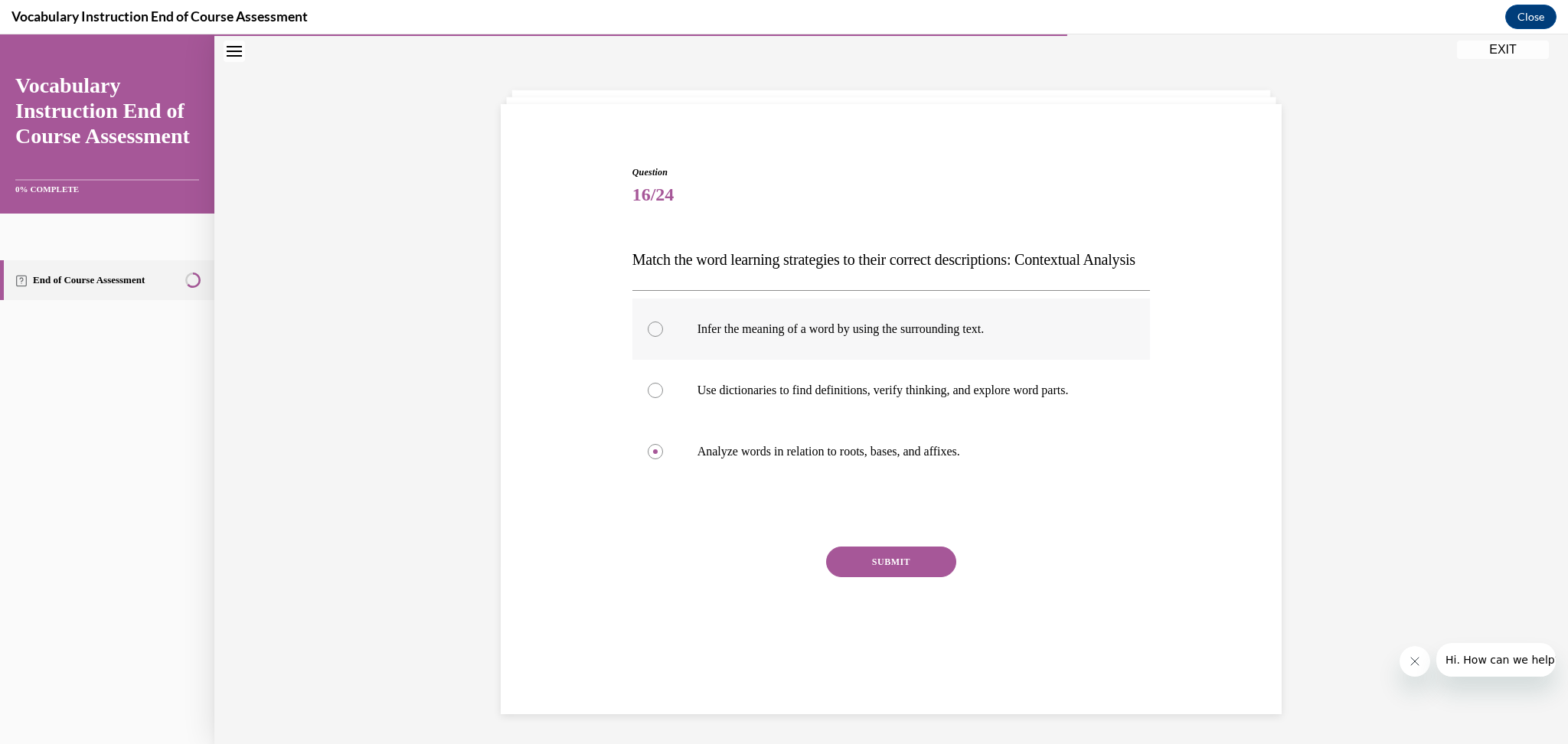
radio input "true"
click at [922, 577] on button "SUBMIT" at bounding box center [891, 562] width 130 height 31
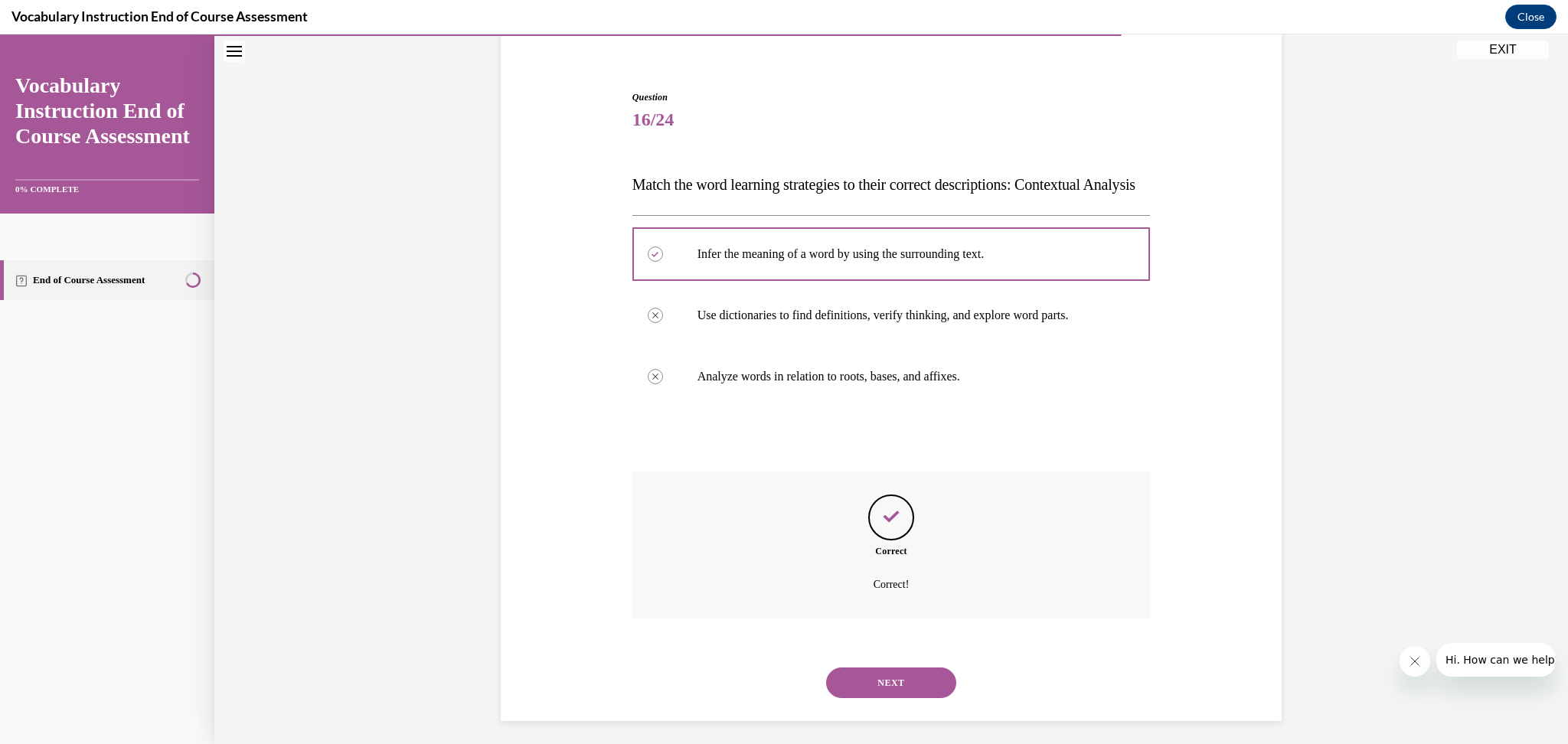
scroll to position [160, 0]
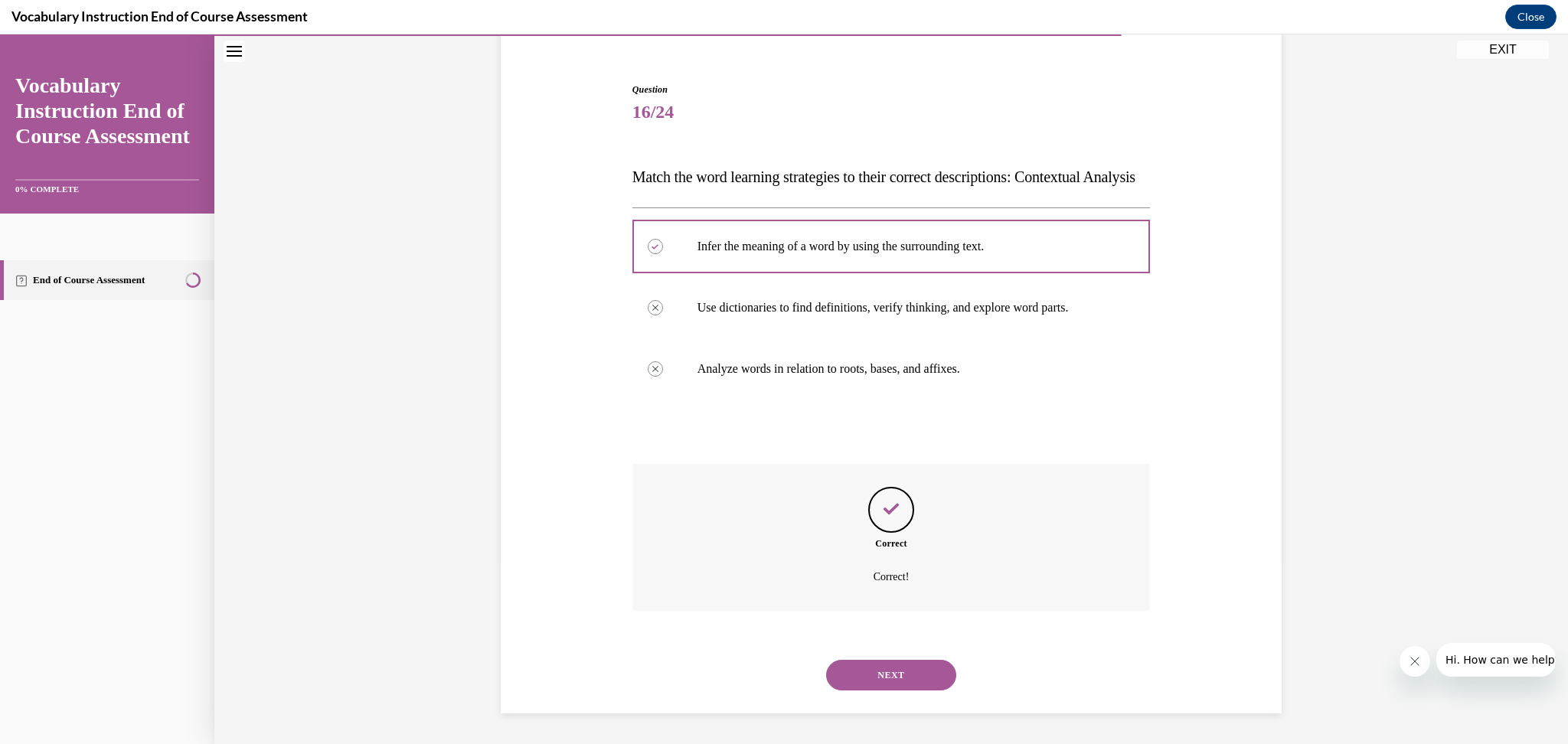
drag, startPoint x: 879, startPoint y: 676, endPoint x: 877, endPoint y: 563, distance: 113.0
click at [880, 675] on button "NEXT" at bounding box center [891, 675] width 130 height 31
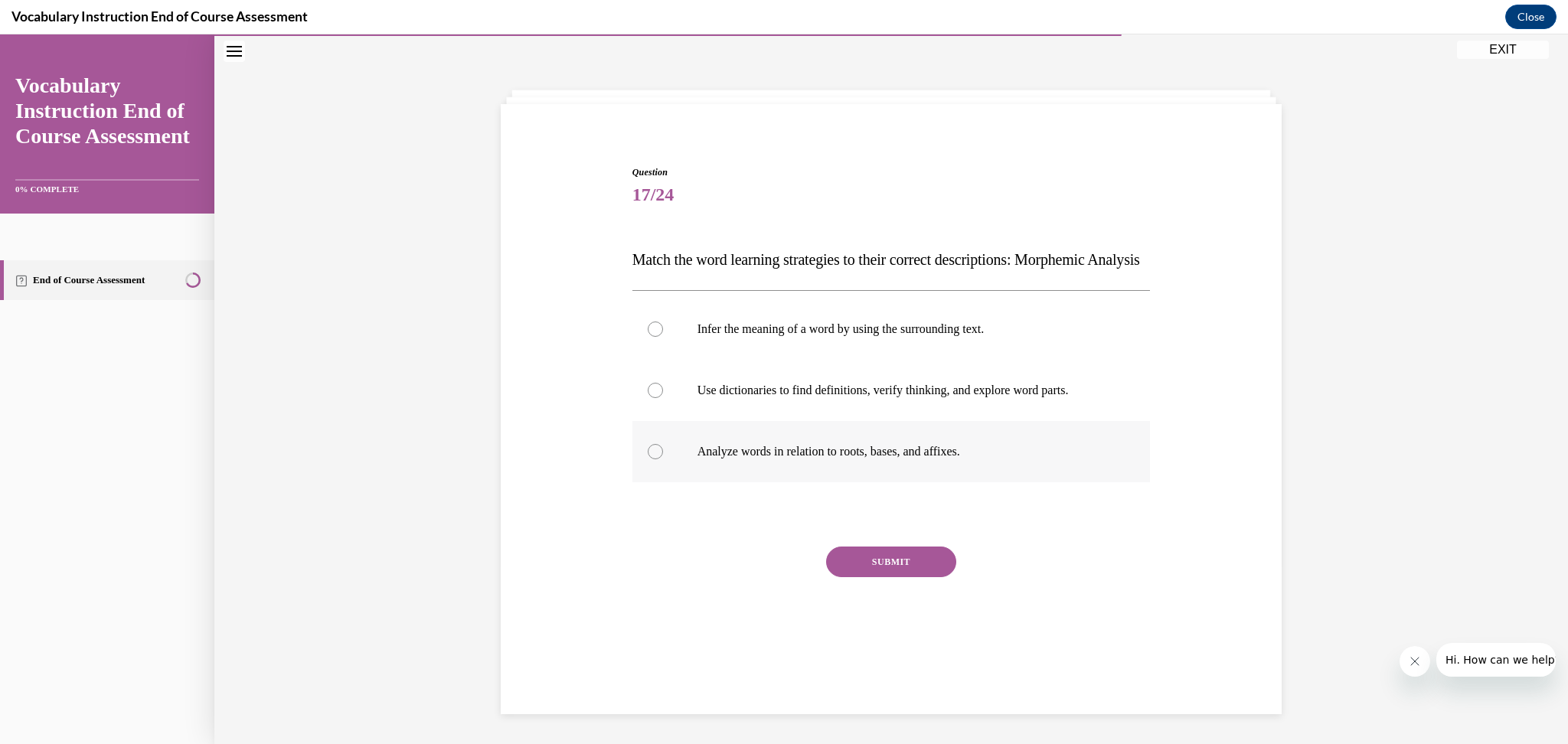
click at [849, 459] on p "Analyze words in relation to roots, bases, and affixes." at bounding box center [905, 452] width 415 height 15
click at [663, 459] on input "Analyze words in relation to roots, bases, and affixes." at bounding box center [656, 452] width 15 height 15
radio input "true"
click at [893, 577] on button "SUBMIT" at bounding box center [891, 562] width 130 height 31
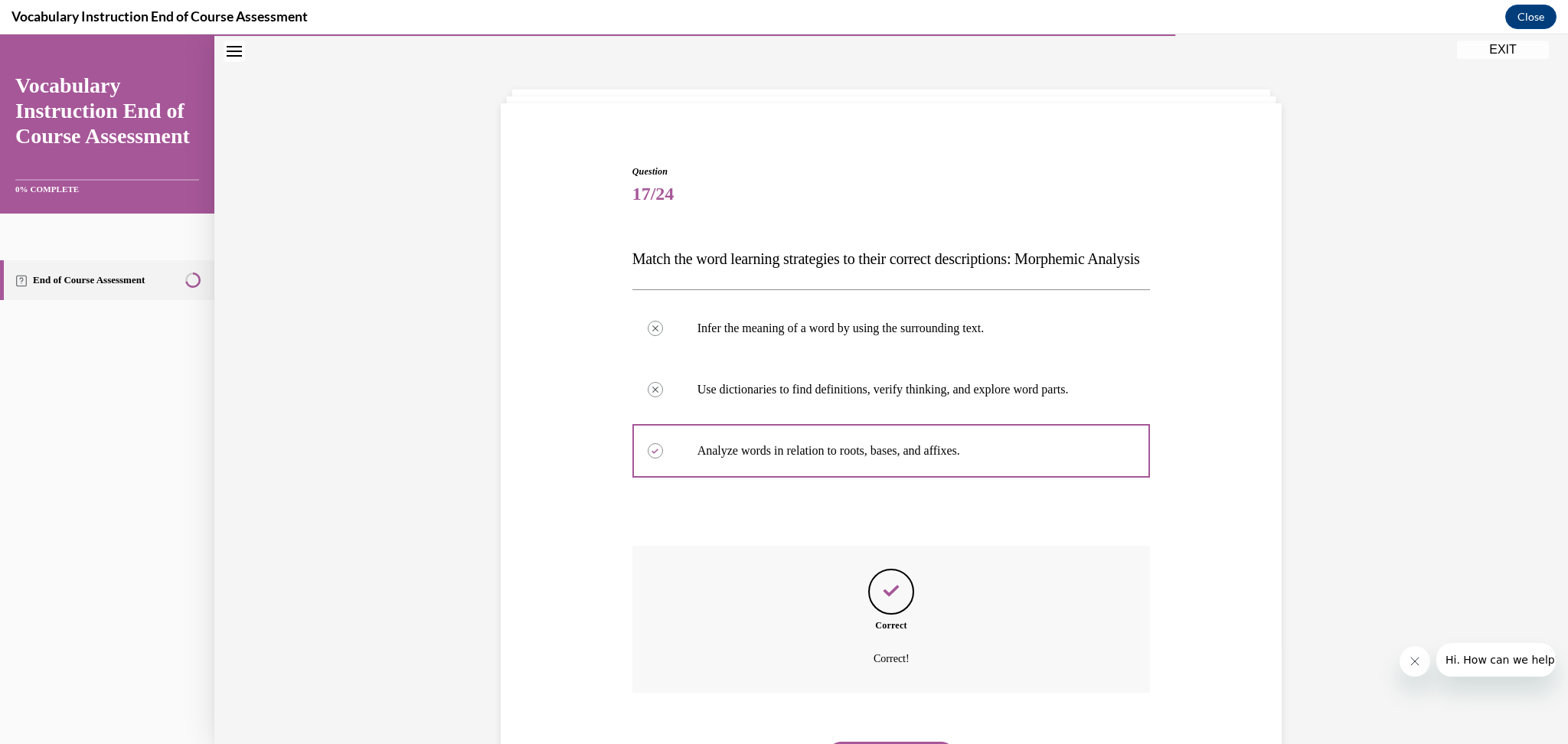
scroll to position [160, 0]
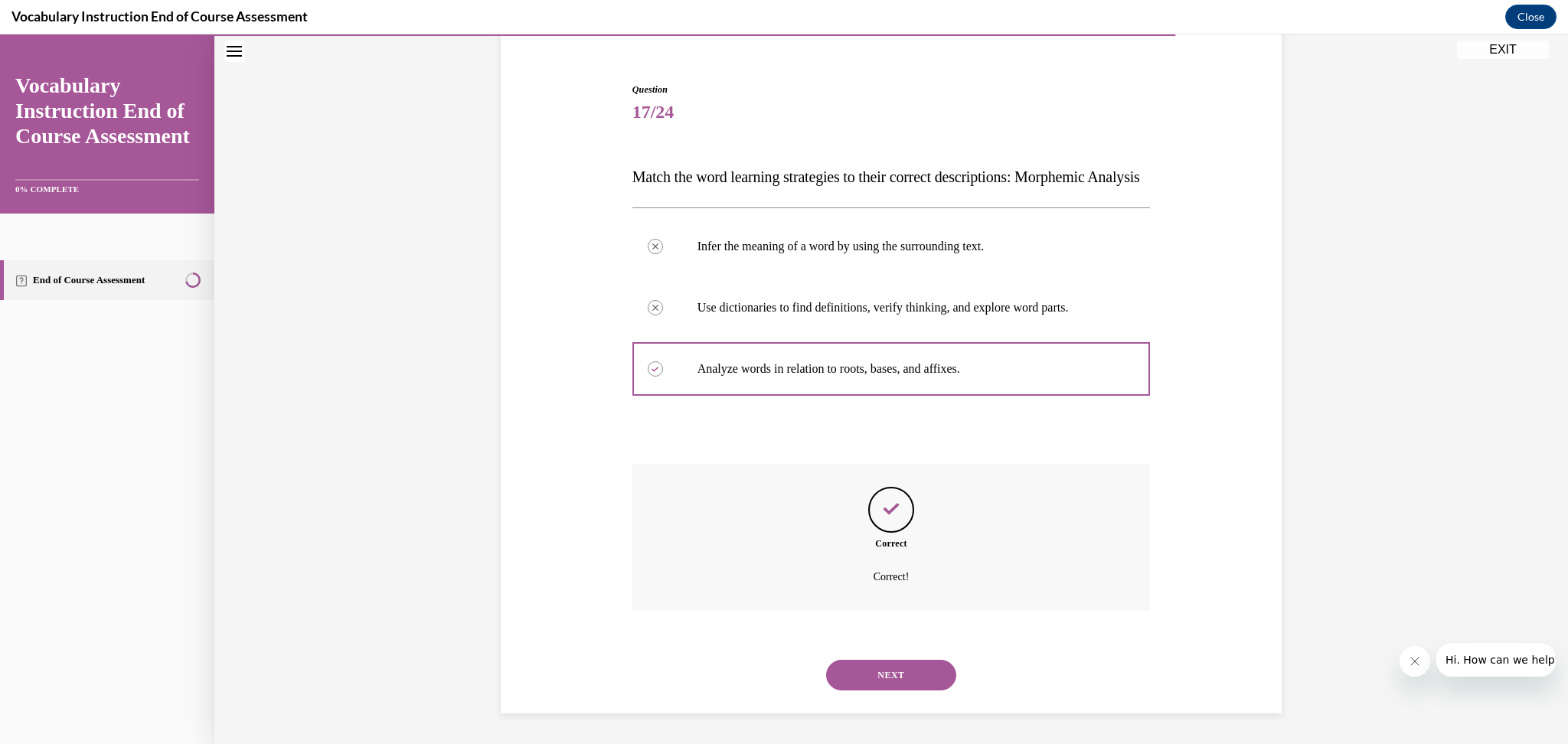
drag, startPoint x: 892, startPoint y: 675, endPoint x: 865, endPoint y: 580, distance: 98.8
click at [892, 676] on button "NEXT" at bounding box center [891, 675] width 130 height 31
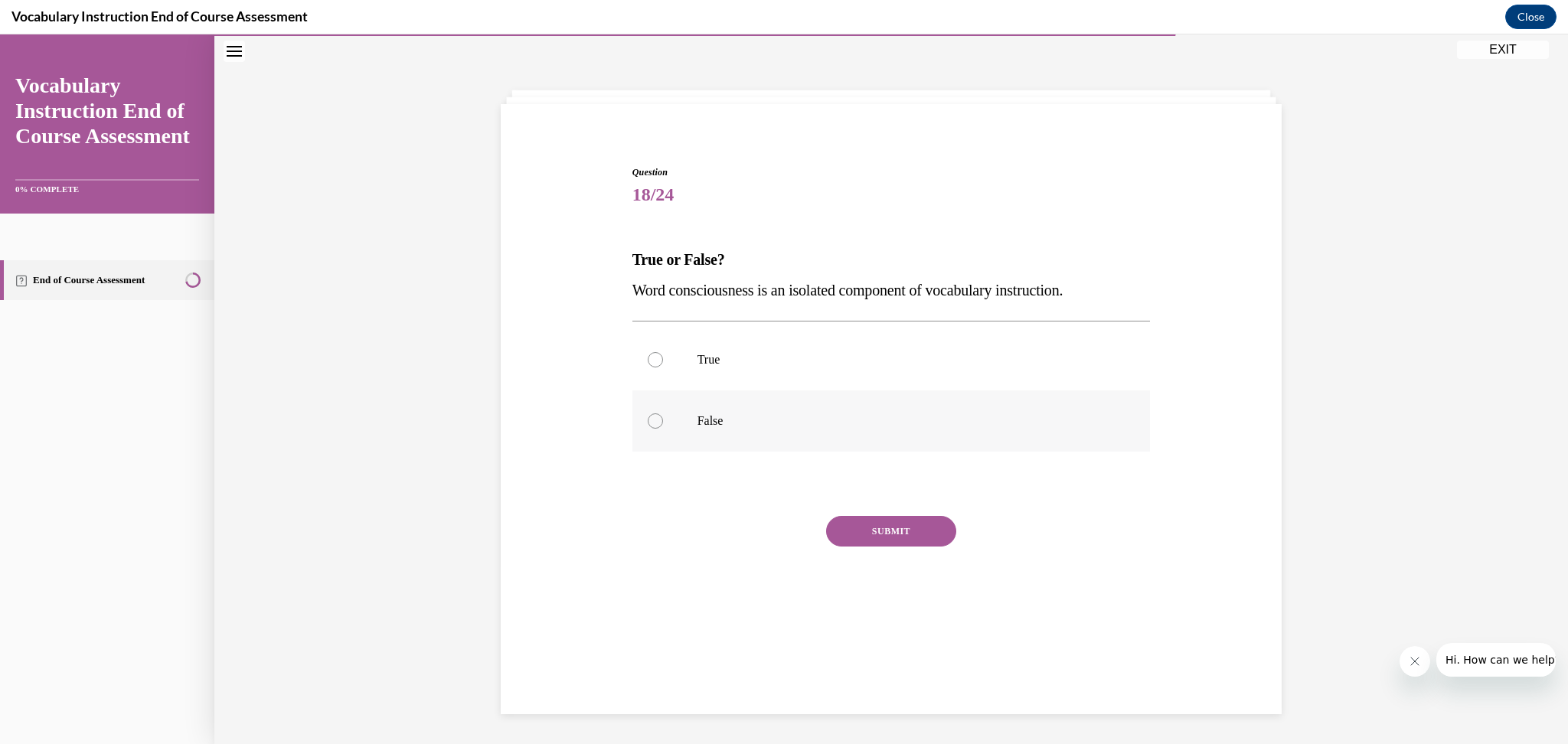
click at [757, 423] on p "False" at bounding box center [905, 421] width 415 height 15
click at [663, 423] on input "False" at bounding box center [656, 421] width 15 height 15
radio input "true"
click at [881, 533] on button "SUBMIT" at bounding box center [891, 531] width 130 height 31
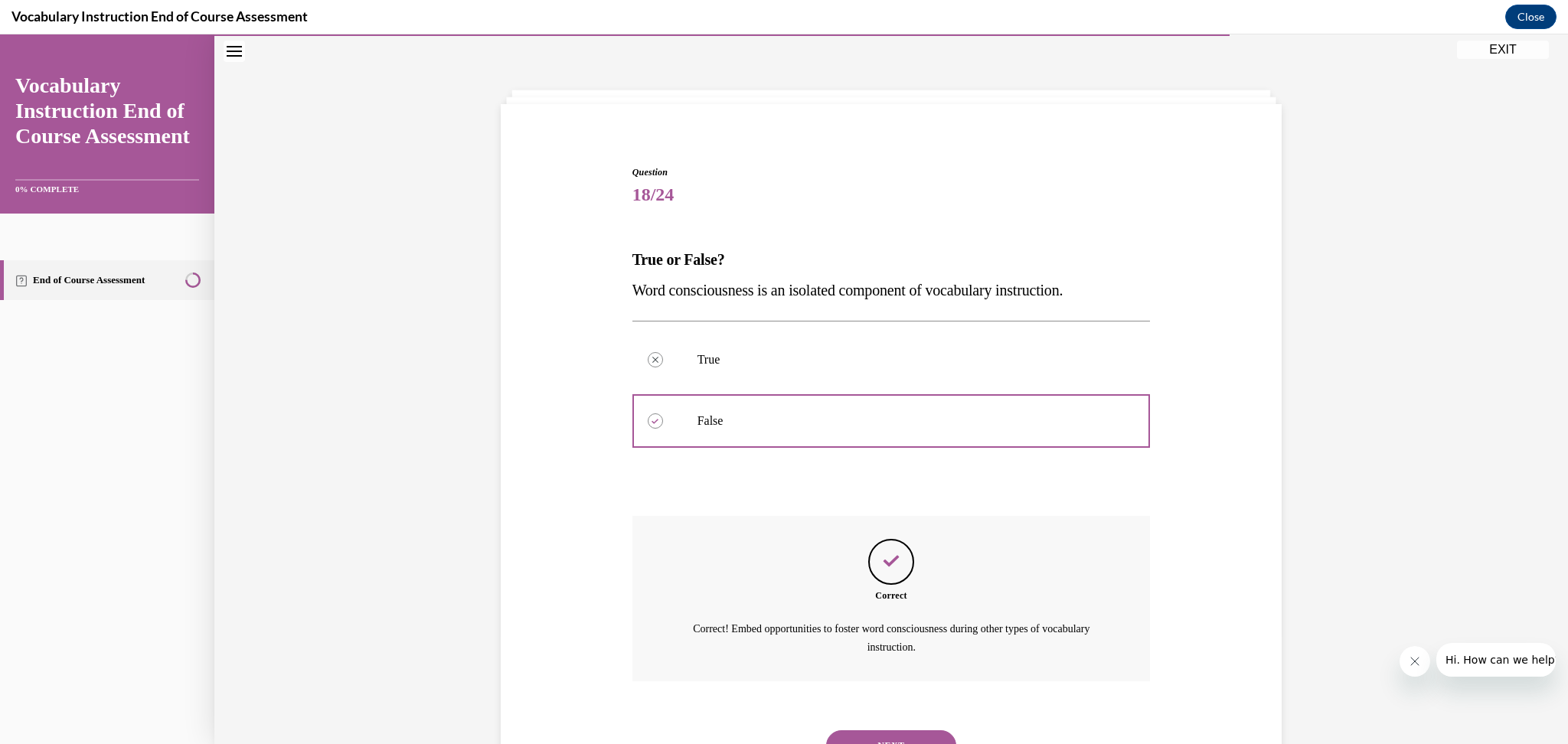
scroll to position [117, 0]
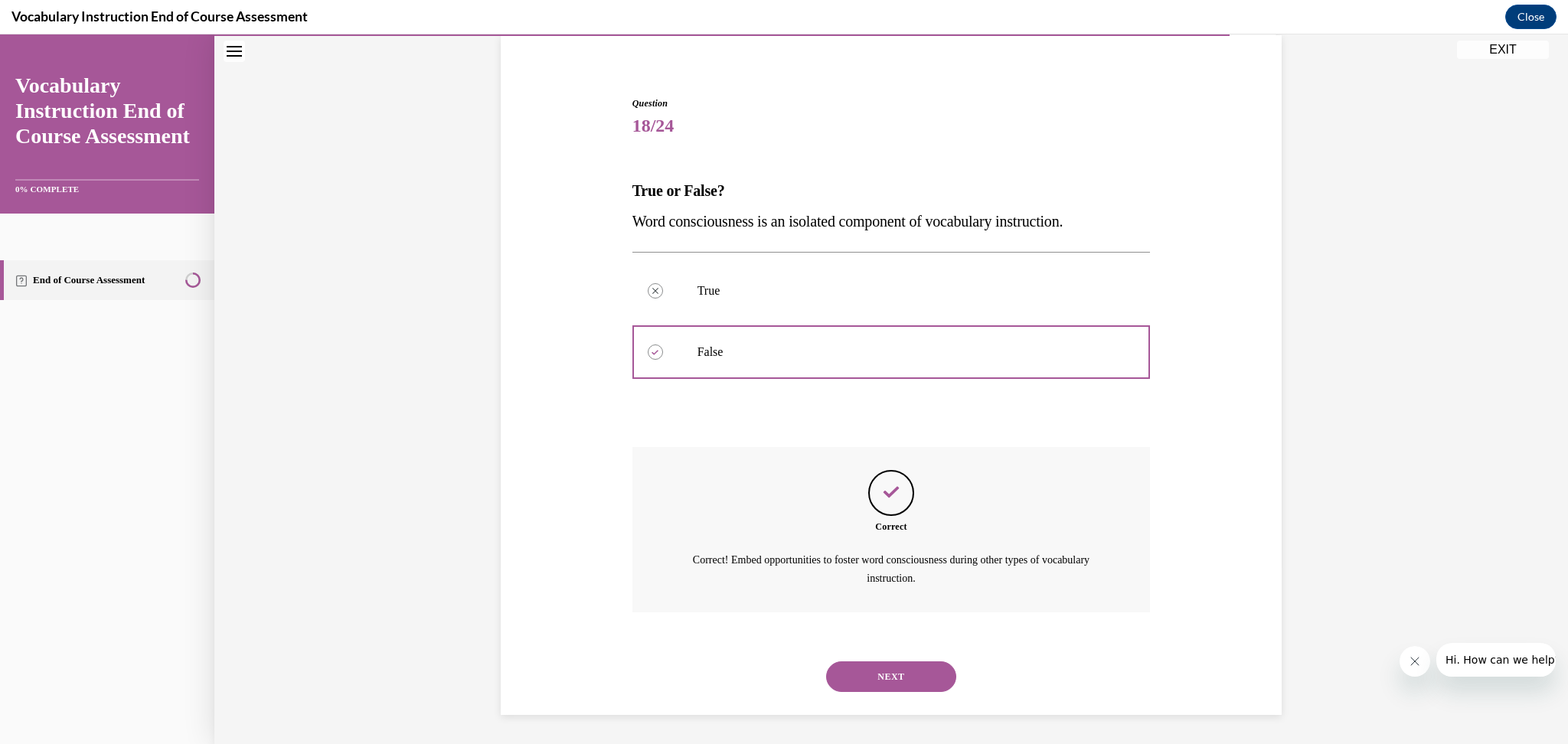
drag, startPoint x: 913, startPoint y: 675, endPoint x: 923, endPoint y: 610, distance: 65.8
click at [914, 672] on button "NEXT" at bounding box center [891, 677] width 130 height 31
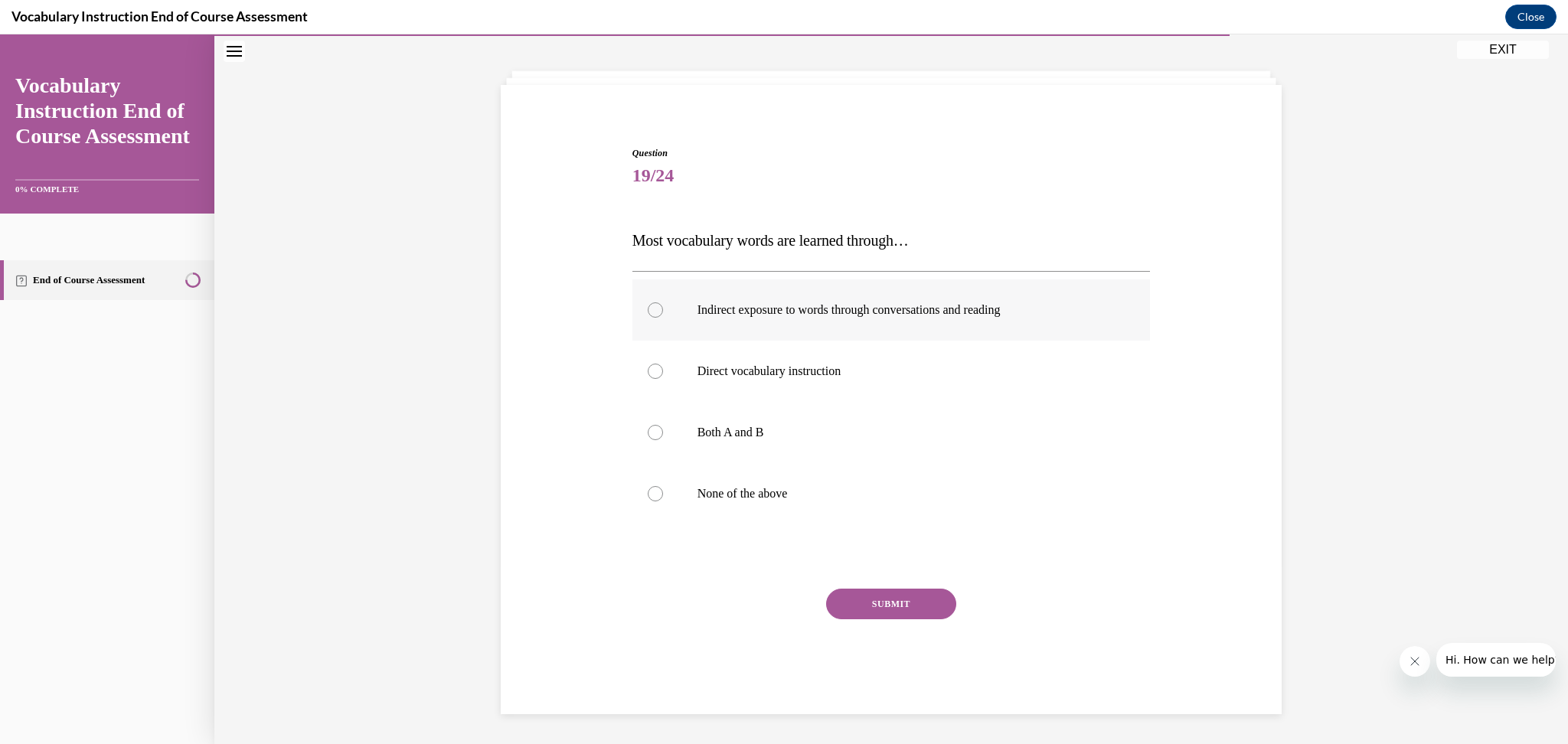
click at [825, 311] on p "Indirect exposure to words through conversations and reading" at bounding box center [905, 310] width 415 height 15
click at [663, 311] on input "Indirect exposure to words through conversations and reading" at bounding box center [656, 310] width 15 height 15
radio input "true"
click at [731, 439] on p "Both A and B" at bounding box center [905, 432] width 415 height 15
click at [663, 439] on input "Both A and B" at bounding box center [656, 432] width 15 height 15
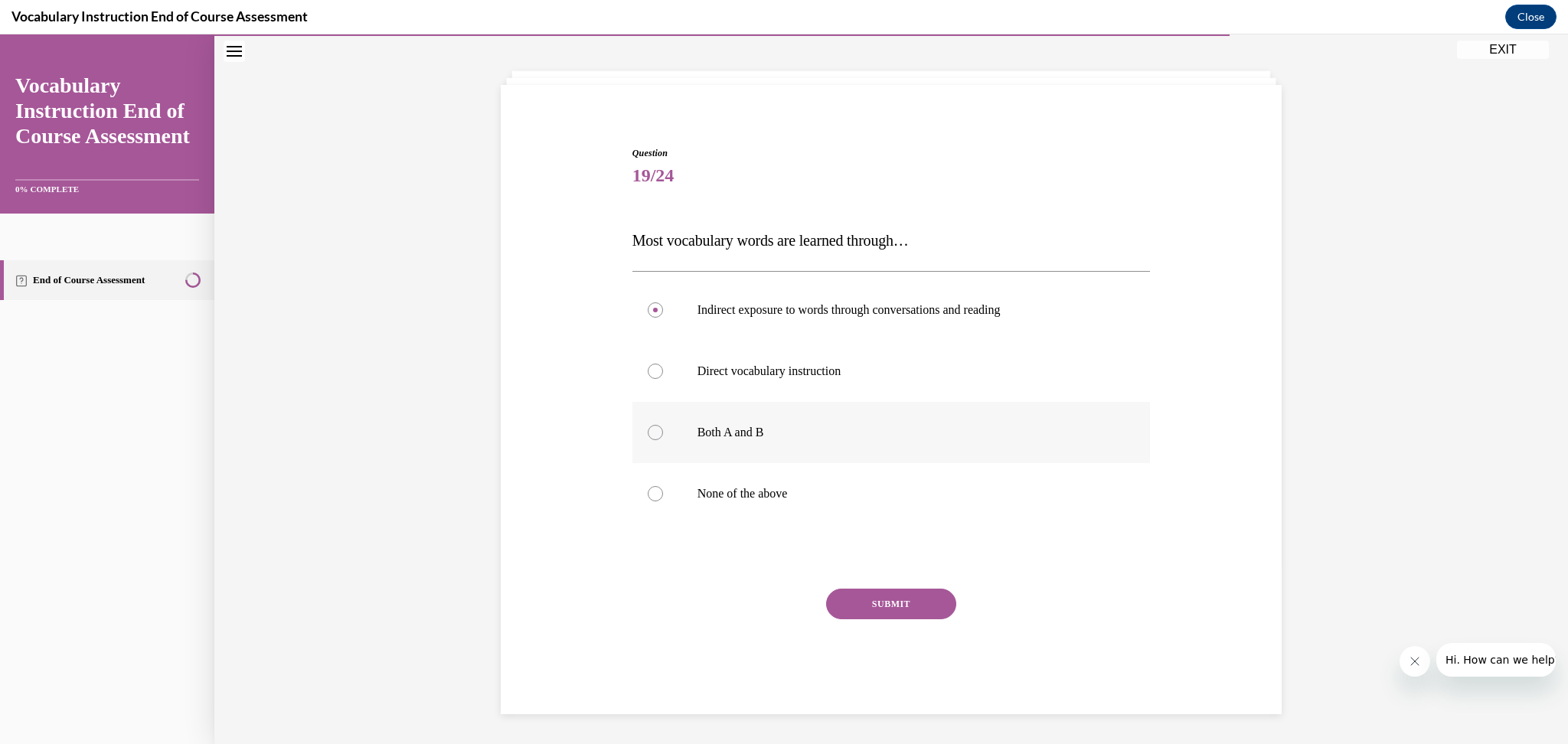
radio input "true"
click at [916, 603] on button "SUBMIT" at bounding box center [891, 604] width 130 height 31
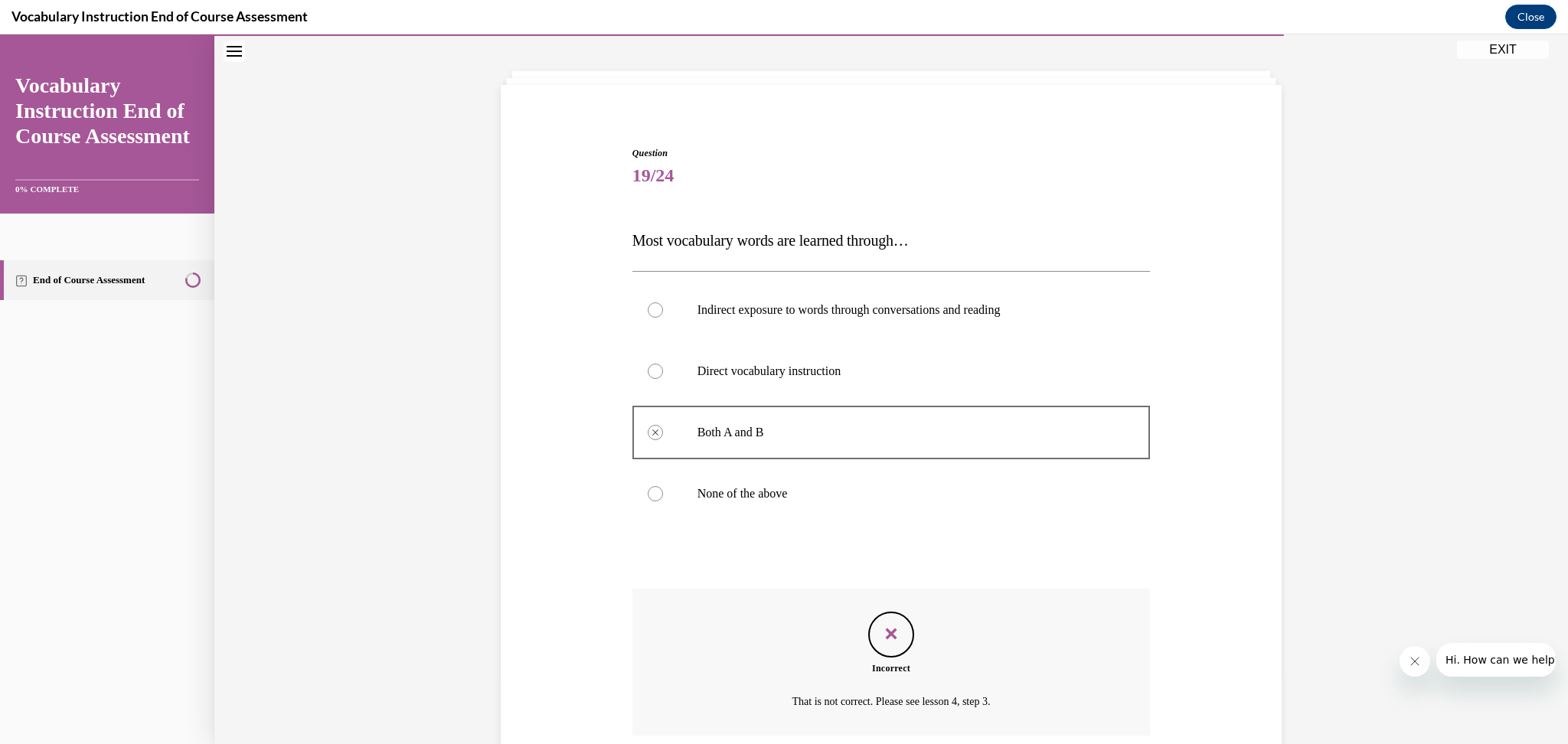
scroll to position [190, 0]
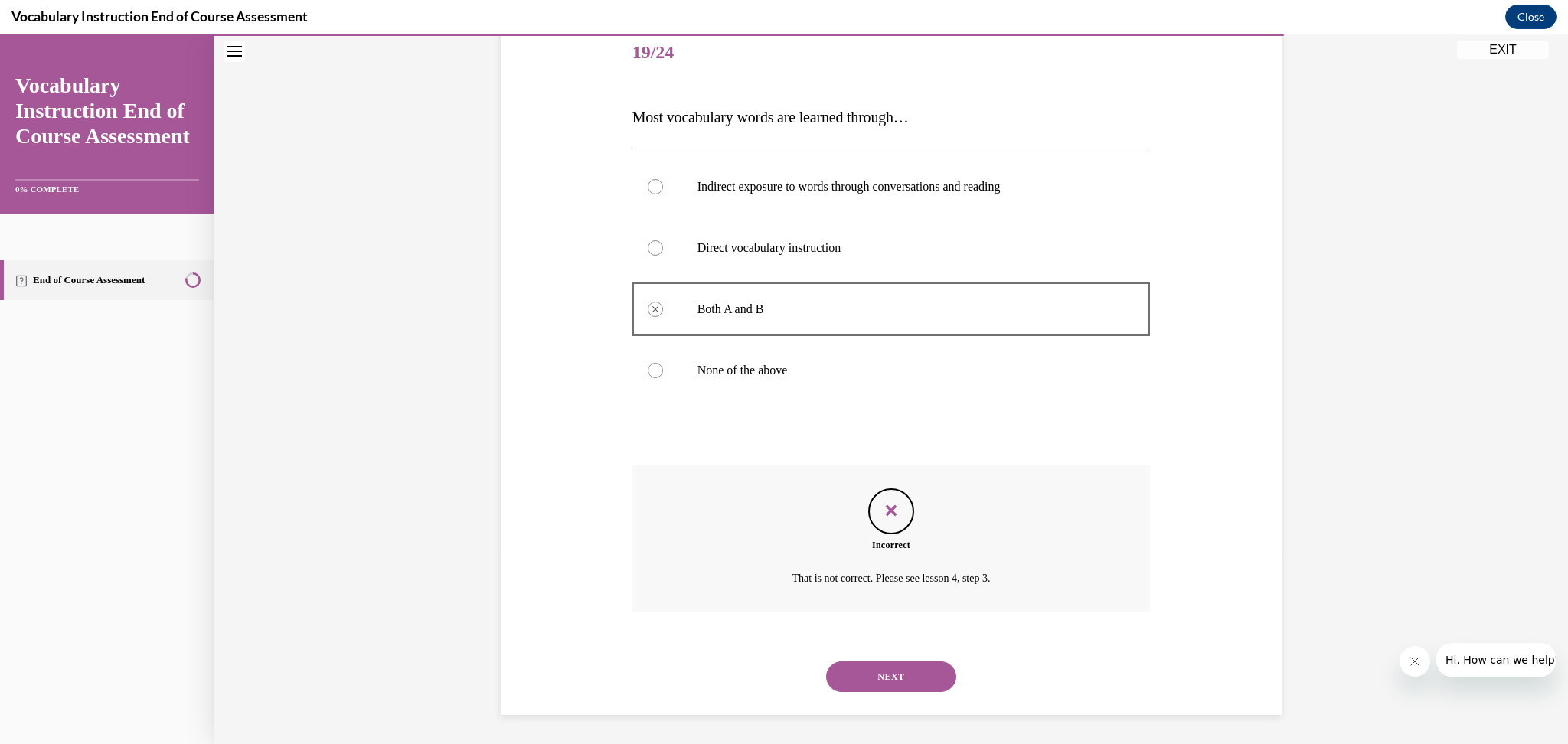
click at [901, 671] on button "NEXT" at bounding box center [891, 677] width 130 height 31
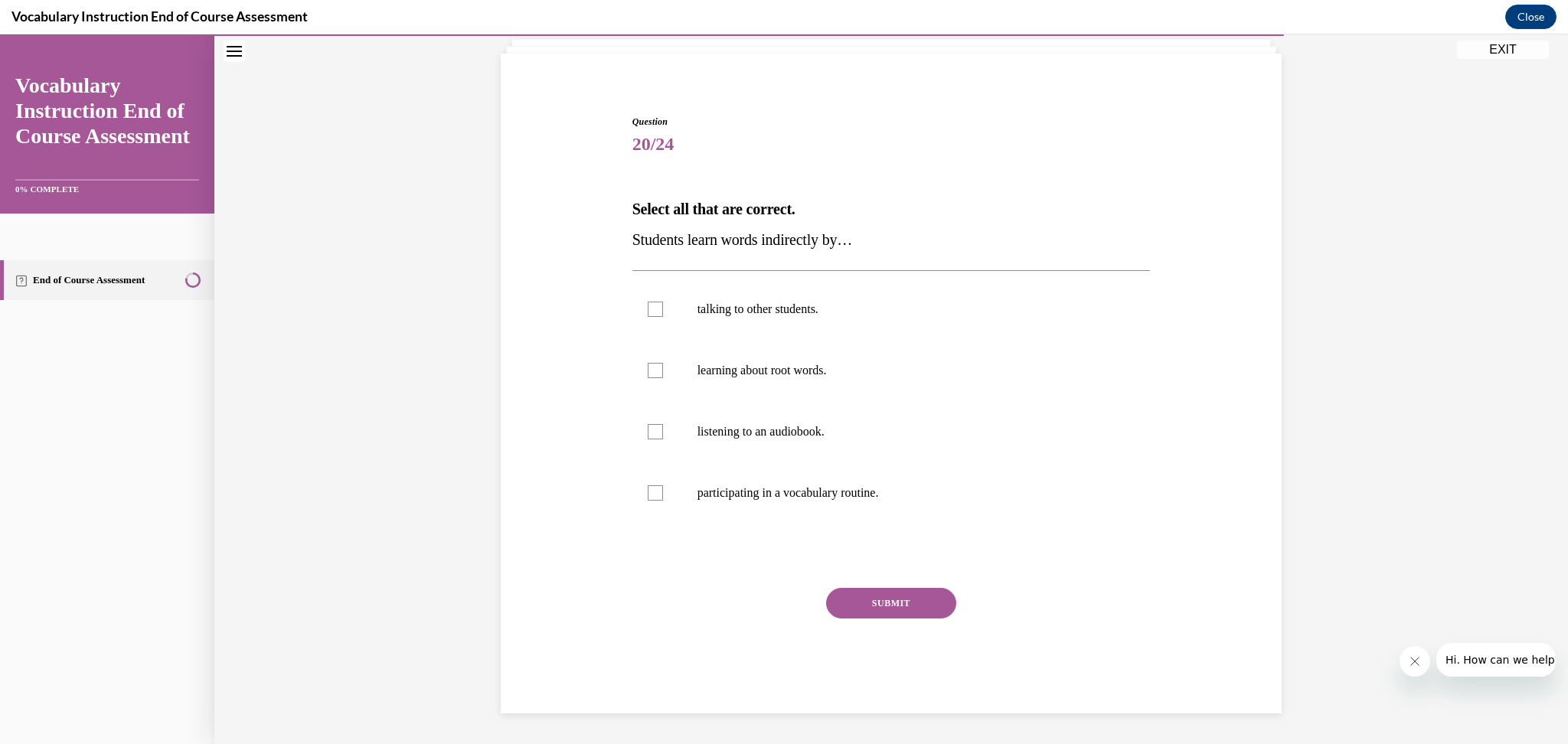
scroll to position [97, 0]
click at [648, 312] on div at bounding box center [656, 311] width 15 height 15
click at [648, 312] on input "talking to other students." at bounding box center [656, 311] width 15 height 15
checkbox input "true"
click at [648, 431] on div at bounding box center [656, 433] width 15 height 15
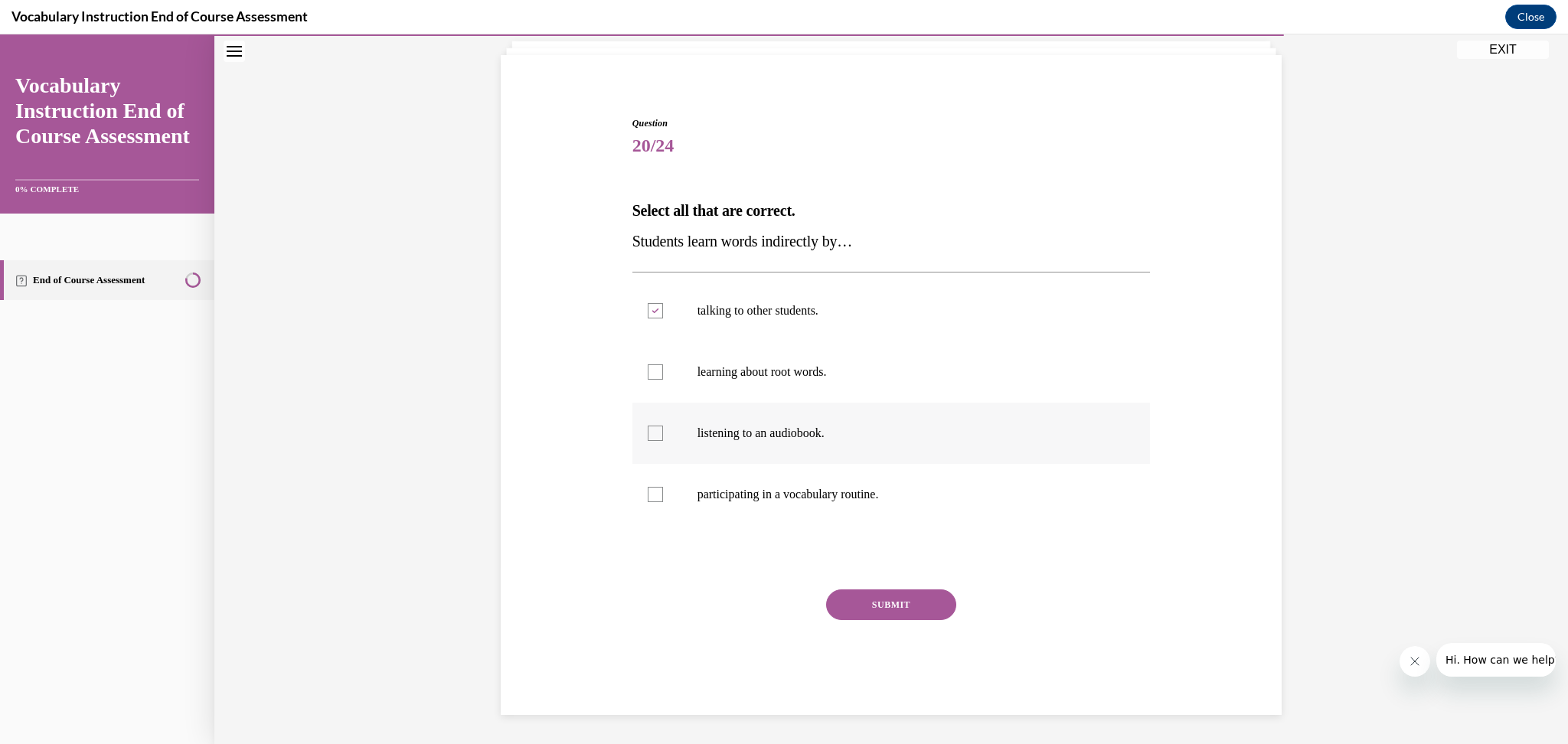
click at [648, 431] on input "listening to an audiobook." at bounding box center [656, 433] width 15 height 15
checkbox input "true"
click at [888, 603] on button "SUBMIT" at bounding box center [891, 605] width 130 height 31
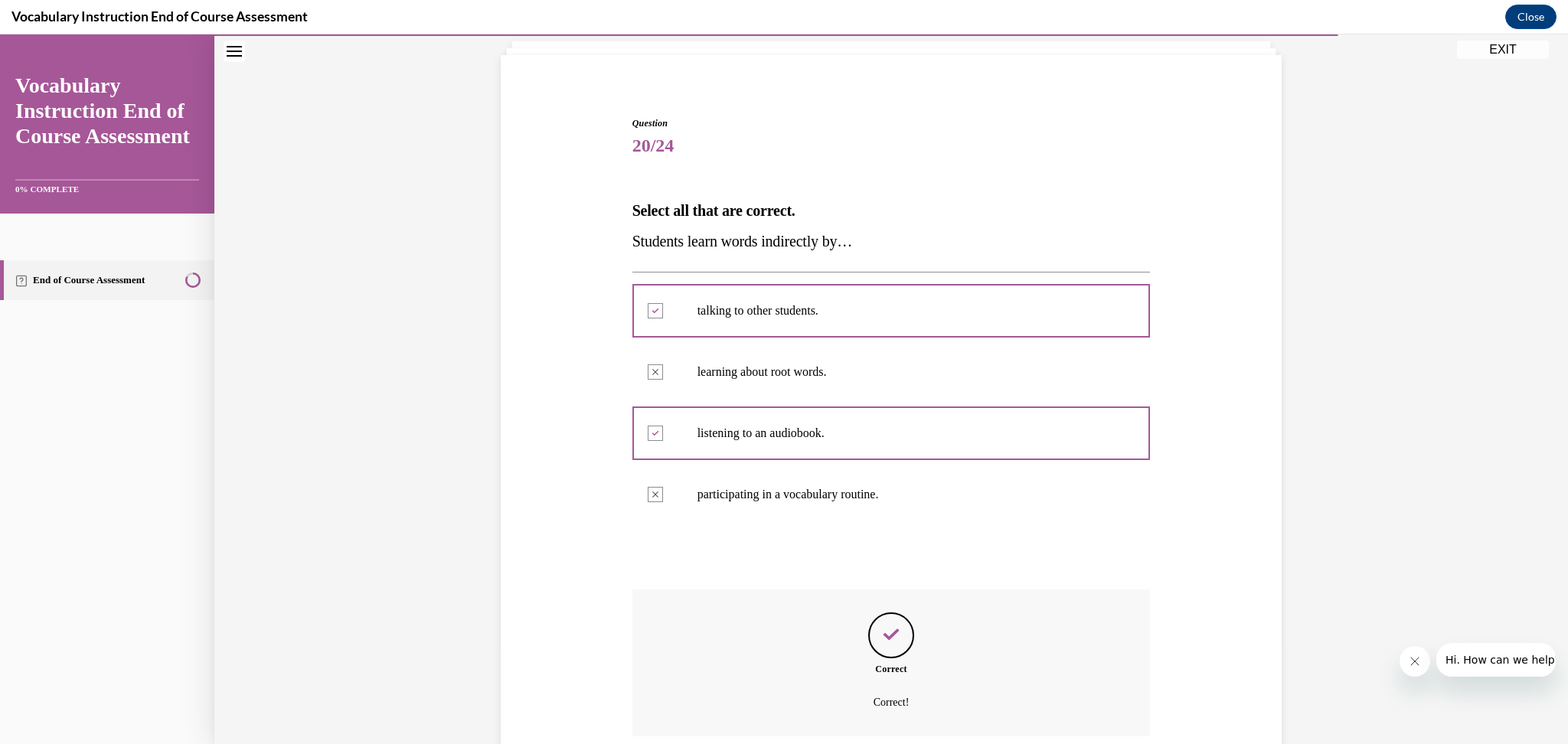
scroll to position [222, 0]
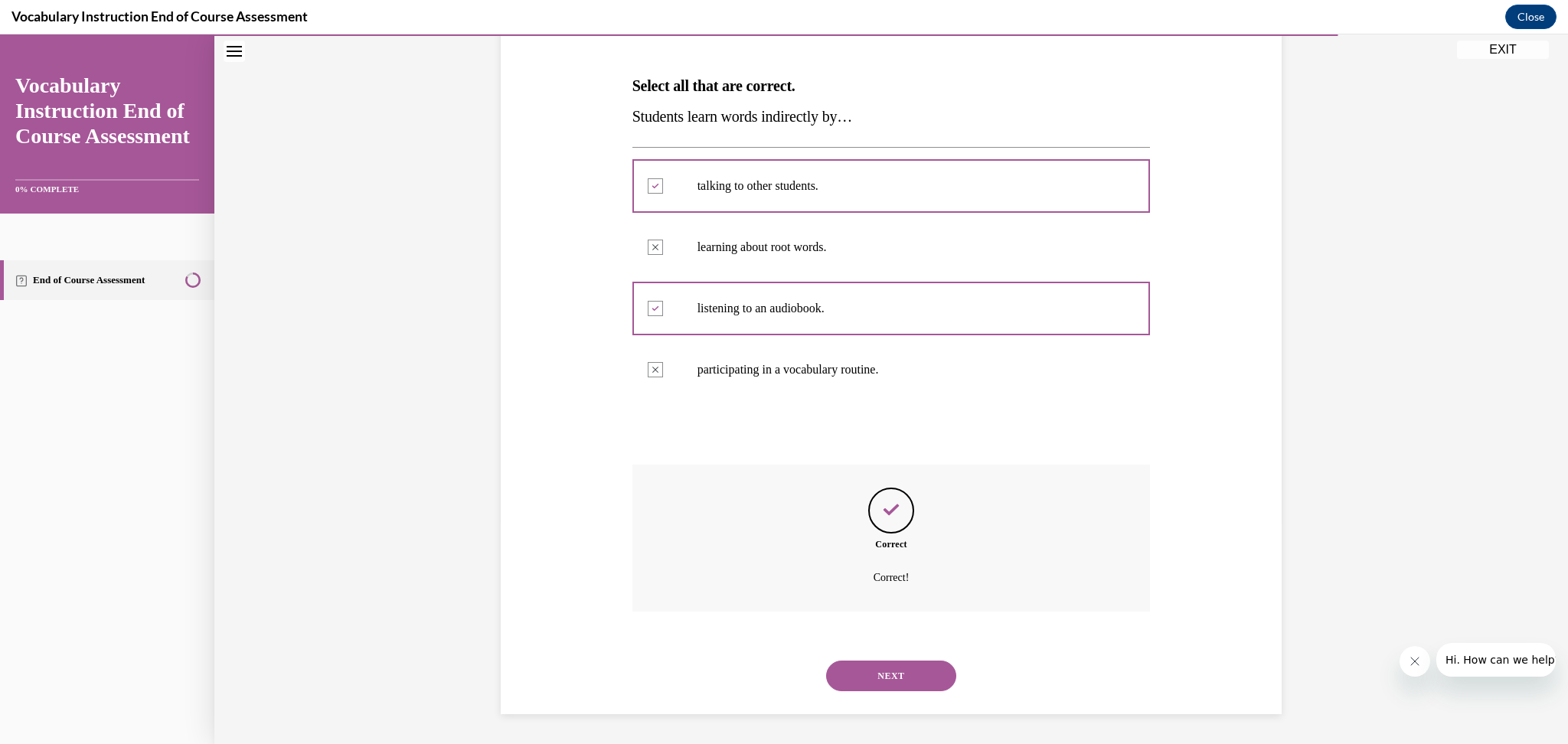
drag, startPoint x: 895, startPoint y: 674, endPoint x: 901, endPoint y: 657, distance: 18.0
click at [895, 674] on button "NEXT" at bounding box center [891, 676] width 130 height 31
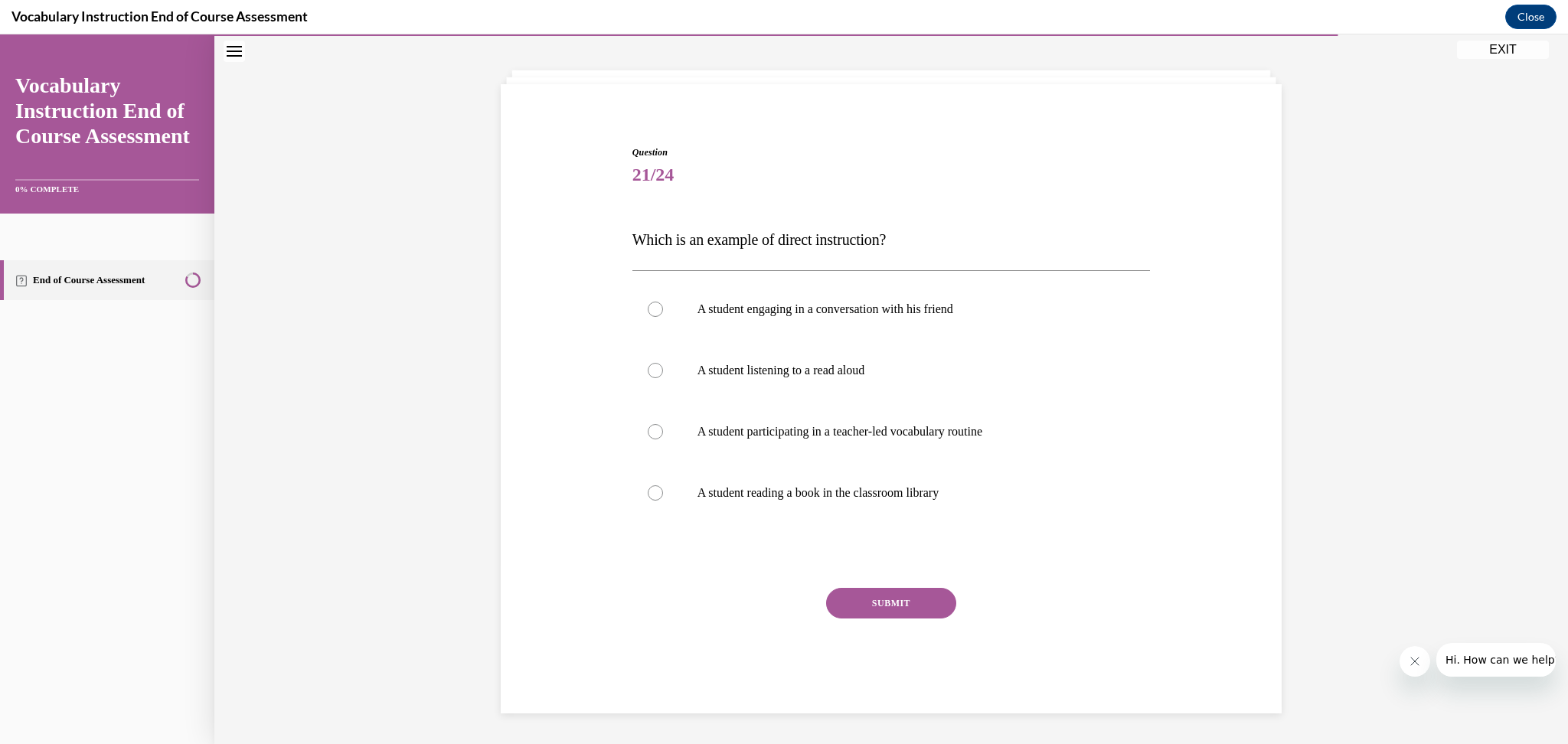
scroll to position [67, 0]
click at [654, 429] on div at bounding box center [656, 432] width 15 height 15
click at [654, 429] on input "A student participating in a teacher-led vocabulary routine" at bounding box center [656, 432] width 15 height 15
radio input "true"
click at [885, 612] on button "SUBMIT" at bounding box center [891, 604] width 130 height 31
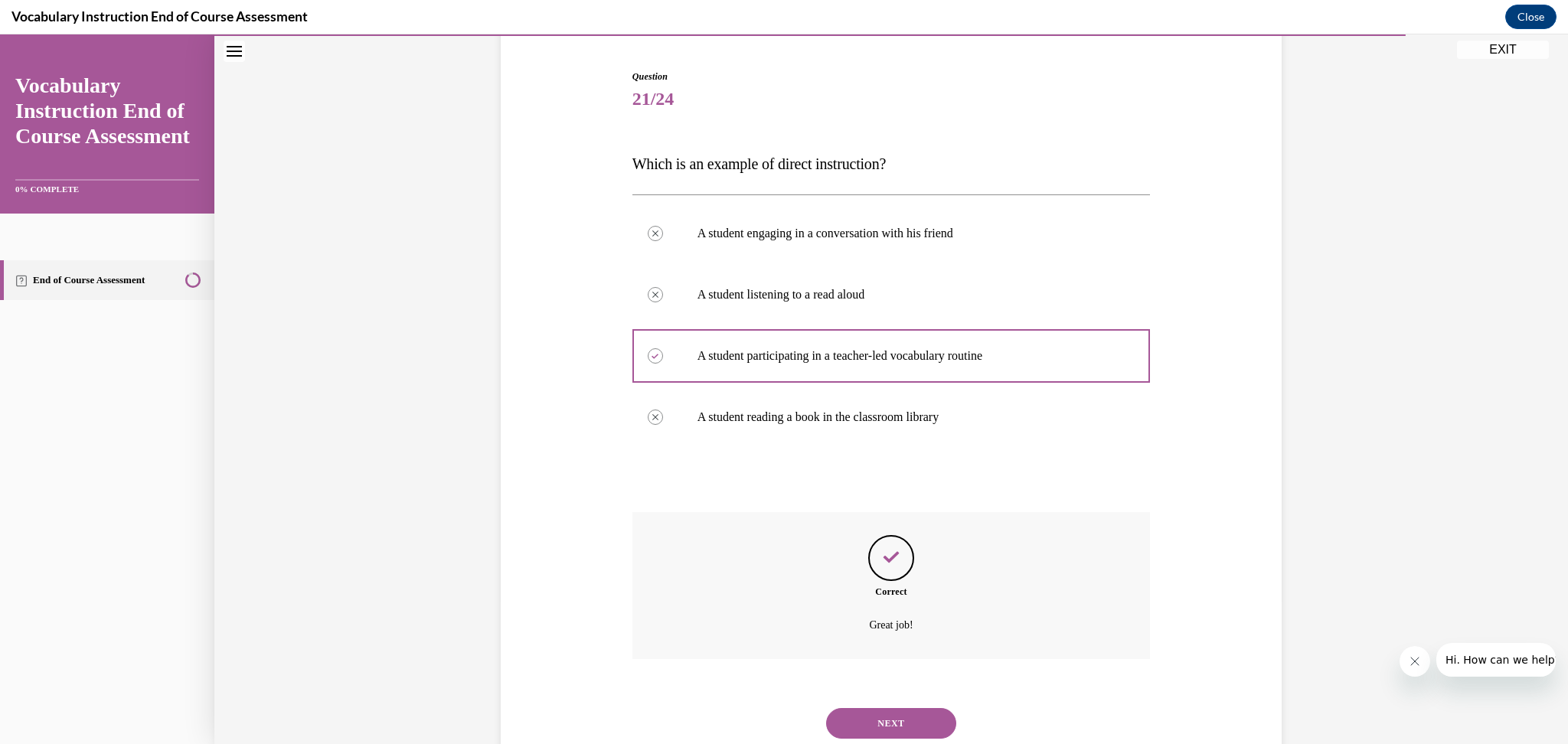
scroll to position [190, 0]
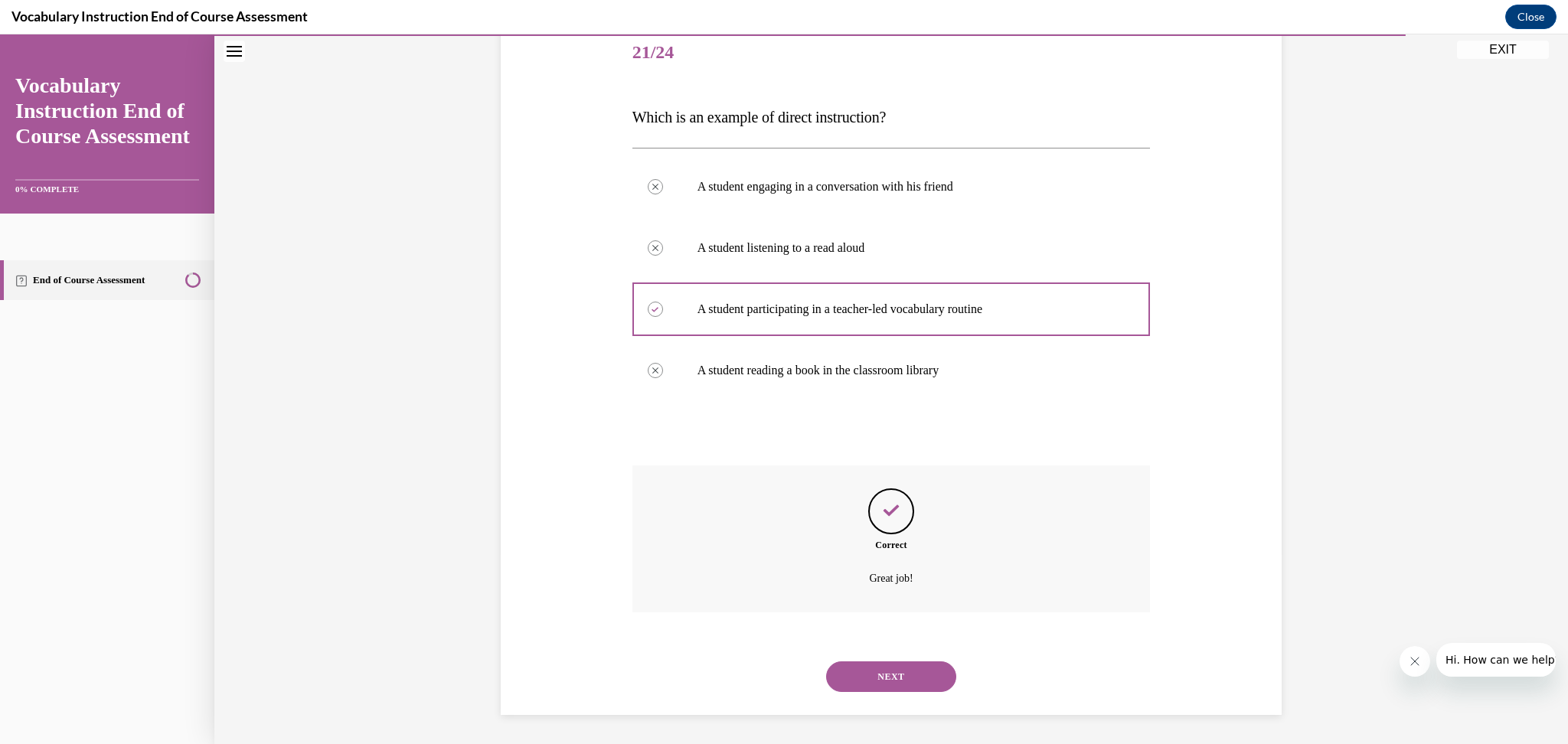
click at [906, 672] on button "NEXT" at bounding box center [891, 677] width 130 height 31
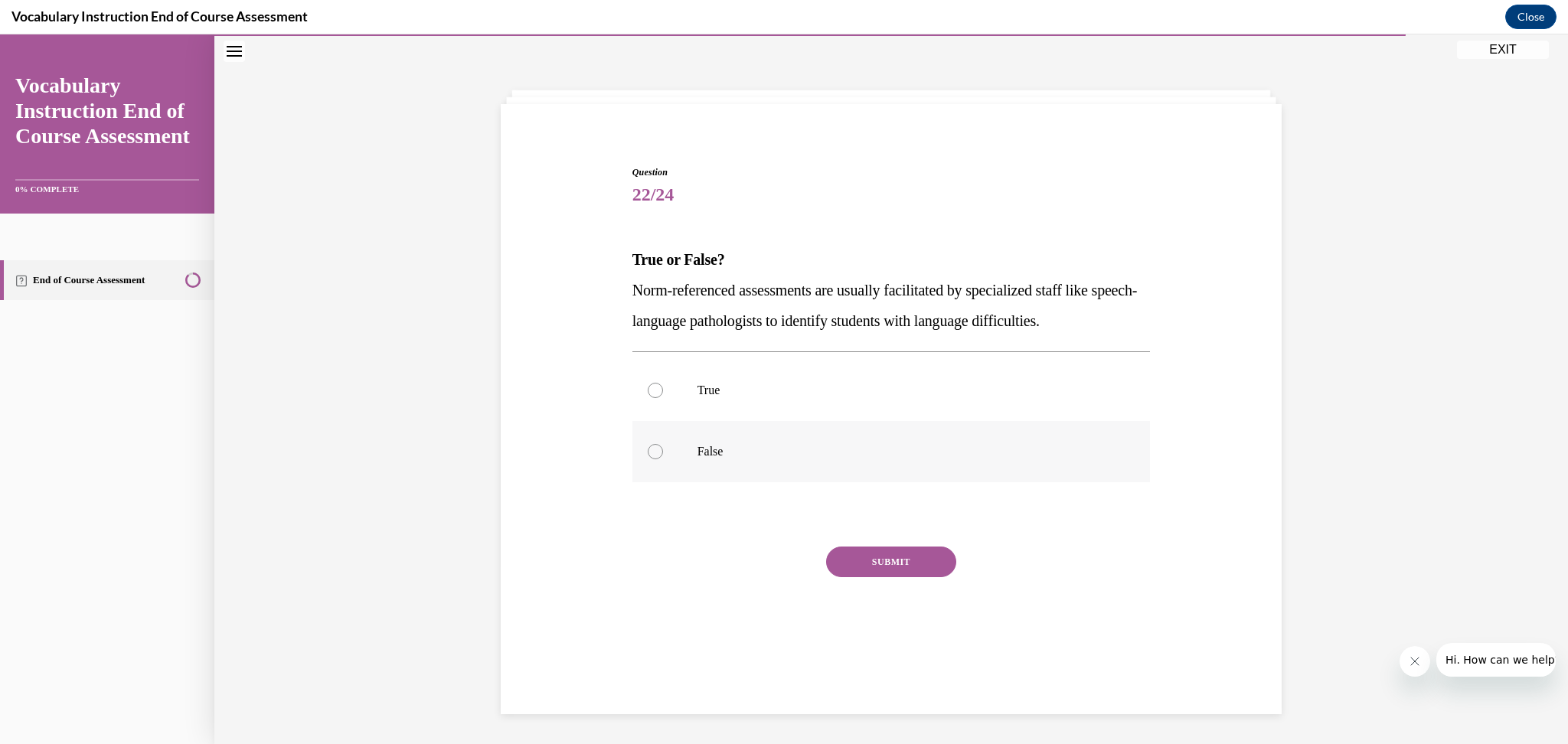
click at [697, 457] on p "False" at bounding box center [905, 452] width 415 height 15
click at [663, 457] on input "False" at bounding box center [656, 452] width 15 height 15
radio input "true"
click at [863, 565] on button "SUBMIT" at bounding box center [891, 562] width 130 height 31
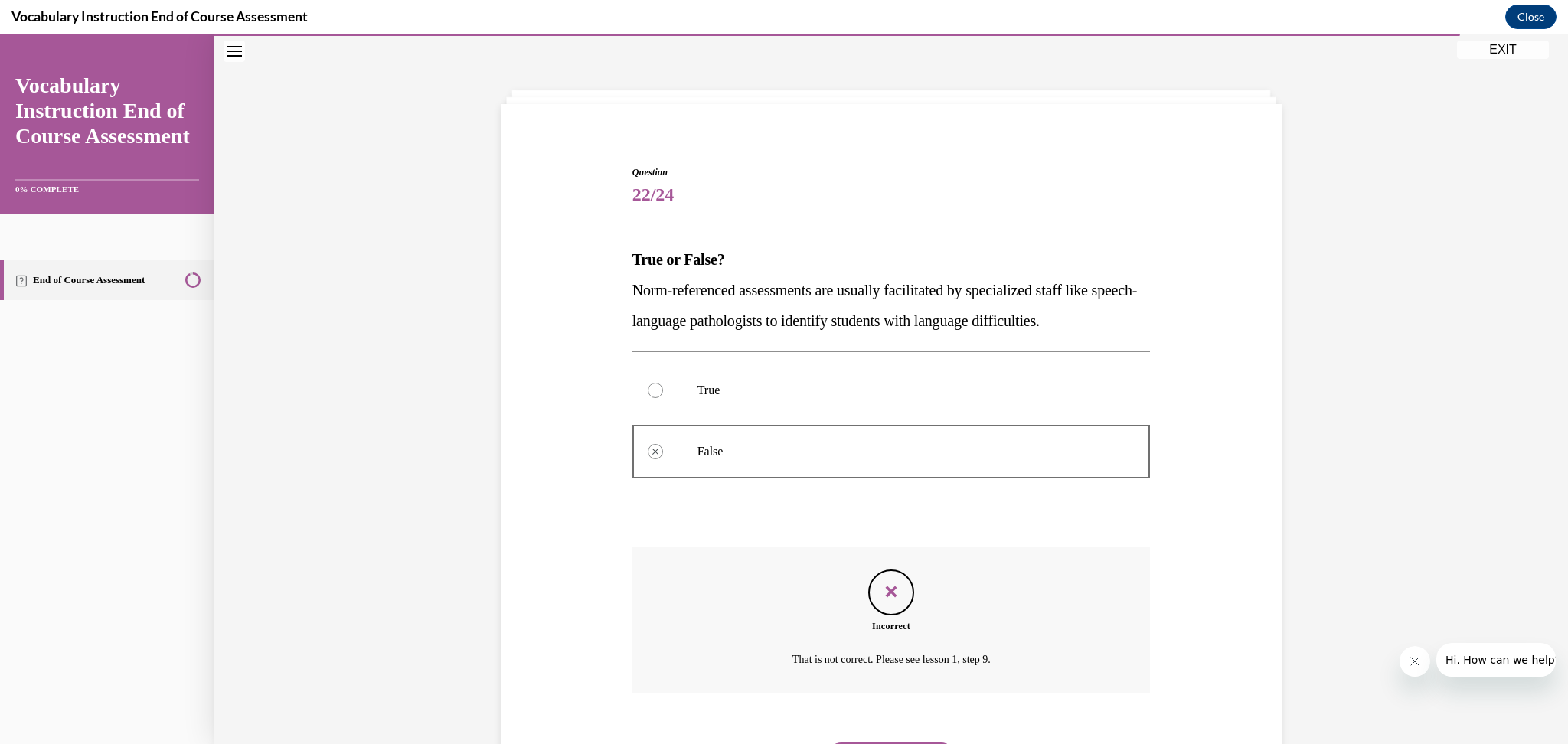
scroll to position [128, 0]
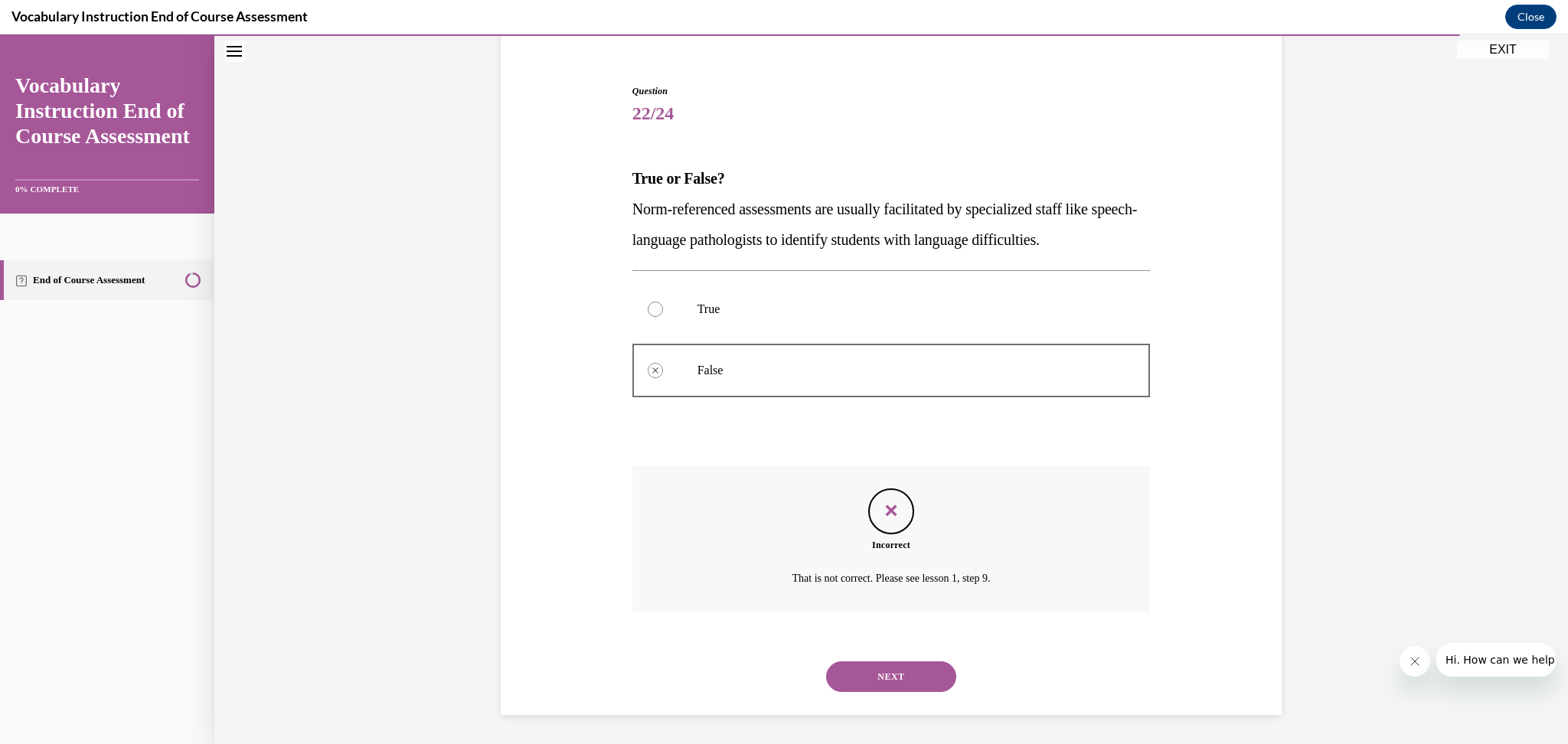
click at [901, 678] on button "NEXT" at bounding box center [891, 677] width 130 height 31
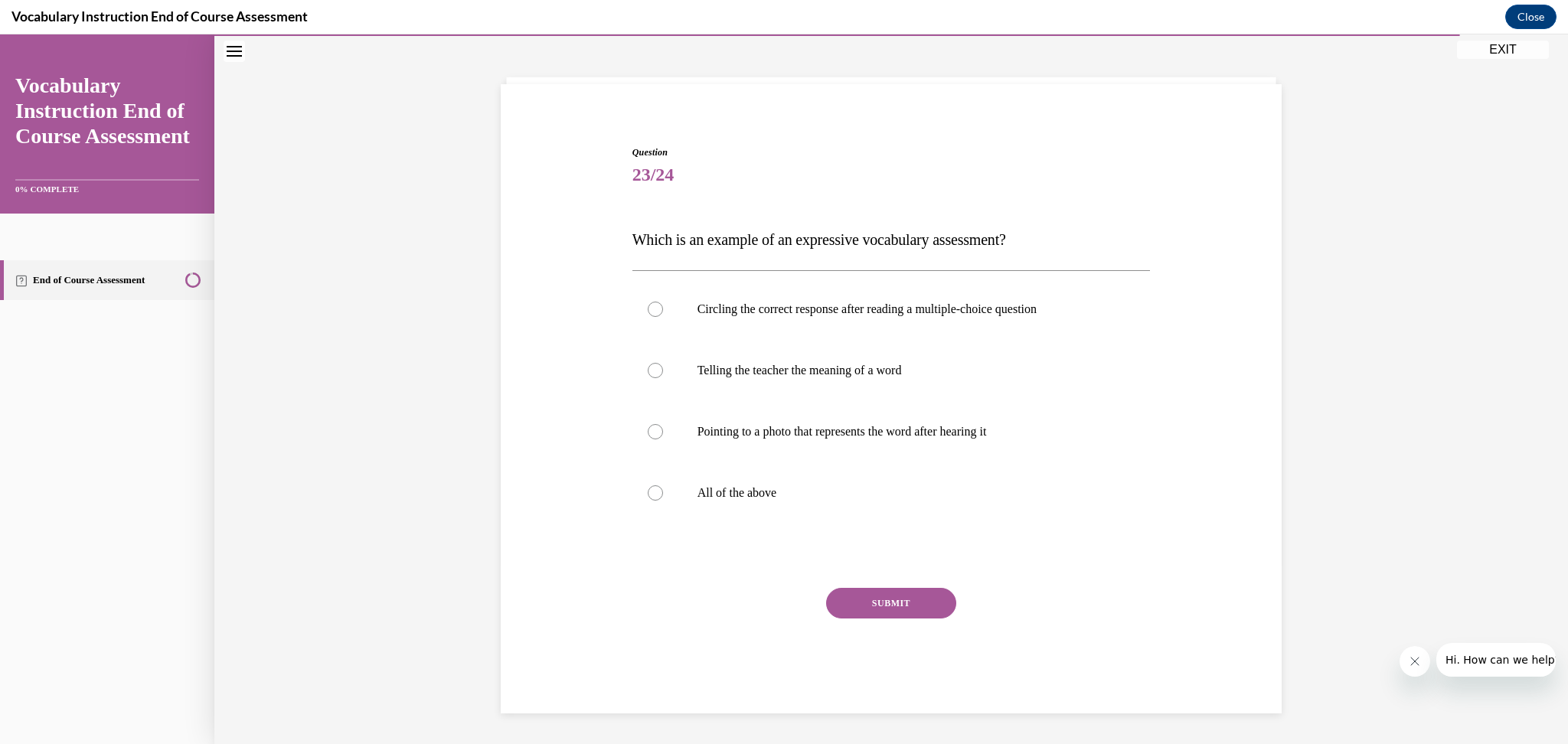
scroll to position [67, 0]
click at [776, 368] on p "Telling the teacher the meaning of a word" at bounding box center [905, 372] width 415 height 15
click at [663, 368] on input "Telling the teacher the meaning of a word" at bounding box center [656, 372] width 15 height 15
radio input "true"
click at [891, 603] on button "SUBMIT" at bounding box center [891, 604] width 130 height 31
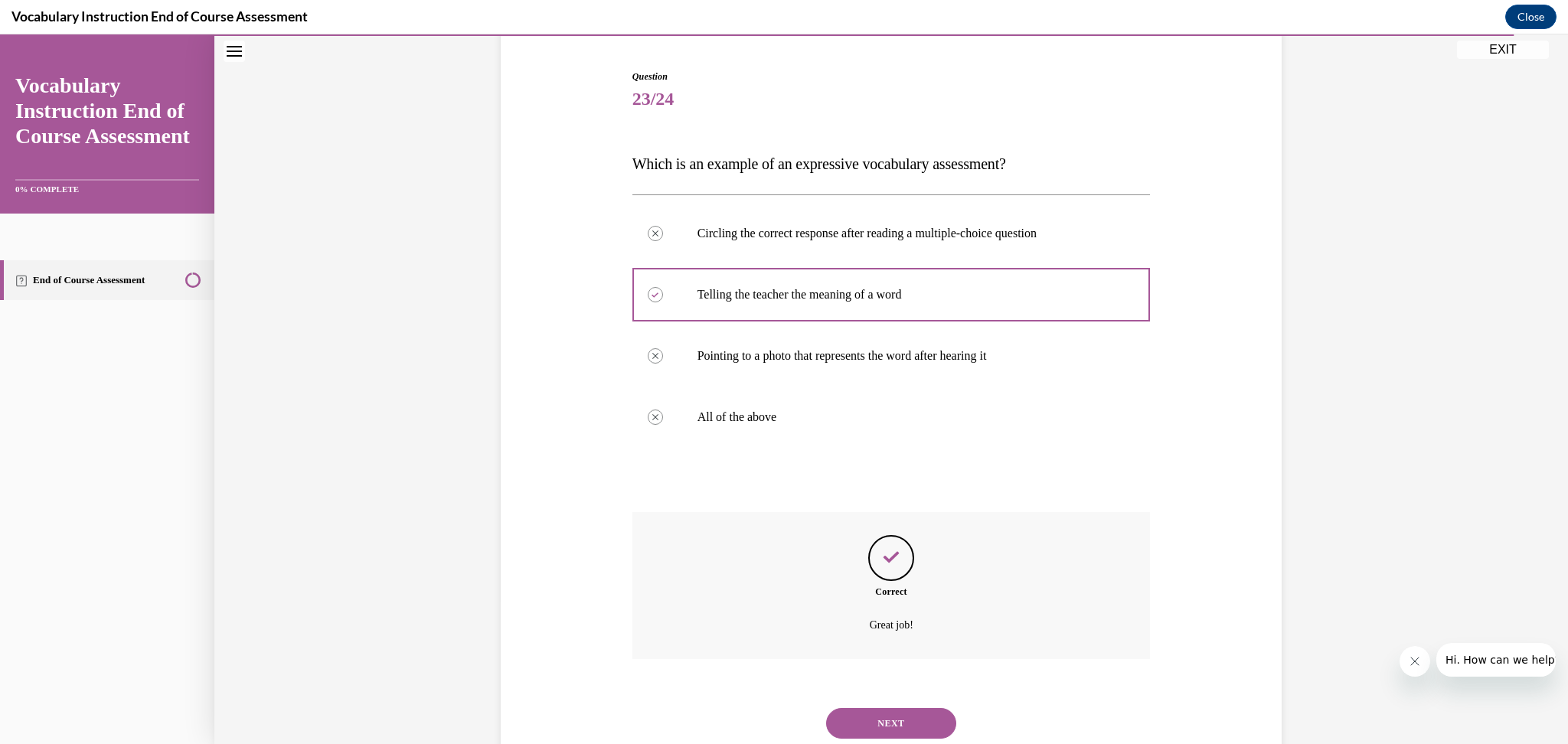
scroll to position [190, 0]
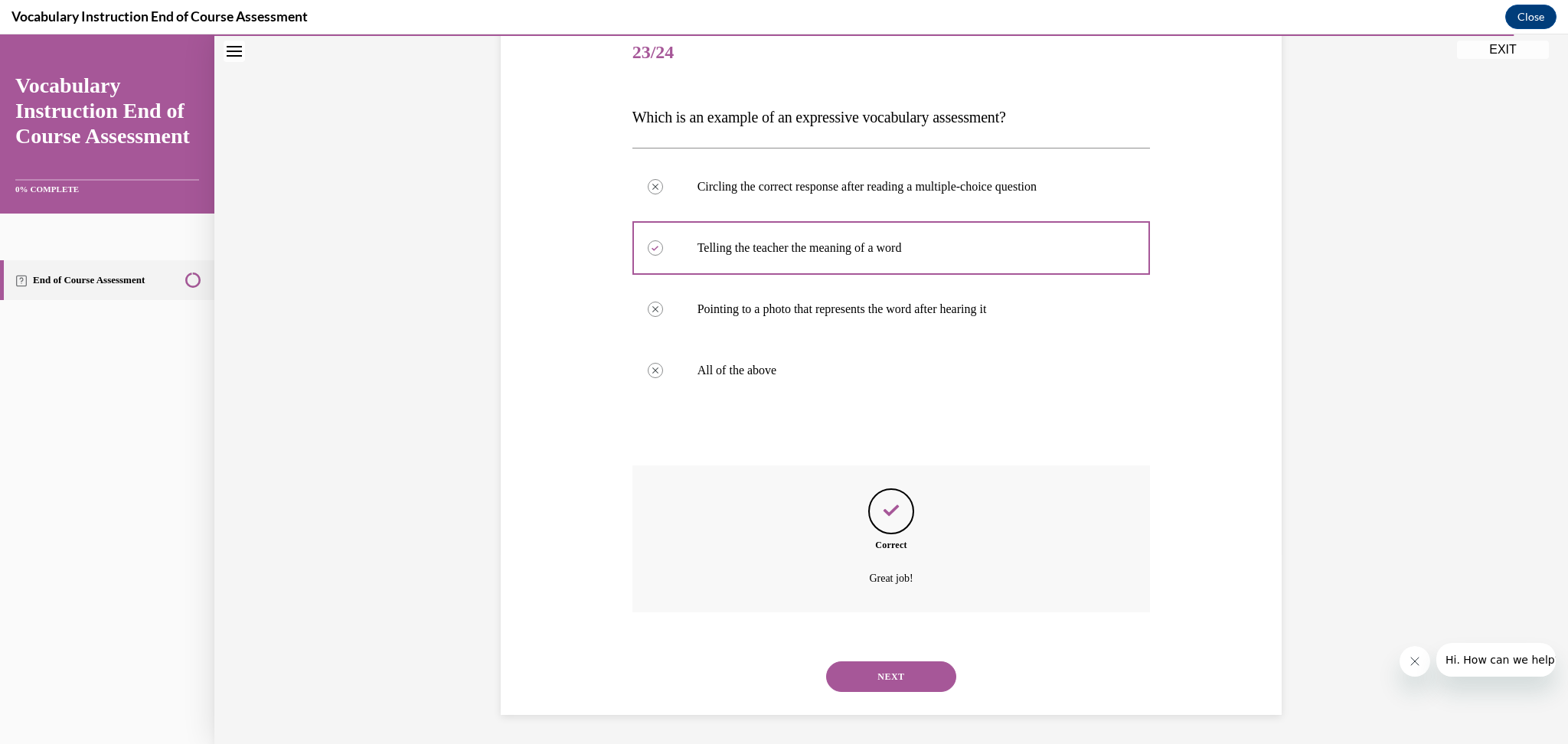
click at [876, 673] on button "NEXT" at bounding box center [891, 677] width 130 height 31
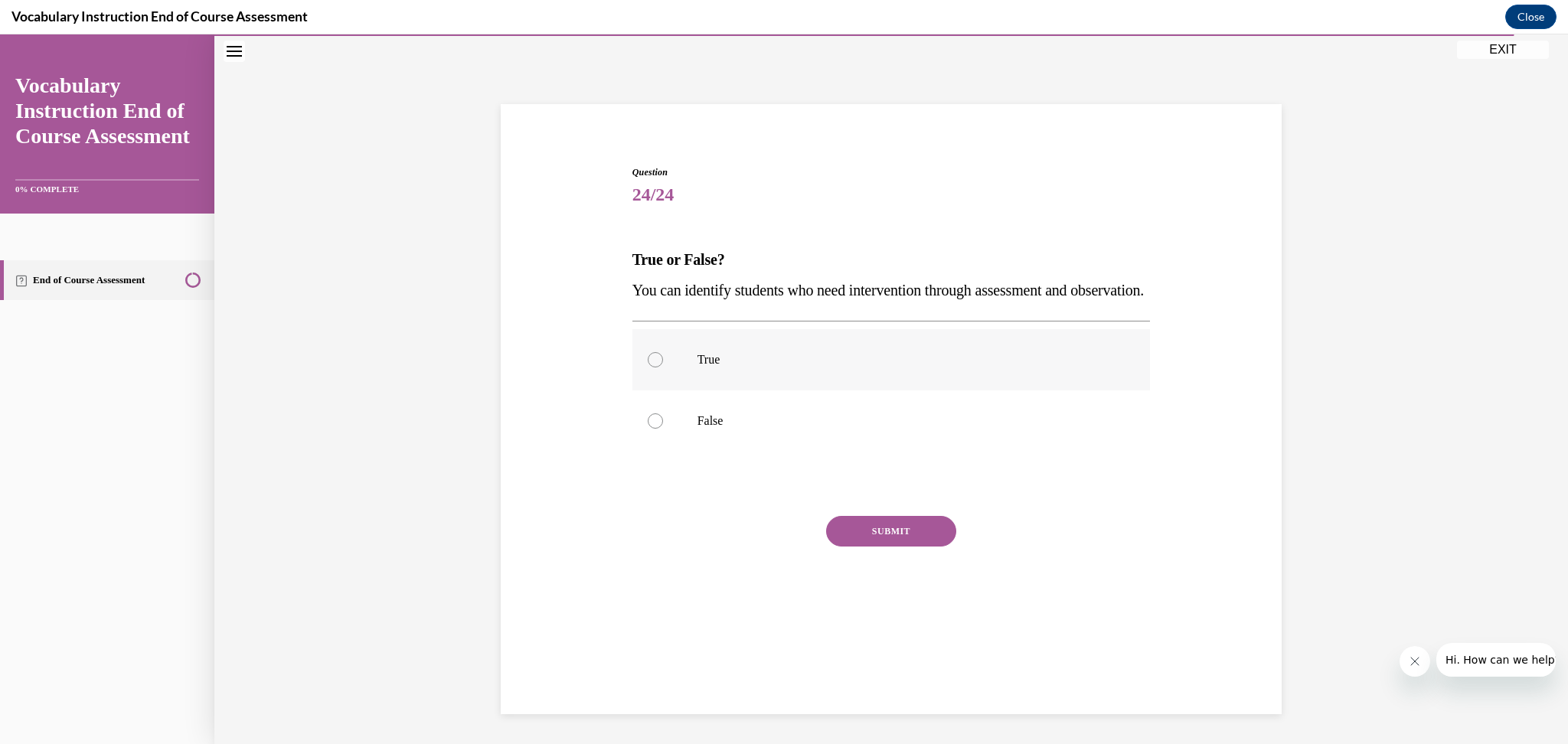
click at [861, 367] on p "True" at bounding box center [905, 360] width 415 height 15
click at [663, 367] on input "True" at bounding box center [656, 360] width 15 height 15
radio input "true"
click at [906, 547] on button "SUBMIT" at bounding box center [891, 531] width 130 height 31
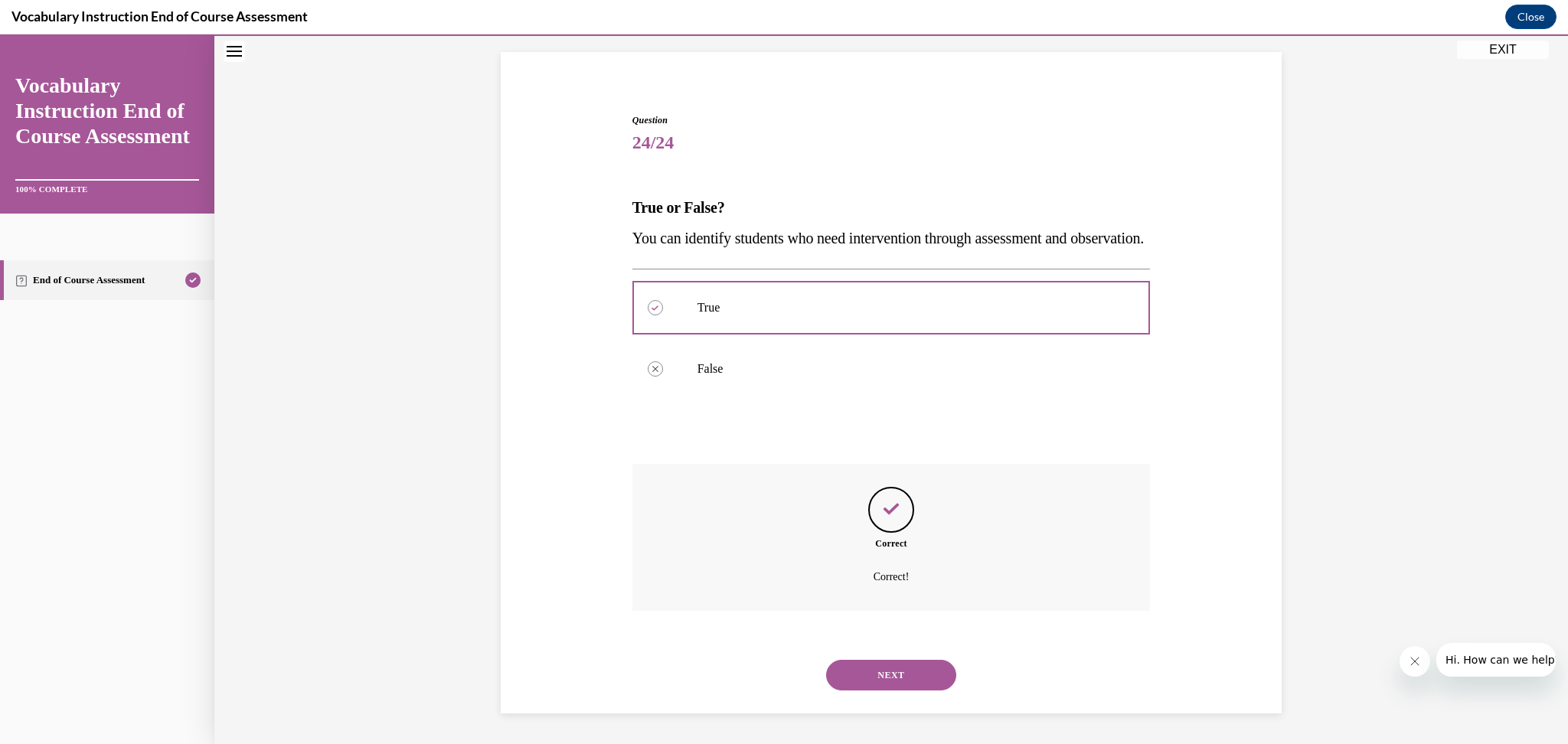
scroll to position [128, 0]
click at [903, 673] on button "NEXT" at bounding box center [891, 675] width 130 height 31
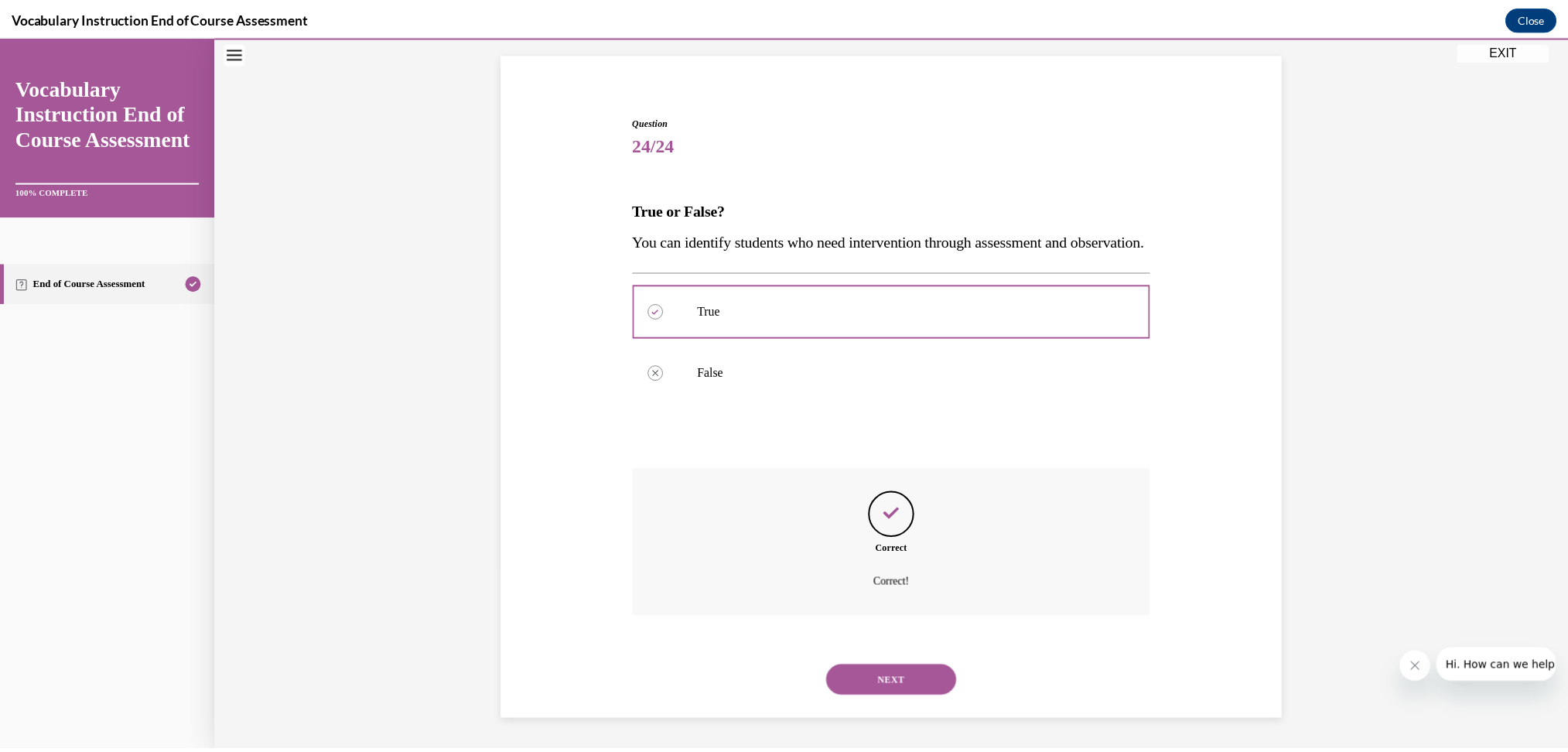
scroll to position [75, 0]
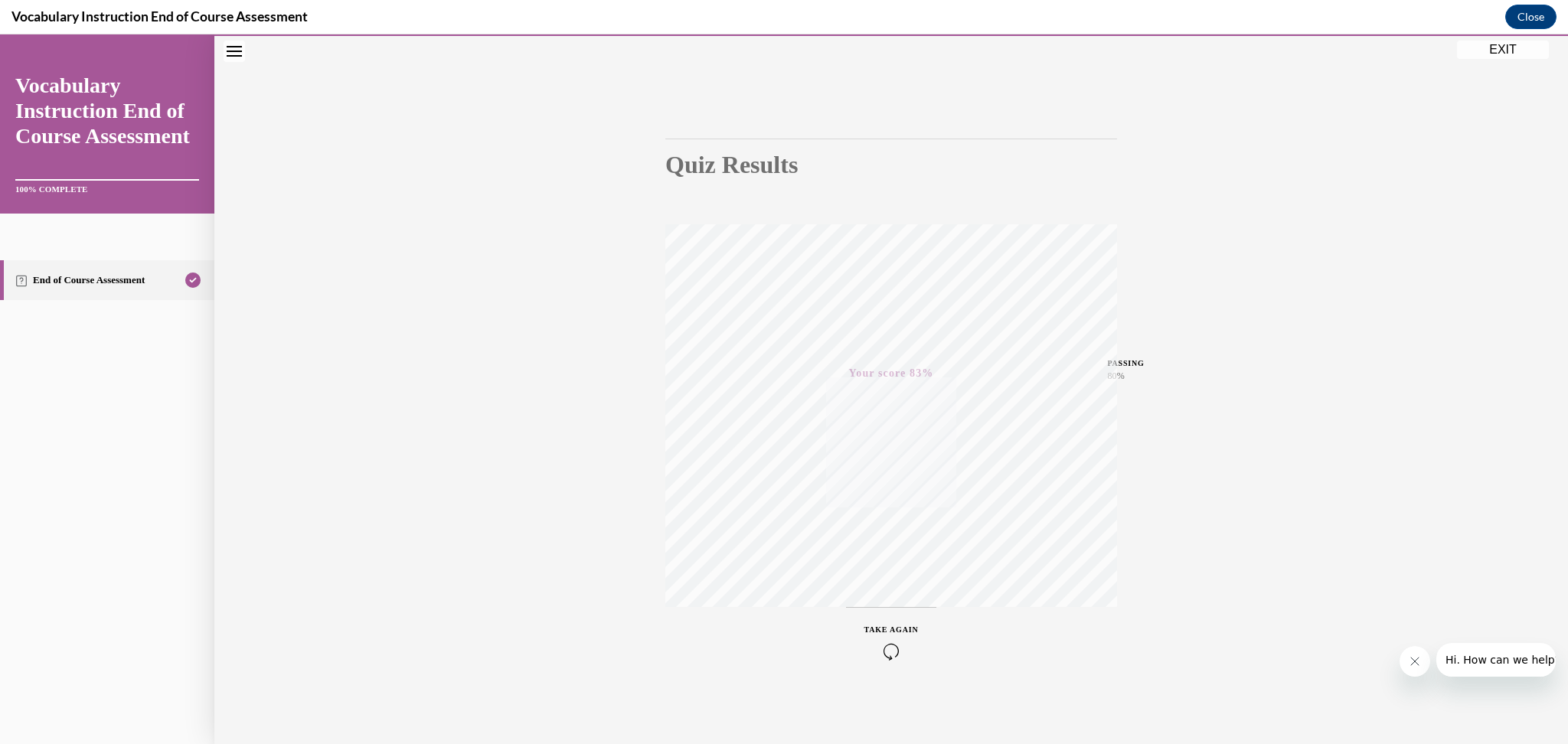
click at [1497, 52] on button "EXIT" at bounding box center [1503, 50] width 92 height 18
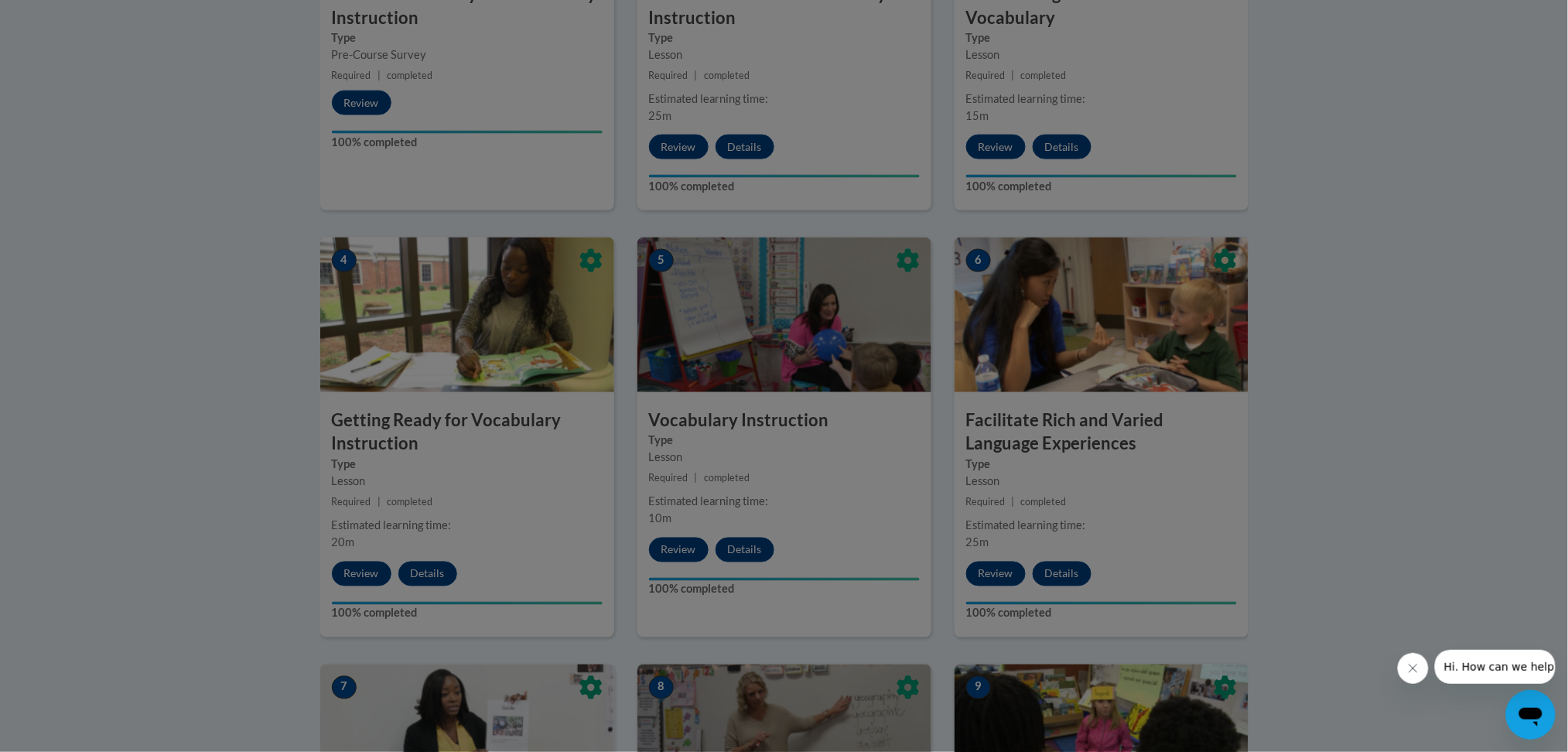
scroll to position [709, 0]
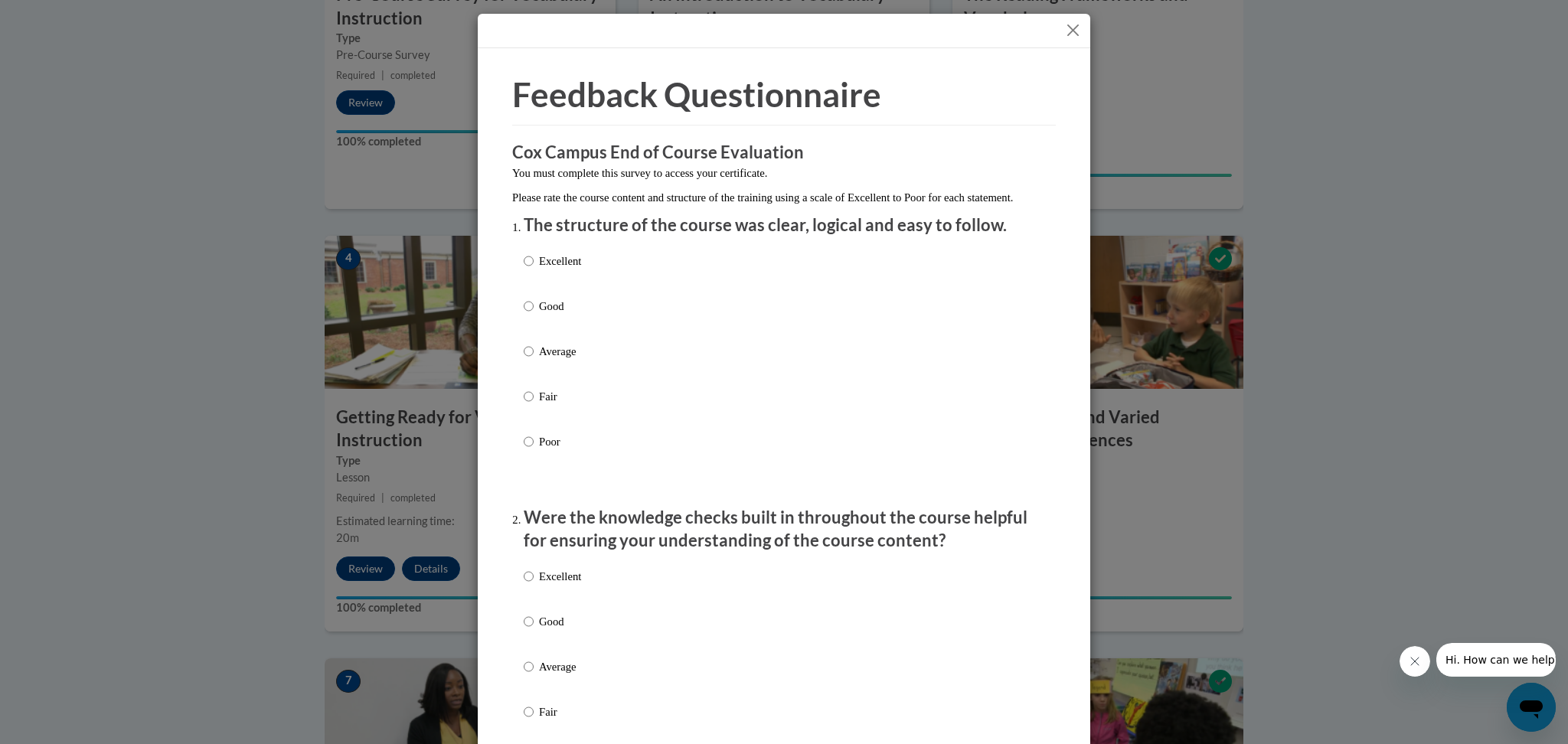
click at [1064, 28] on button "Close" at bounding box center [1073, 30] width 19 height 19
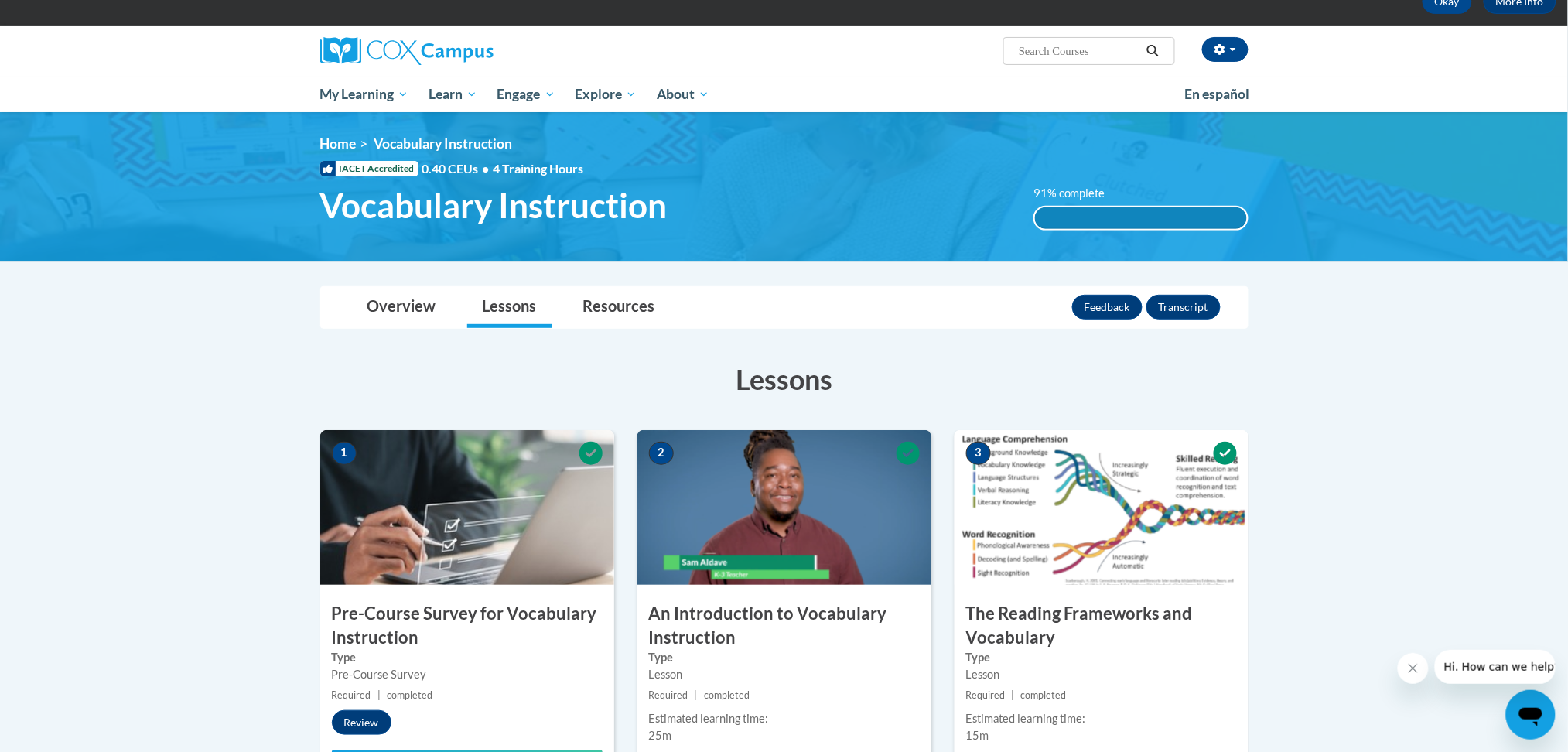
scroll to position [0, 0]
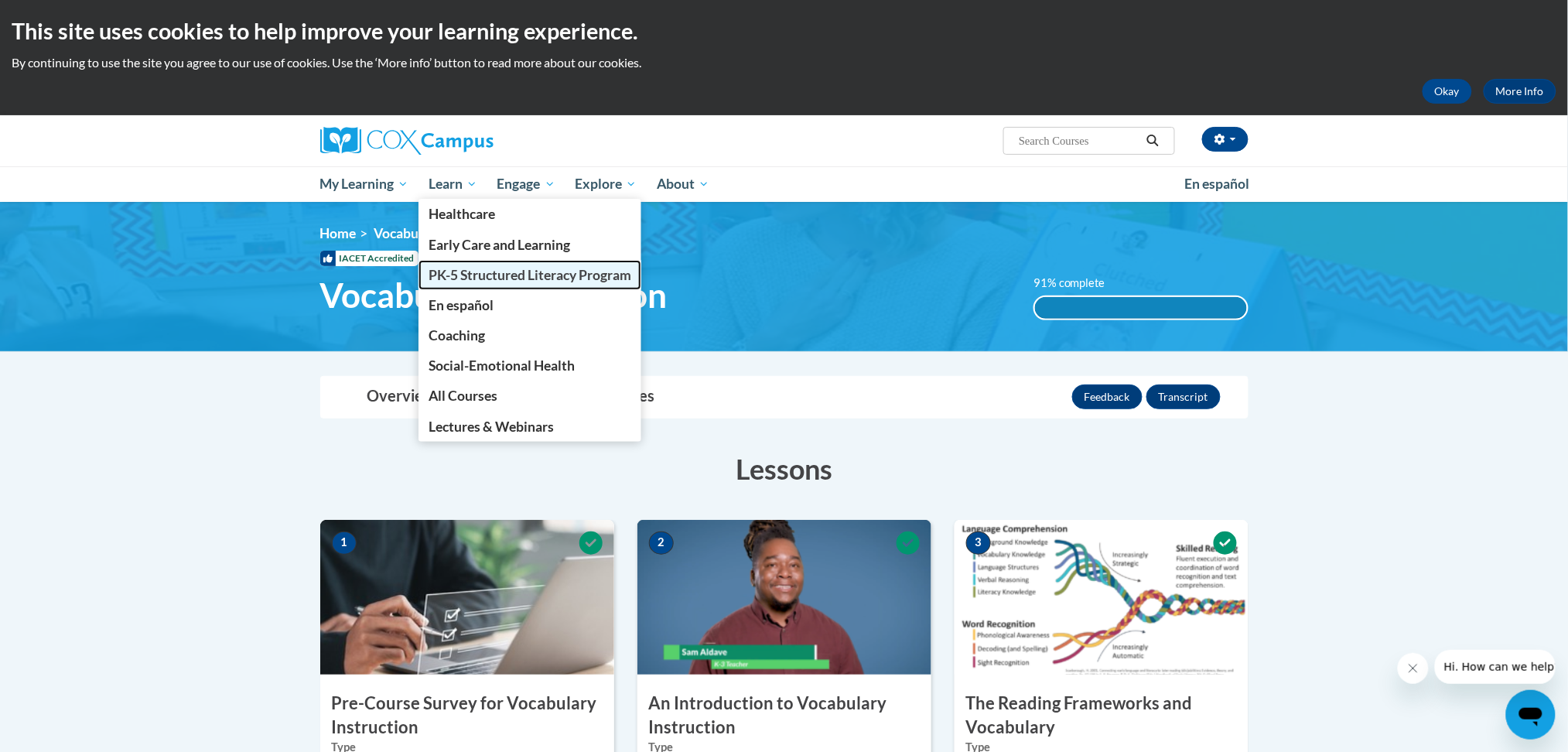
click at [508, 277] on span "PK-5 Structured Literacy Program" at bounding box center [529, 275] width 203 height 16
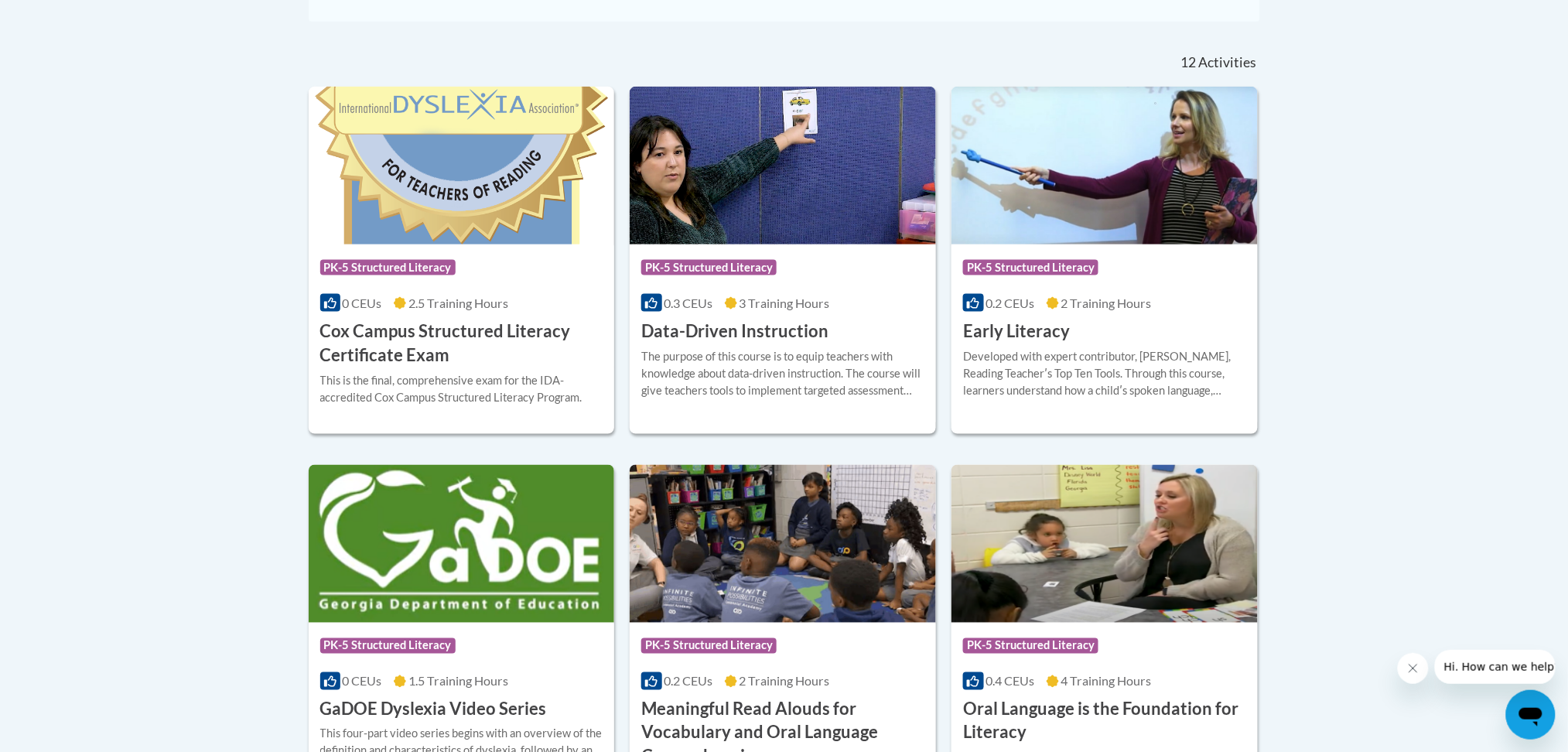
scroll to position [1134, 0]
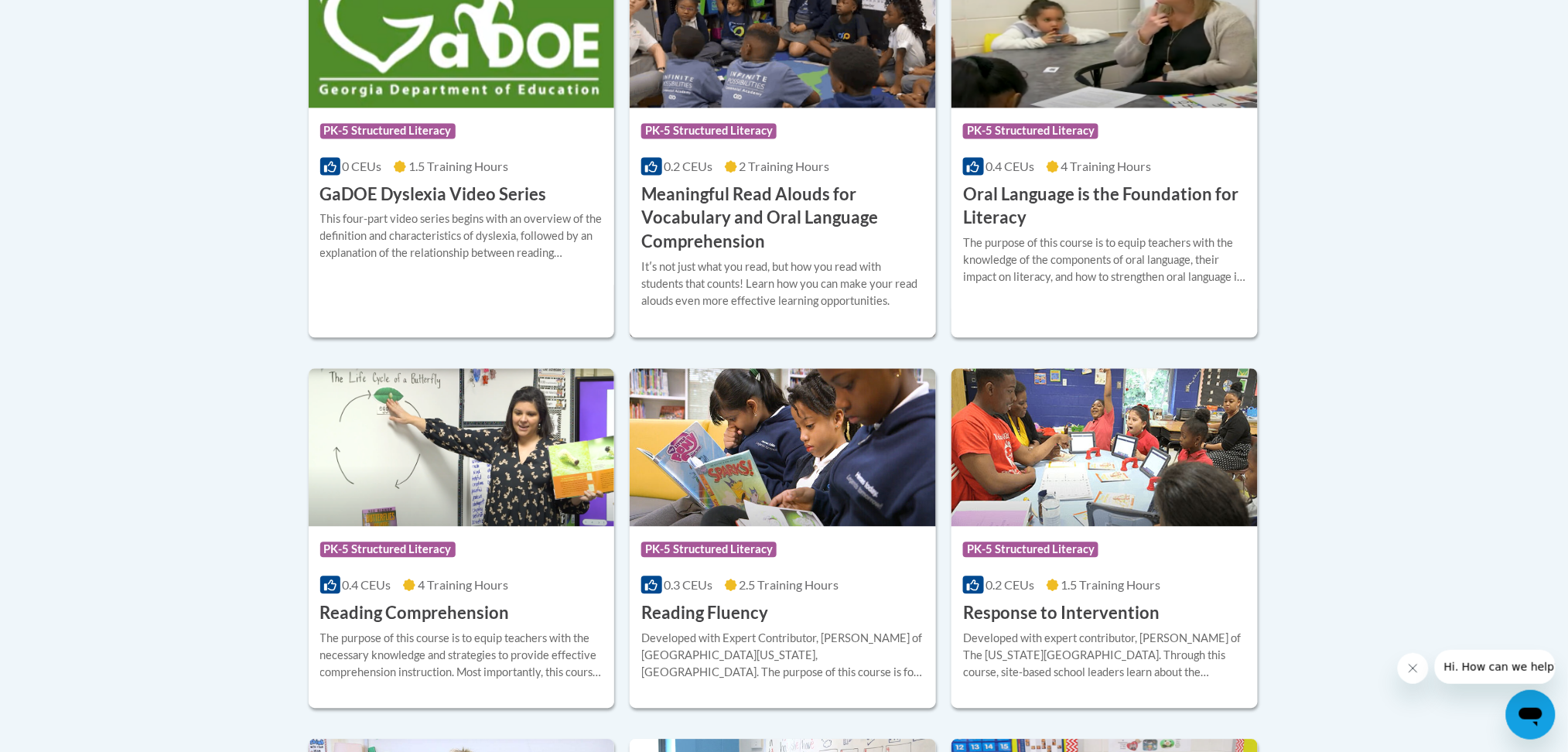
click at [764, 200] on h3 "Meaningful Read Alouds for Vocabulary and Oral Language Comprehension" at bounding box center [783, 218] width 283 height 72
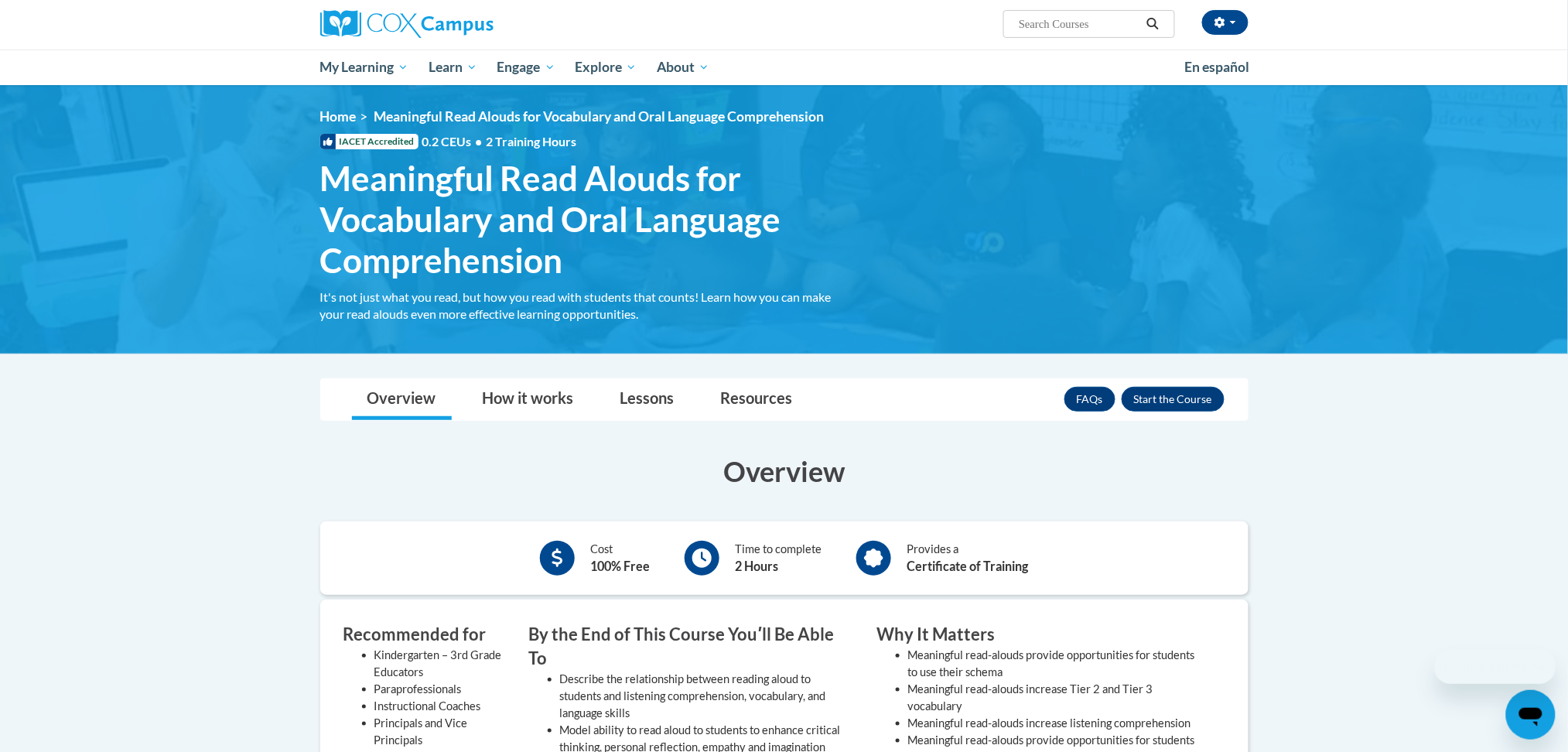
scroll to position [205, 0]
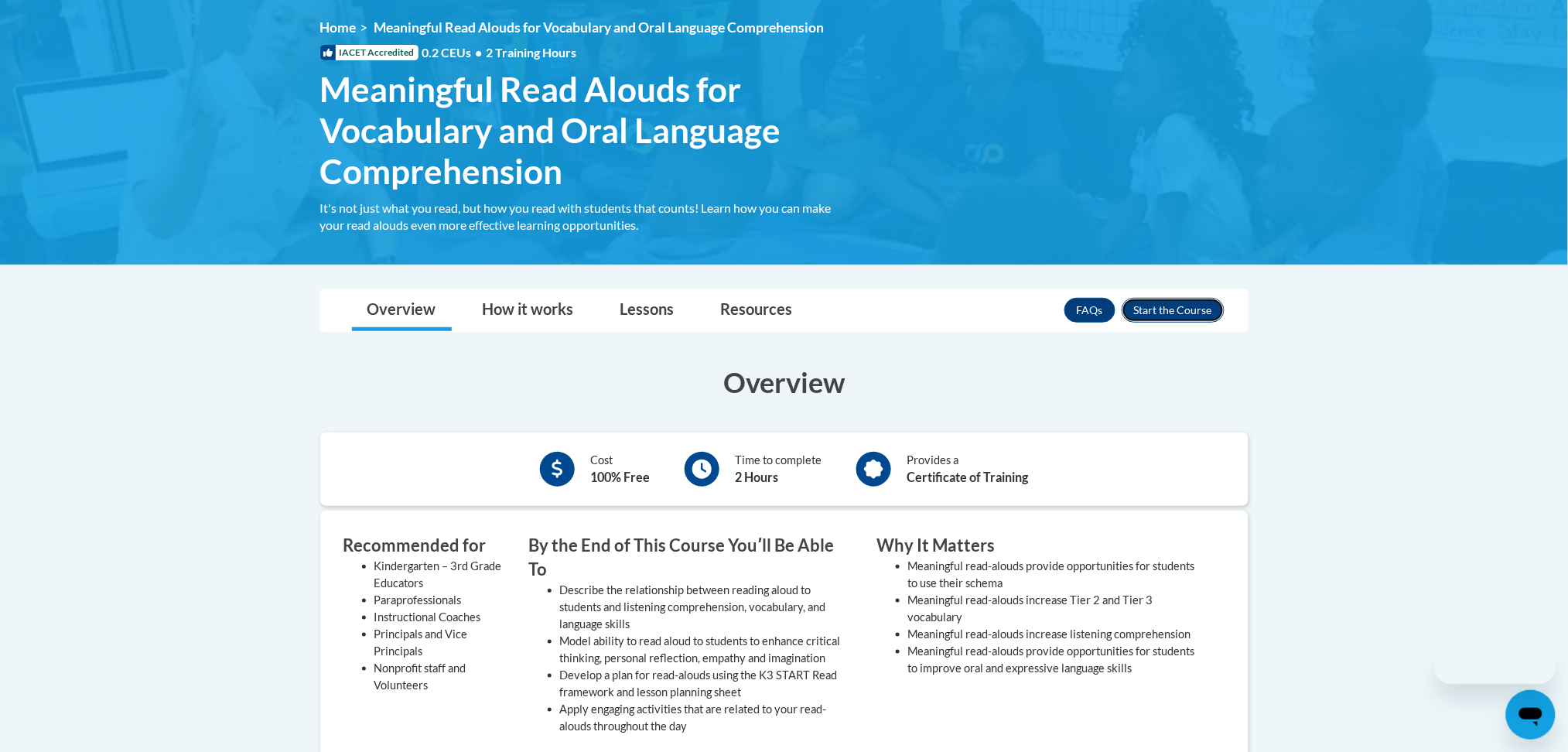
click at [1156, 305] on button "Enroll" at bounding box center [1173, 310] width 103 height 24
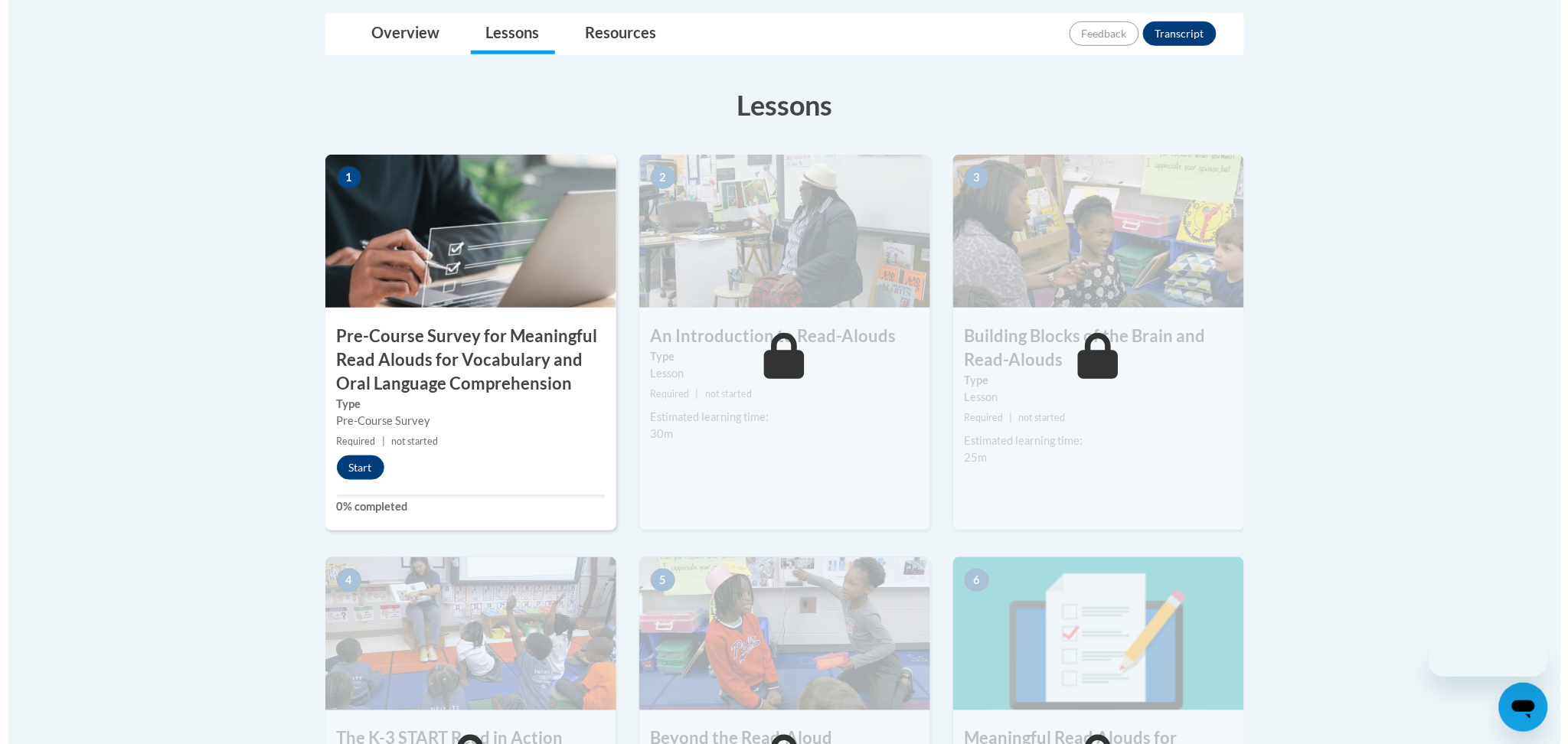
scroll to position [408, 0]
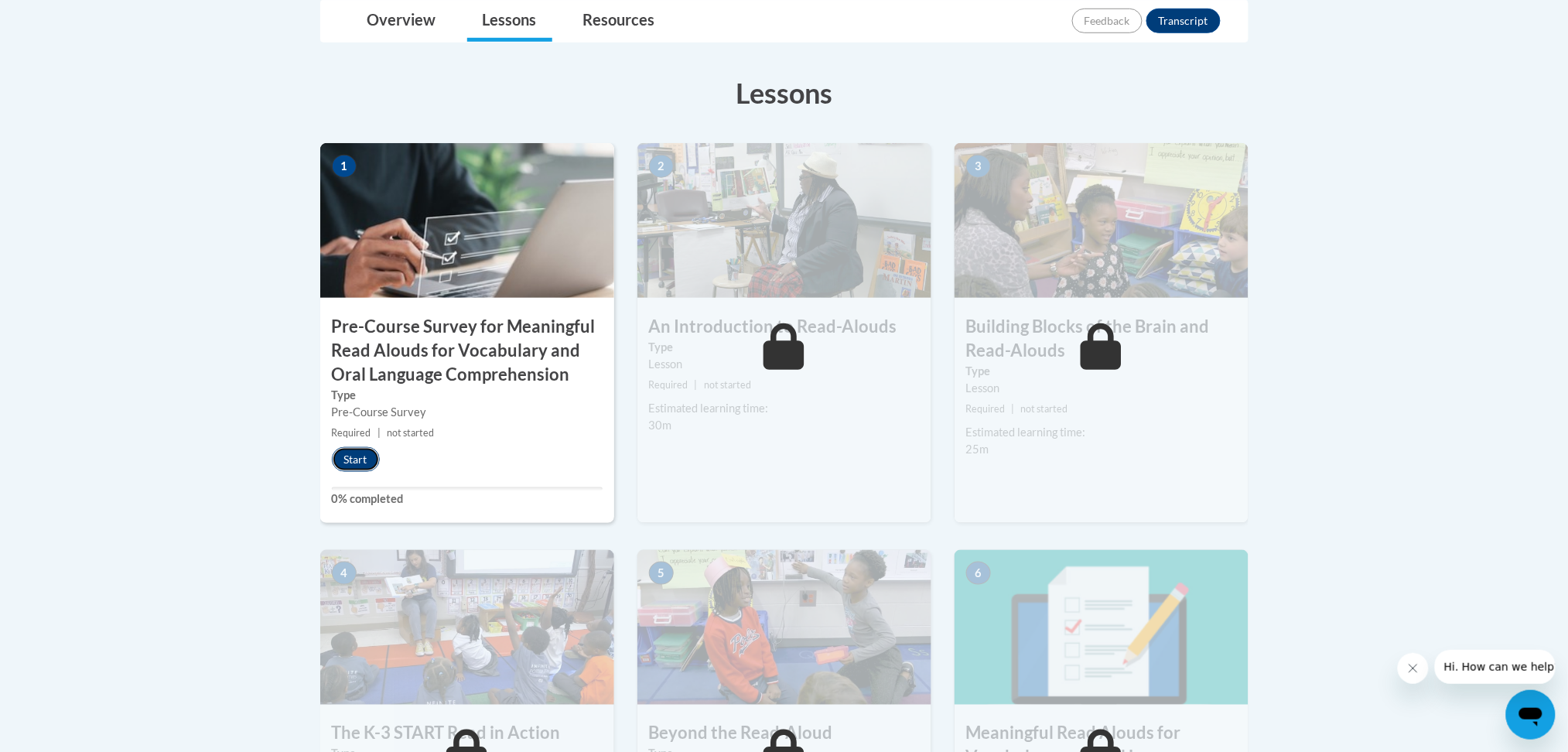
click at [362, 467] on button "Start" at bounding box center [355, 459] width 48 height 24
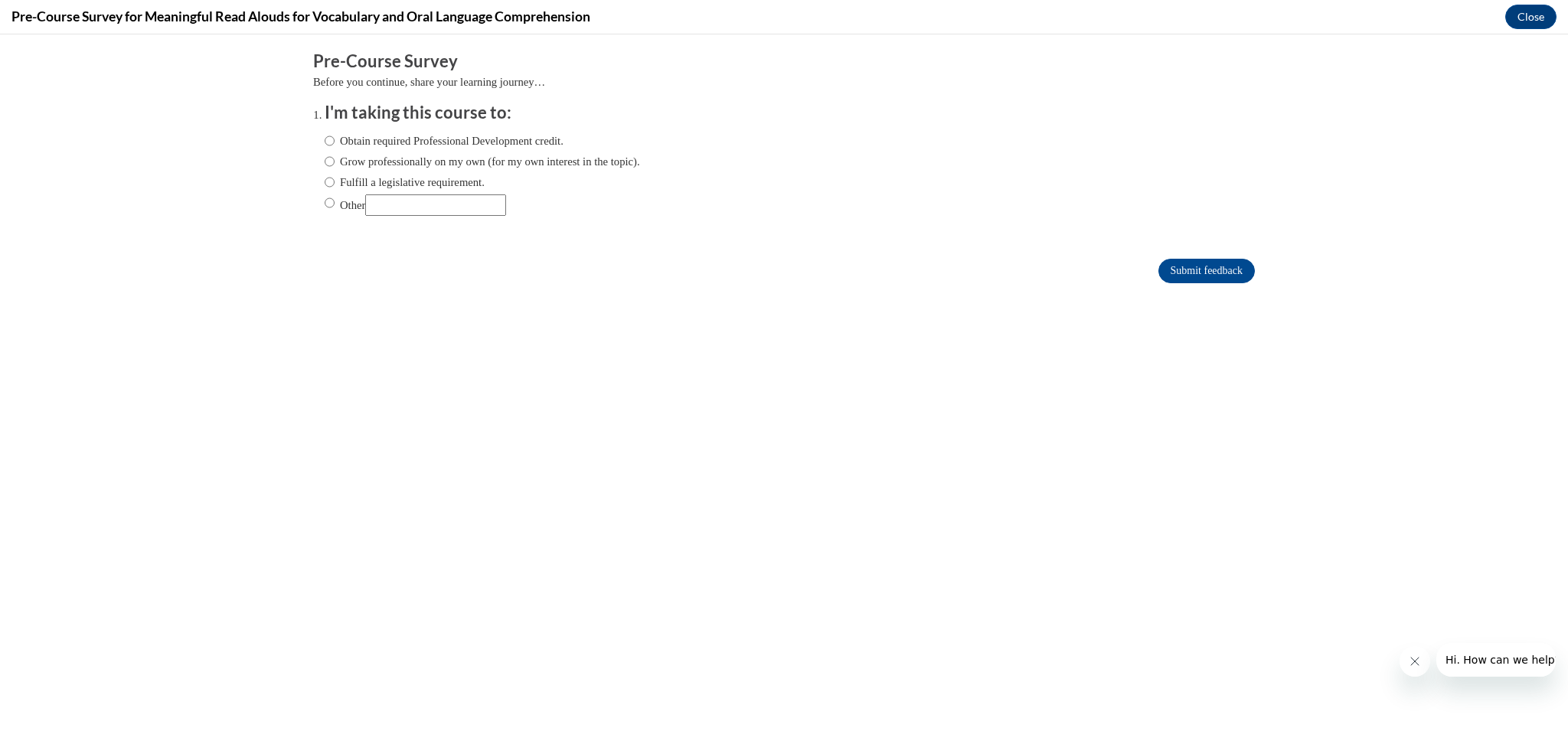
scroll to position [0, 0]
drag, startPoint x: 497, startPoint y: 161, endPoint x: 542, endPoint y: 161, distance: 45.0
click at [497, 161] on label "Grow professionally on my own (for my own interest in the topic)." at bounding box center [482, 162] width 316 height 17
click at [335, 161] on input "Grow professionally on my own (for my own interest in the topic)." at bounding box center [330, 162] width 10 height 17
radio input "true"
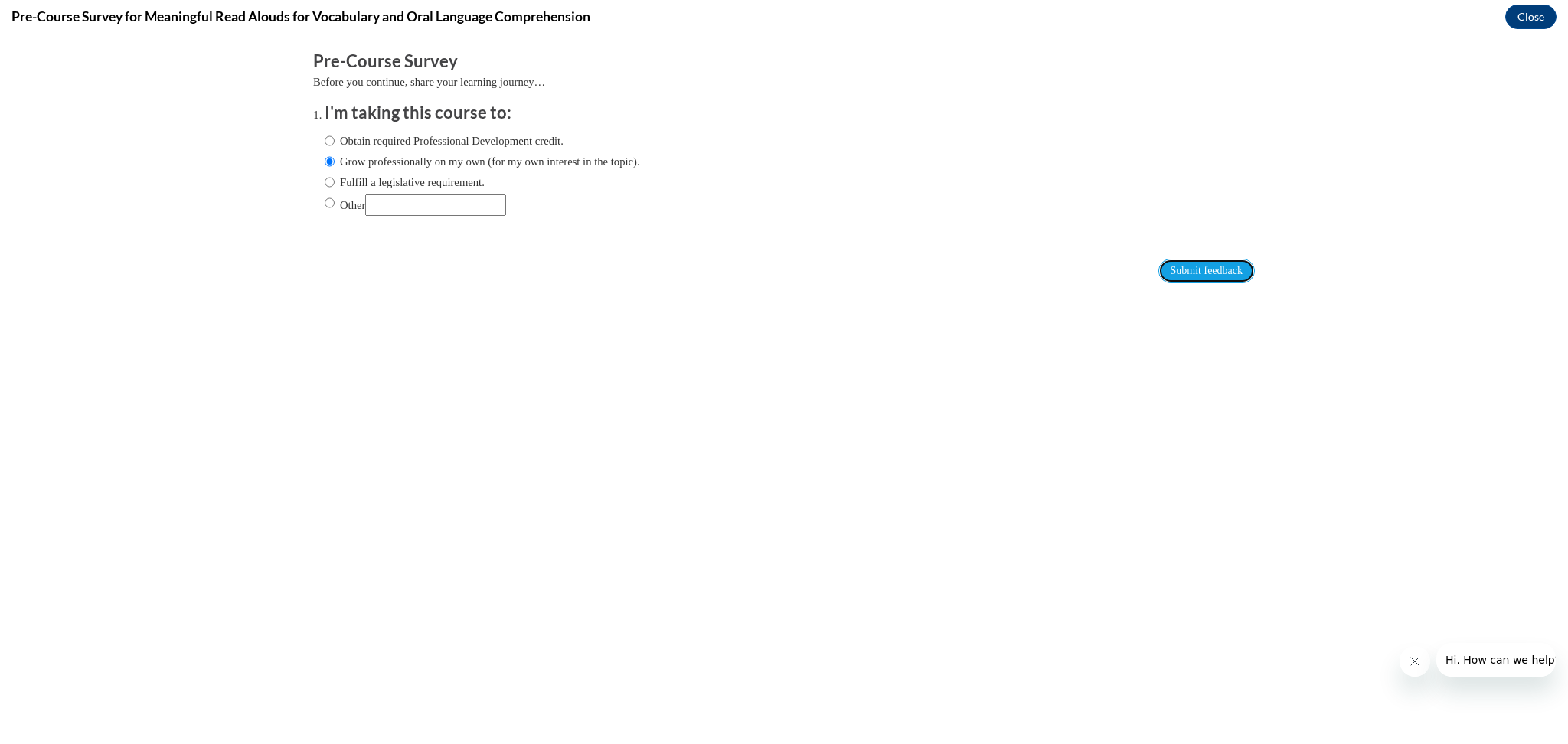
drag, startPoint x: 1171, startPoint y: 275, endPoint x: 1148, endPoint y: 282, distance: 24.0
click at [1171, 275] on input "Submit feedback" at bounding box center [1207, 271] width 97 height 24
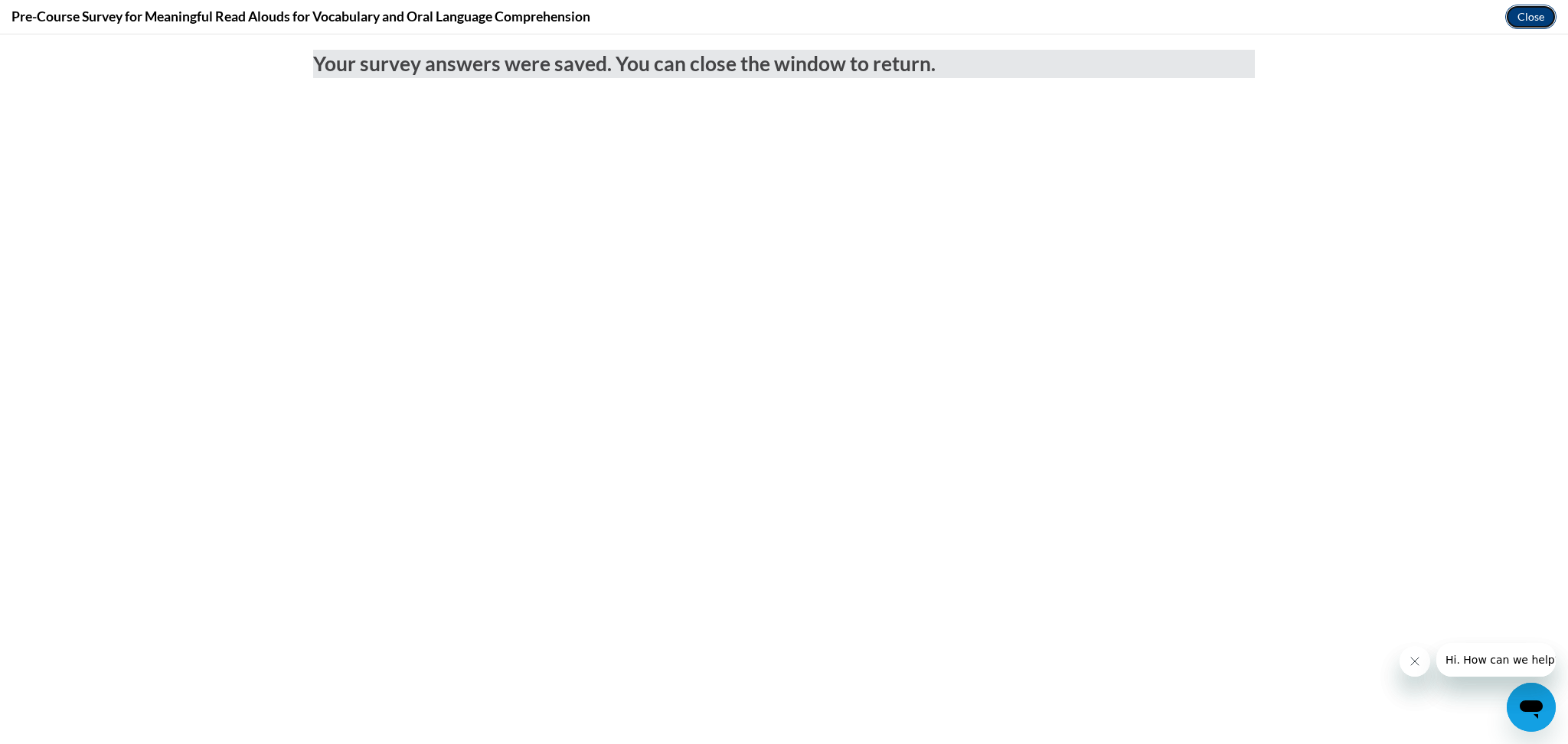
click at [1534, 16] on button "Close" at bounding box center [1531, 17] width 52 height 24
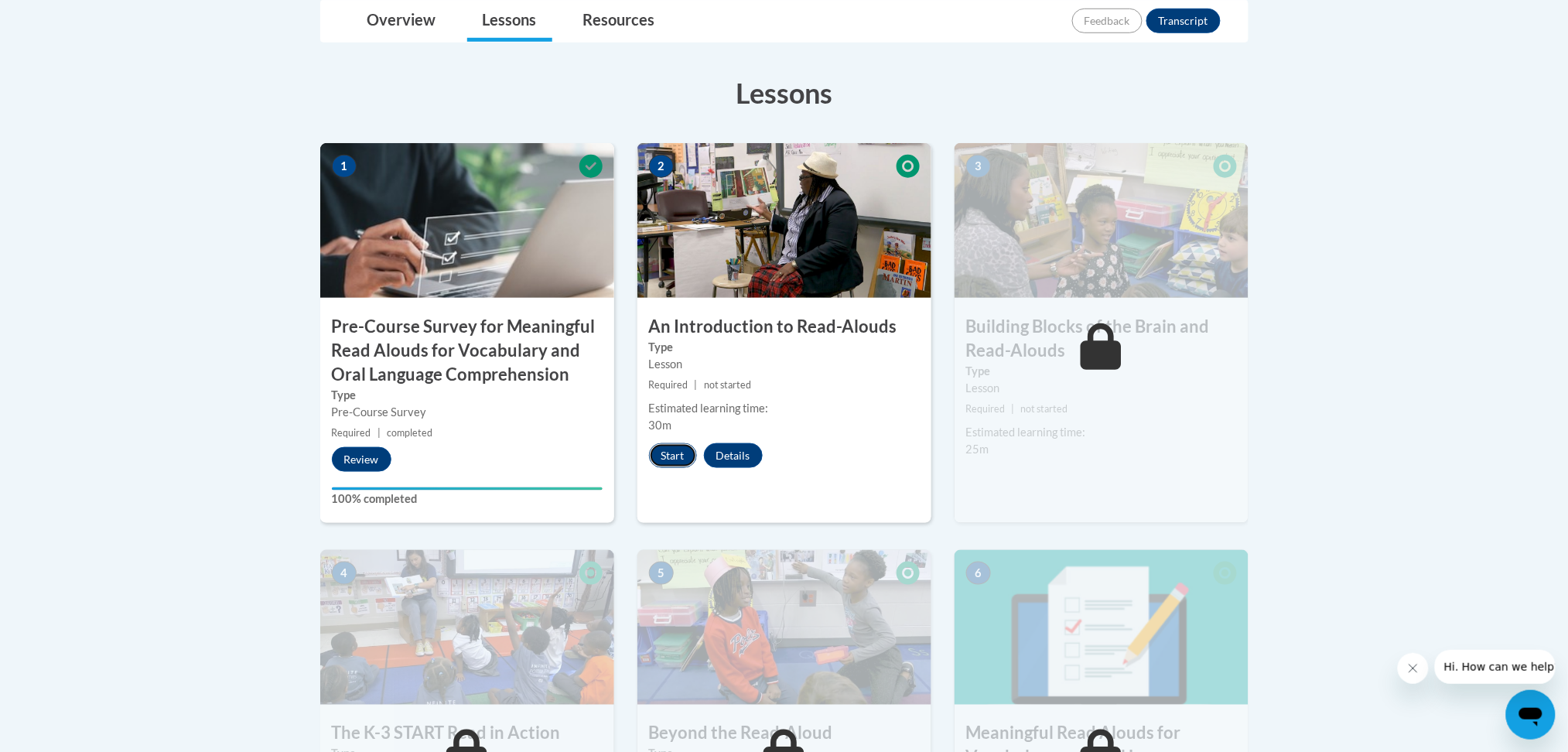
click at [683, 449] on button "Start" at bounding box center [672, 456] width 48 height 24
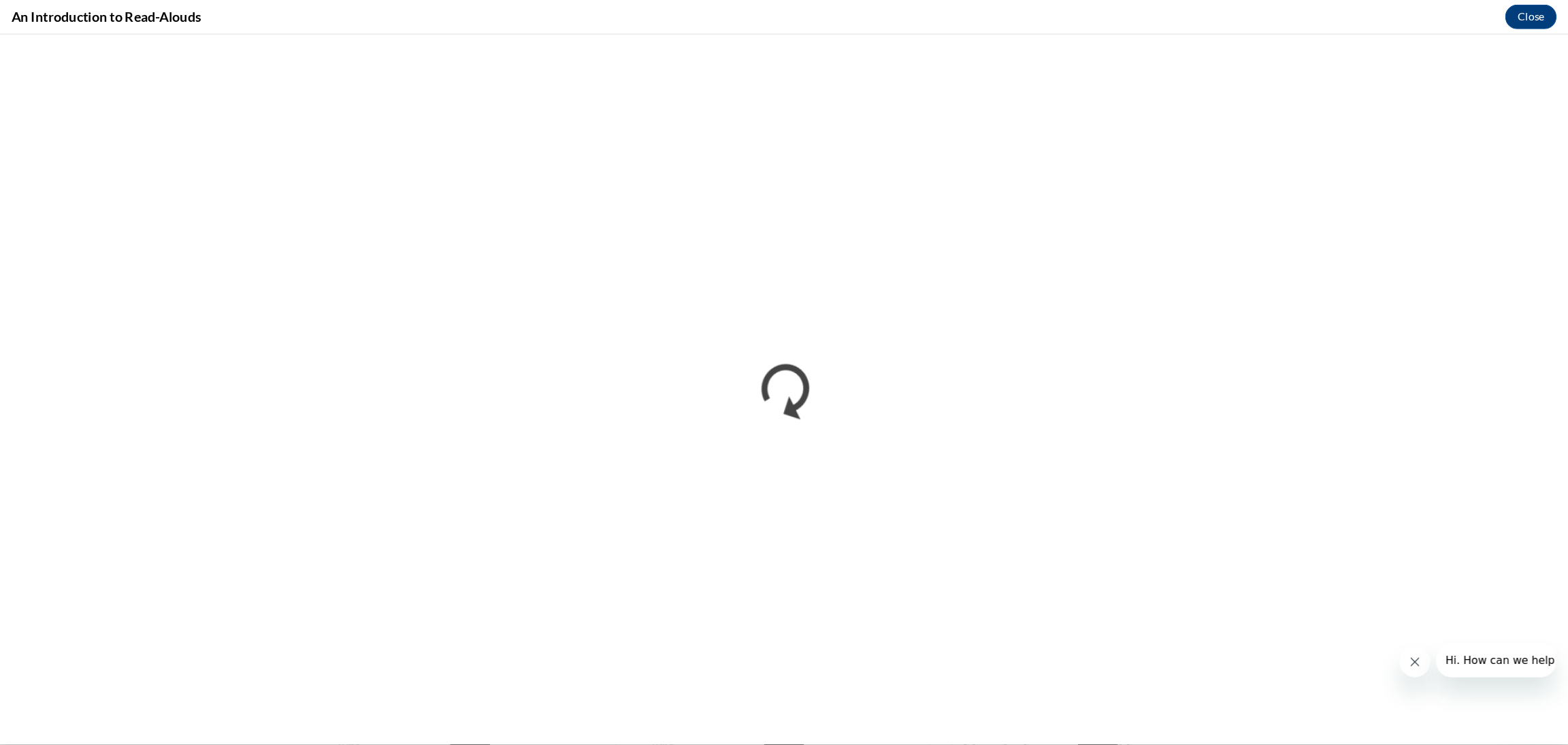
scroll to position [362, 0]
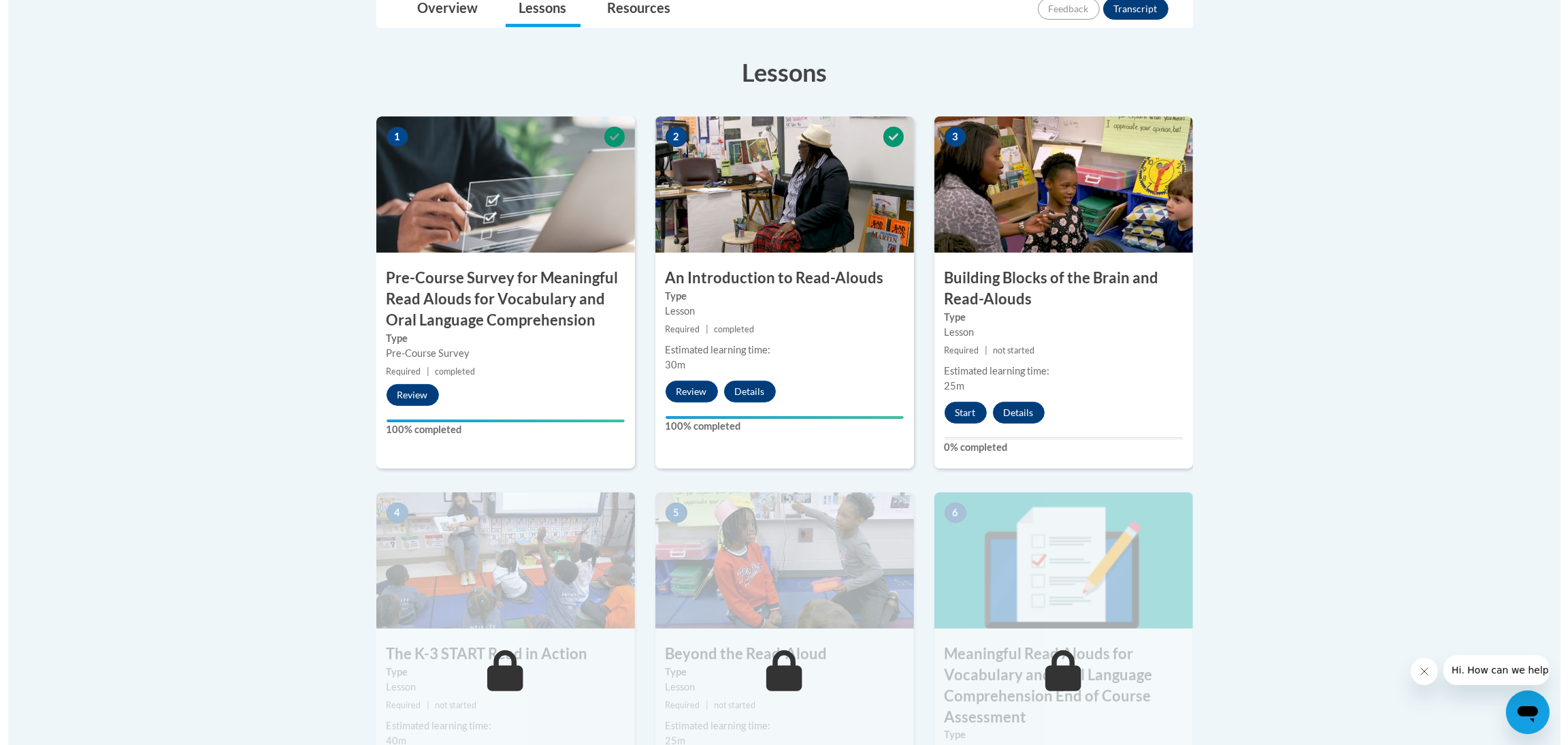
scroll to position [408, 0]
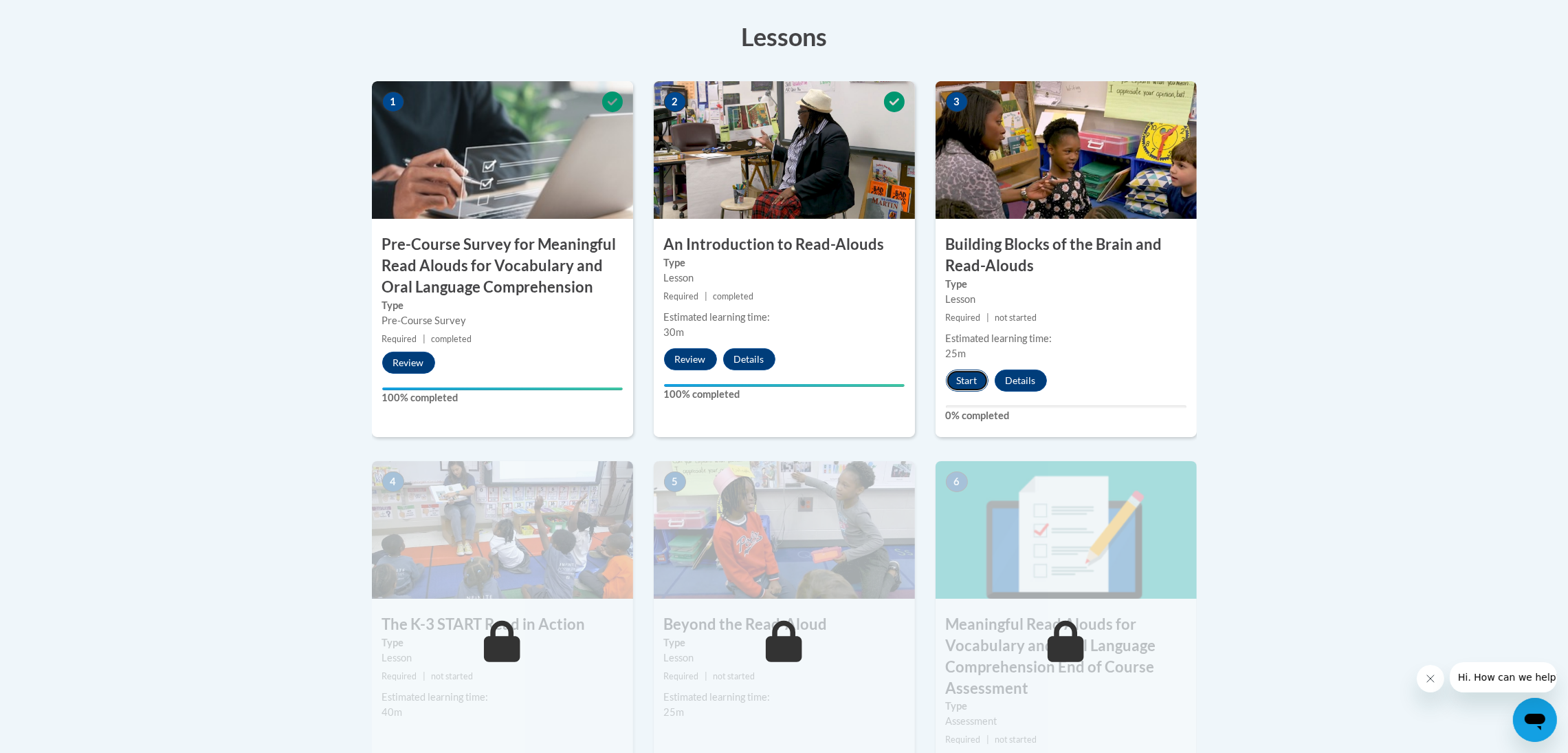
click at [976, 385] on button "Start" at bounding box center [967, 380] width 43 height 22
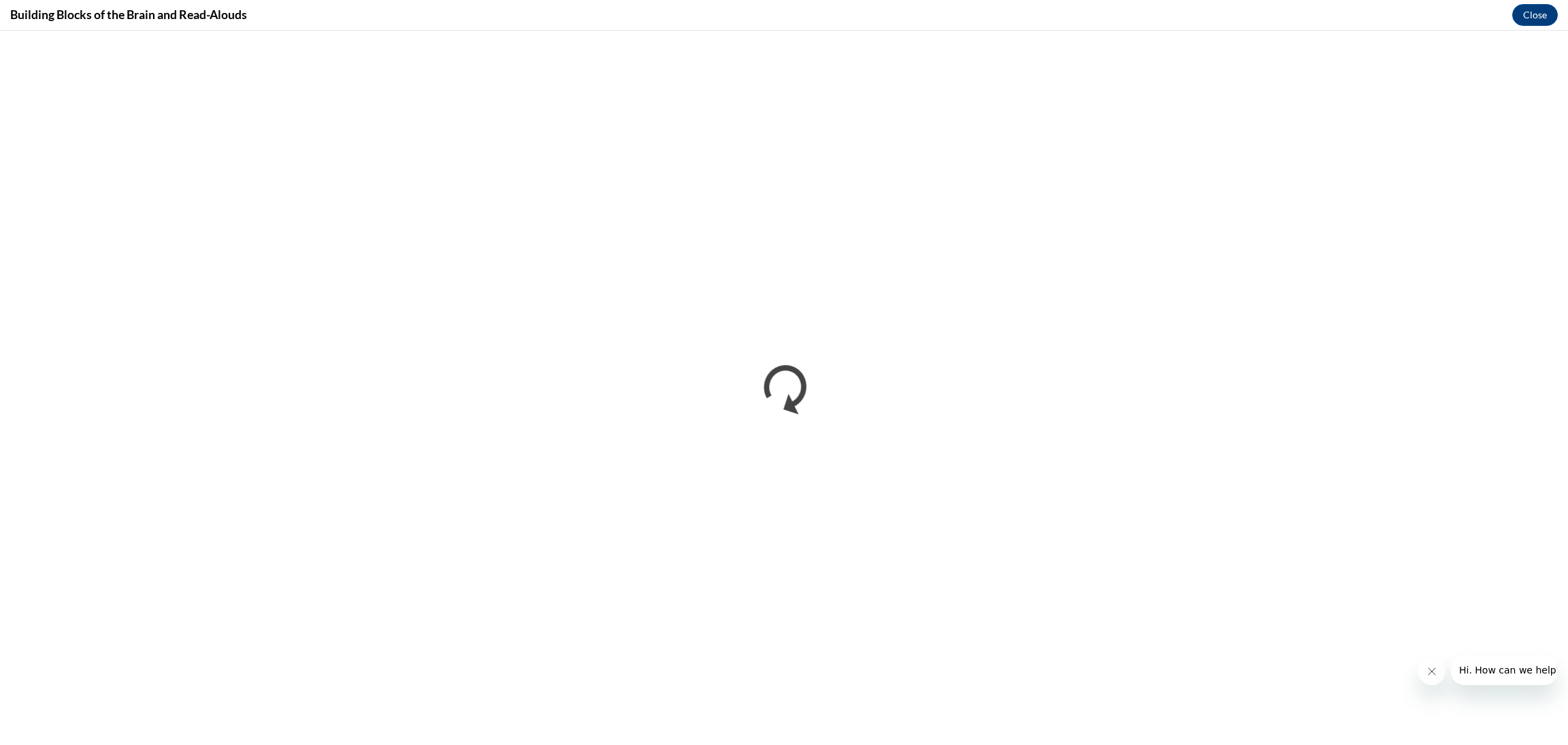
scroll to position [0, 0]
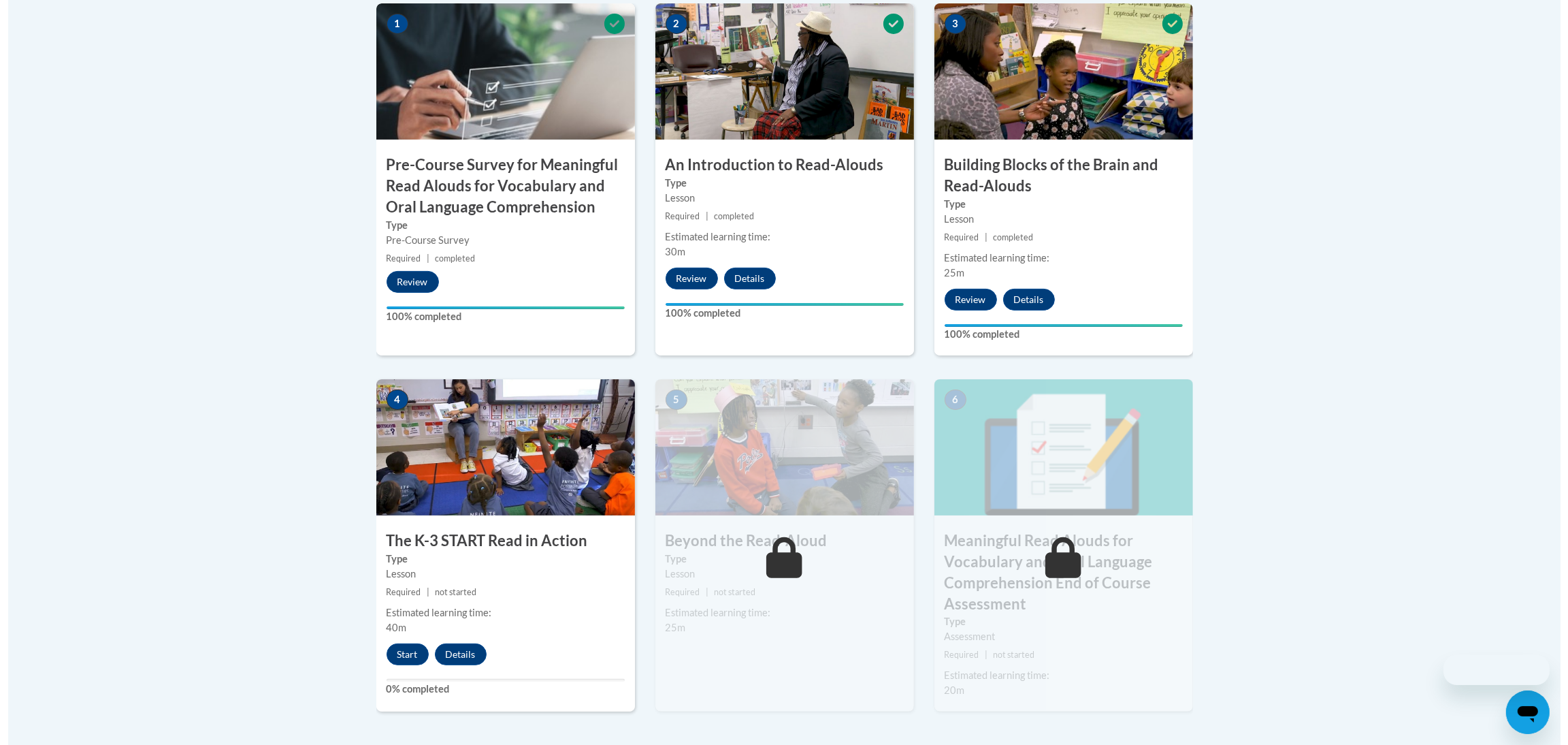
scroll to position [510, 0]
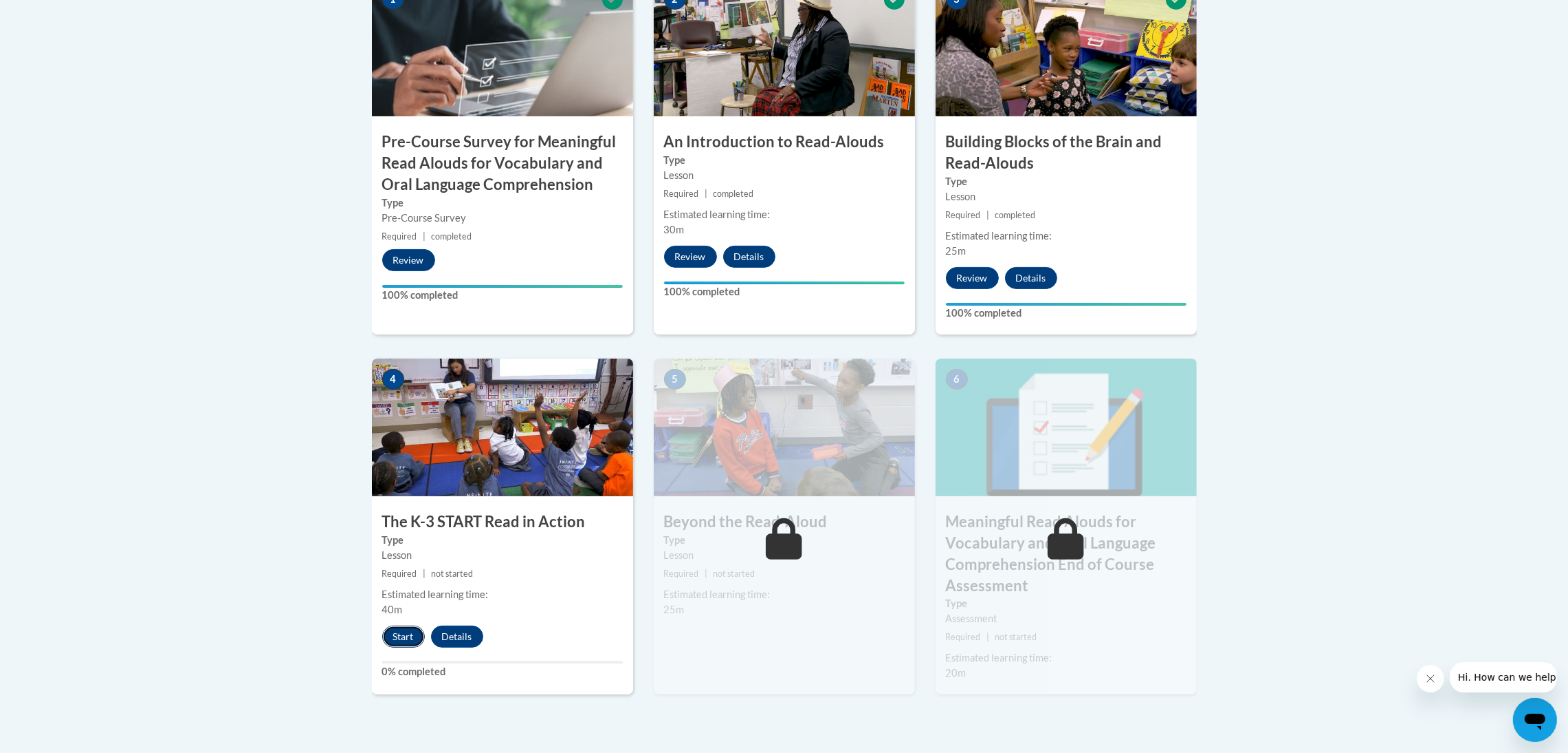
click at [402, 640] on button "Start" at bounding box center [403, 635] width 43 height 22
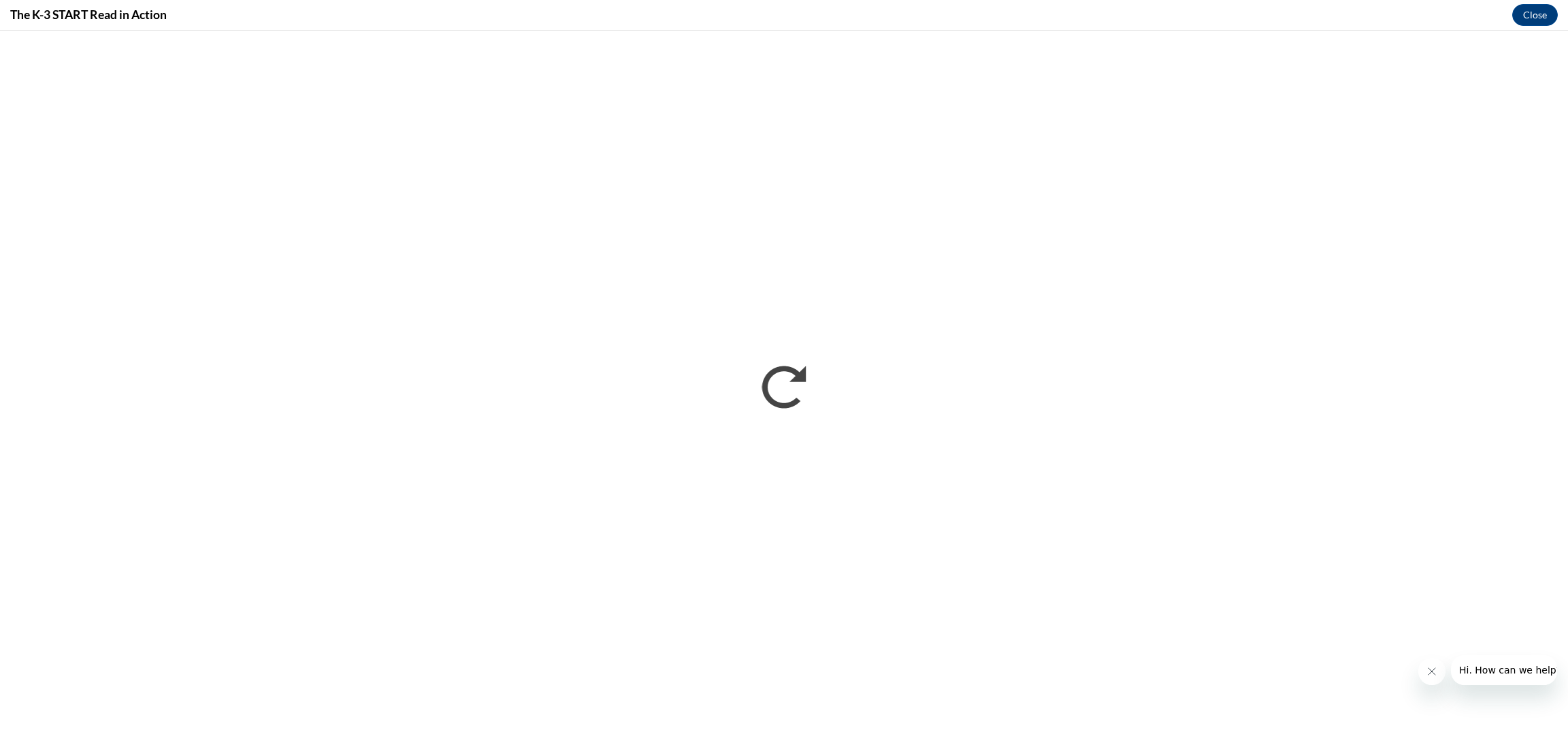
scroll to position [0, 0]
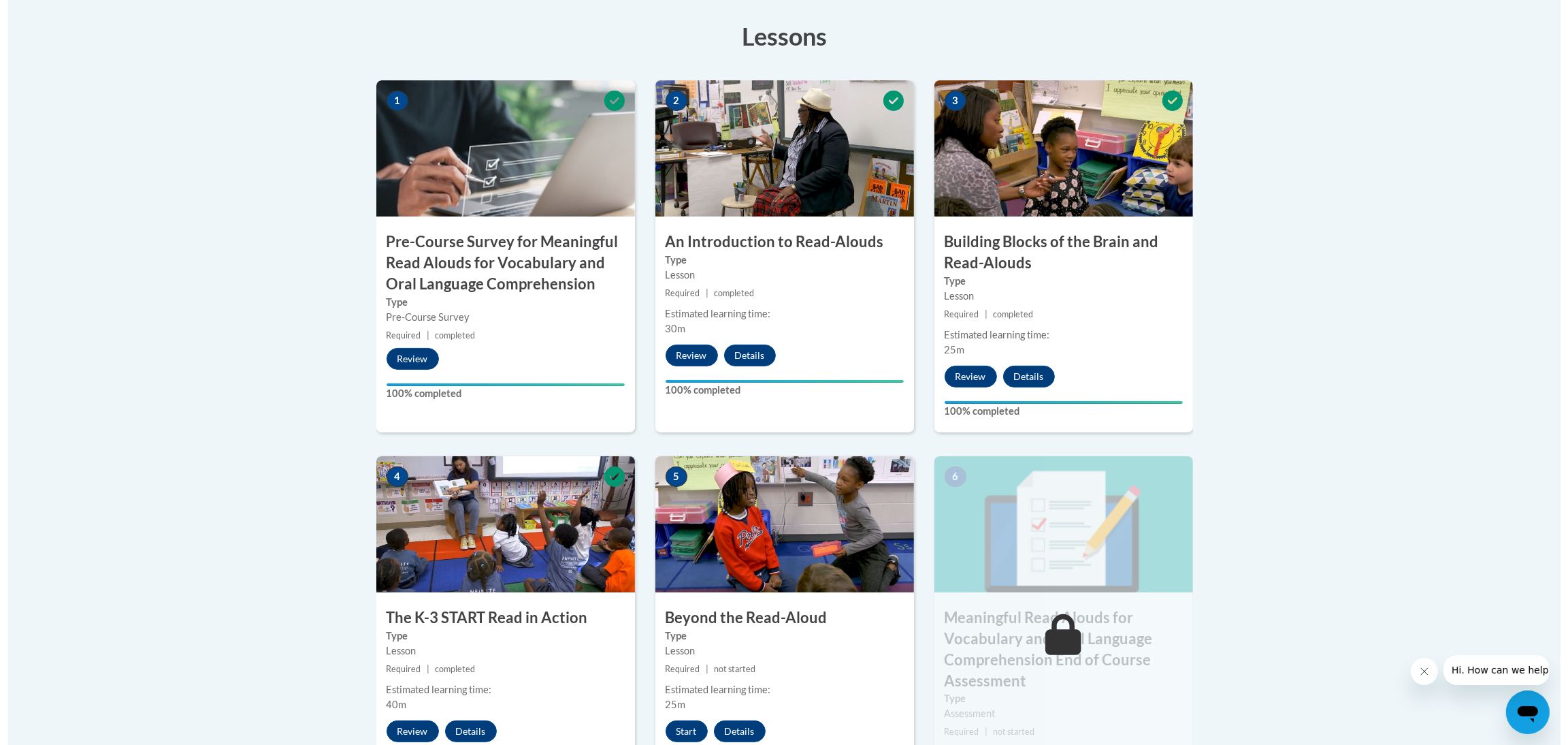
scroll to position [801, 0]
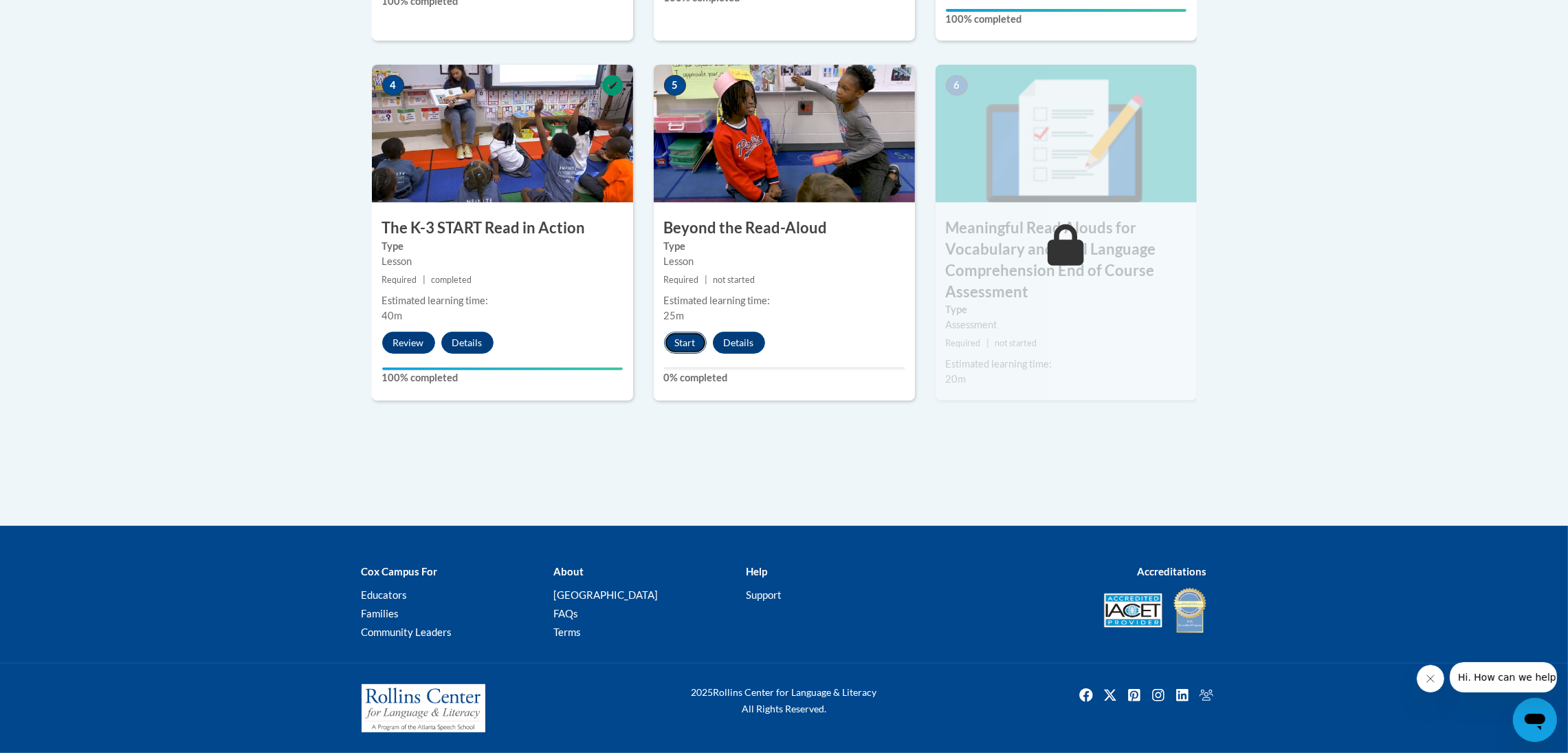
click at [683, 338] on button "Start" at bounding box center [685, 342] width 43 height 22
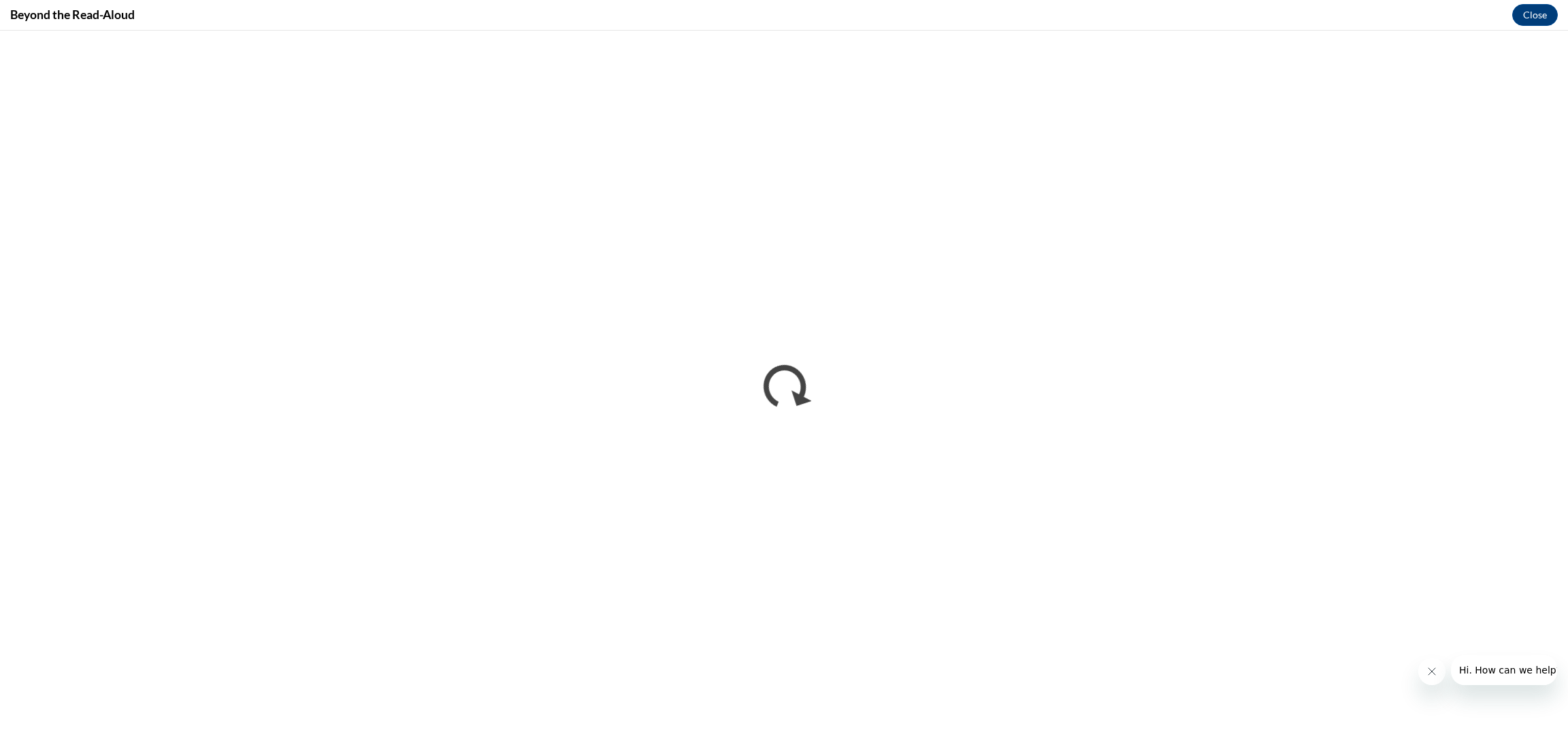
scroll to position [0, 0]
